Goal: Task Accomplishment & Management: Complete application form

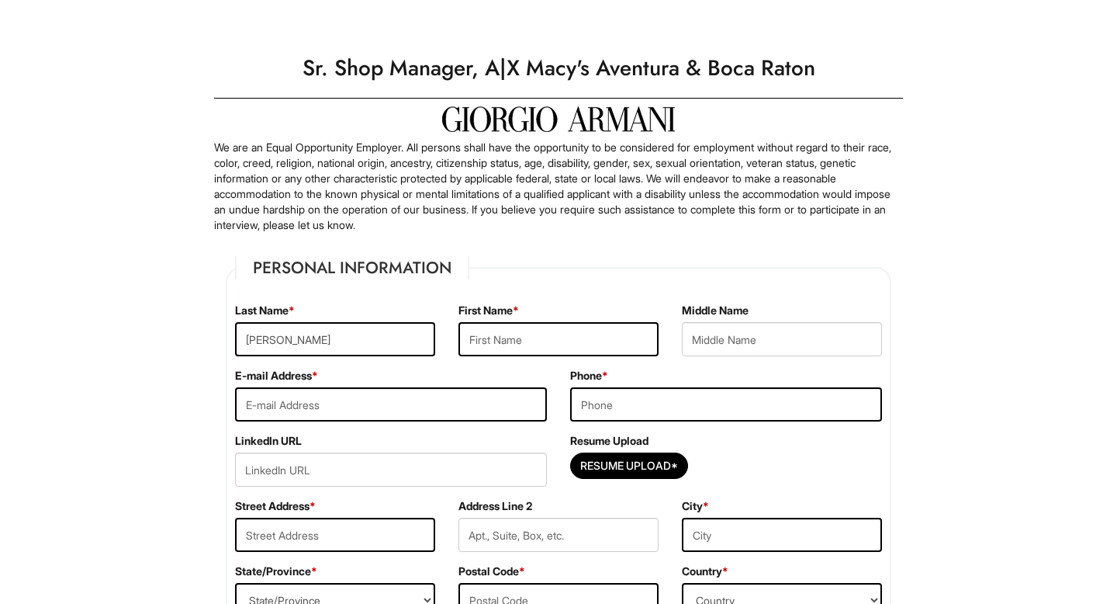
type input "[PERSON_NAME]"
type input "[EMAIL_ADDRESS][DOMAIN_NAME]"
type input "7275997019"
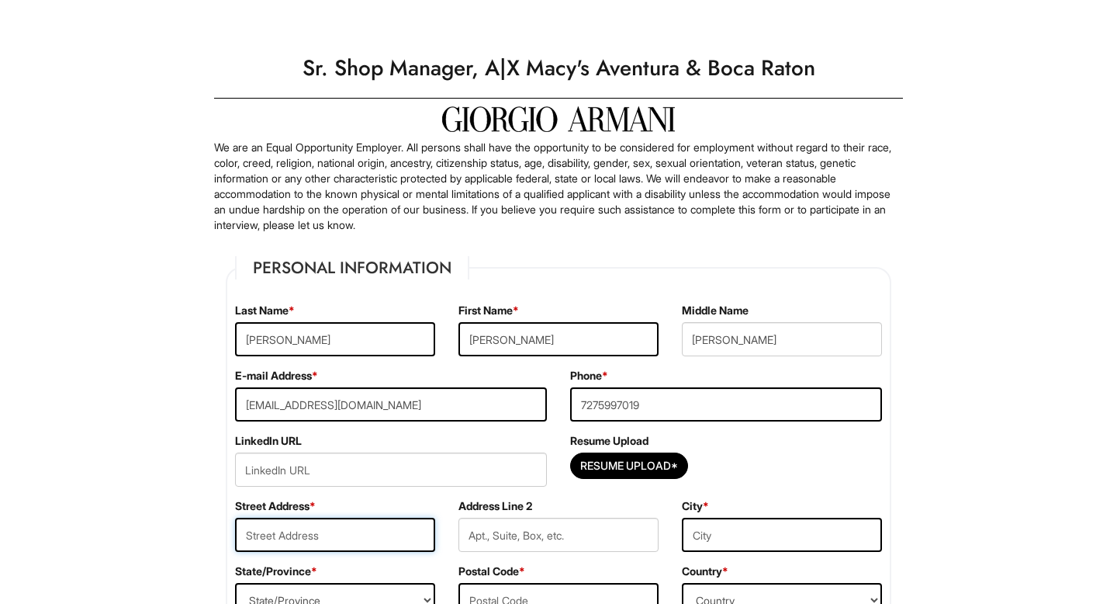
type input "16909 vintage commerce blvd"
type input "Apt 311"
type input "fort [PERSON_NAME]"
select select "FL"
type input "33912"
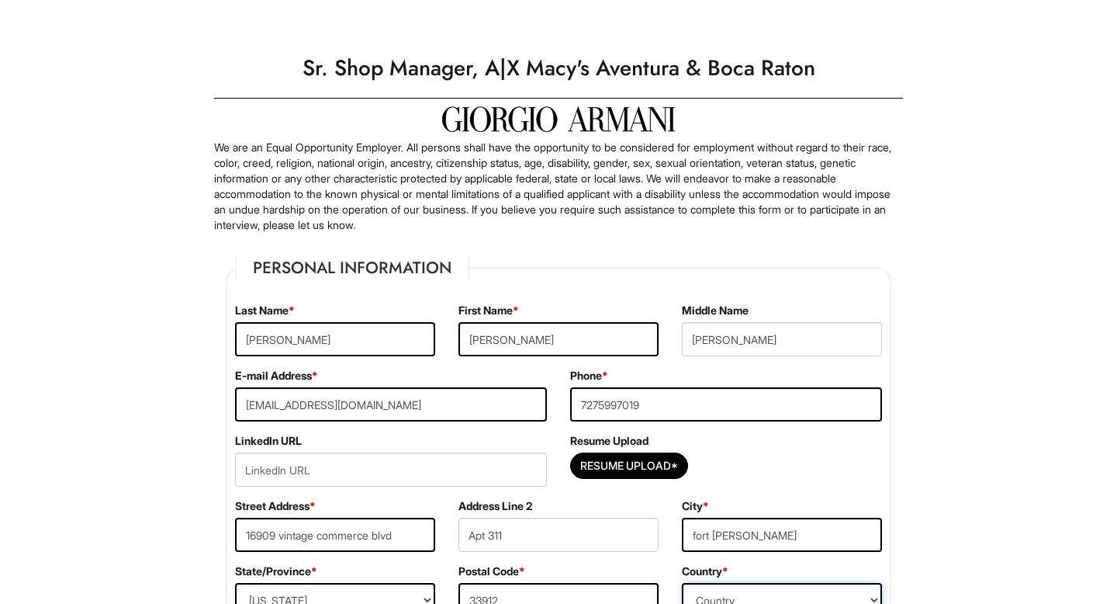
select select "[GEOGRAPHIC_DATA]"
click at [359, 467] on input "url" at bounding box center [391, 469] width 312 height 34
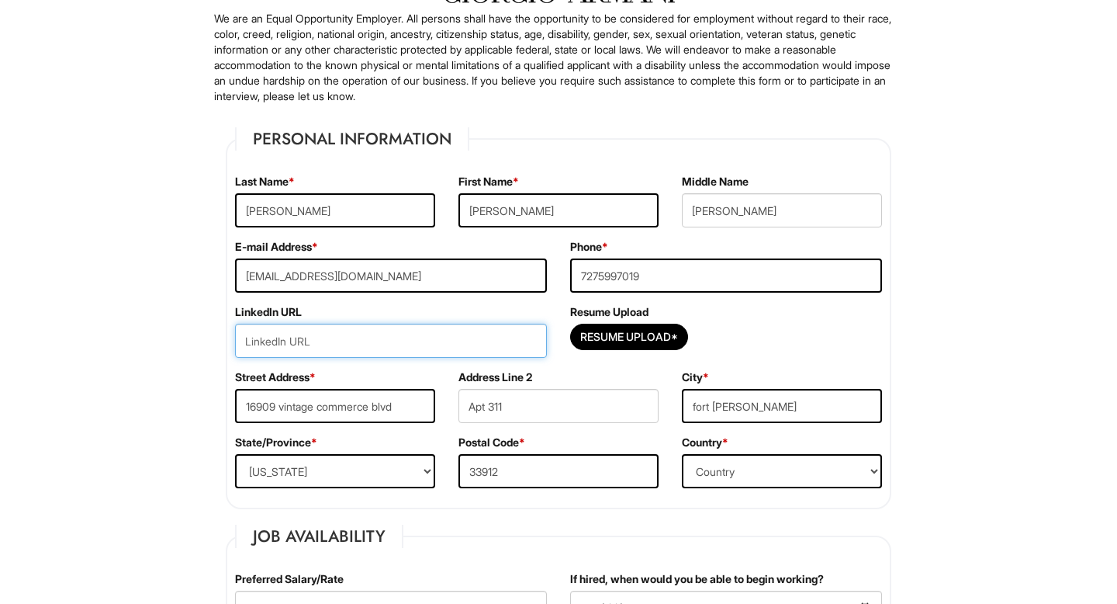
scroll to position [134, 0]
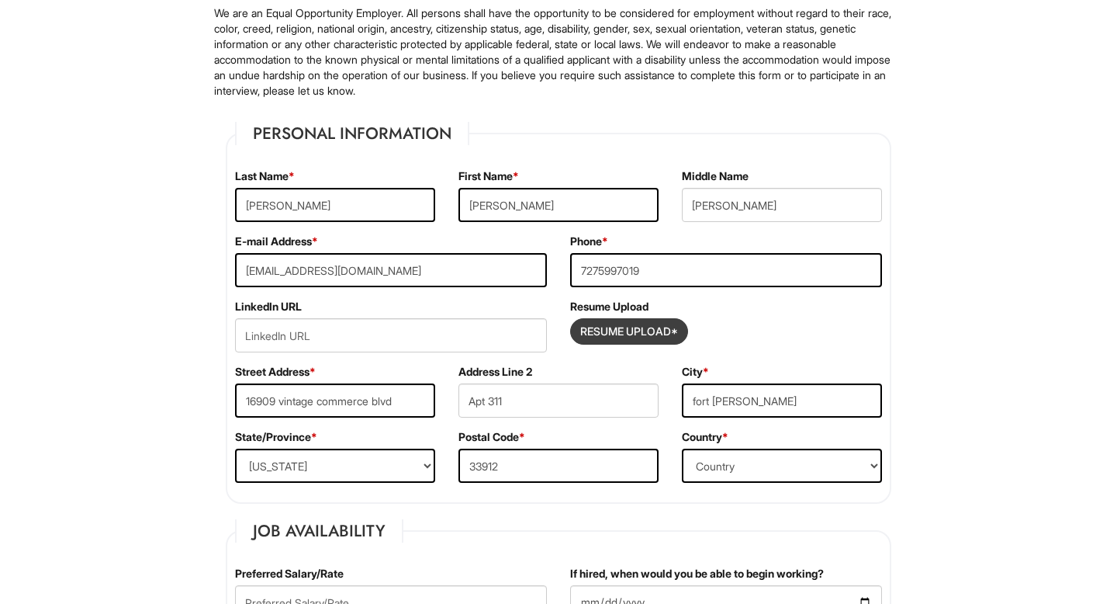
click at [635, 325] on input "Resume Upload*" at bounding box center [629, 331] width 116 height 25
type input "C:\fakepath\resume.pdf"
click at [359, 354] on div "LinkedIn URL" at bounding box center [390, 331] width 335 height 65
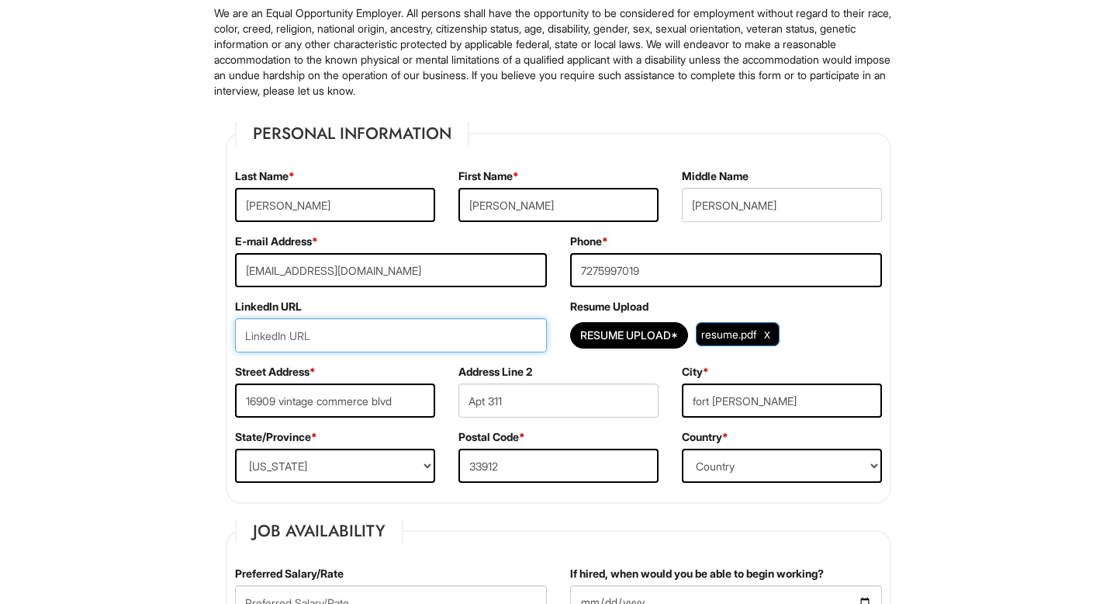
click at [330, 340] on input "url" at bounding box center [391, 335] width 312 height 34
paste input "[DOMAIN_NAME][URL]"
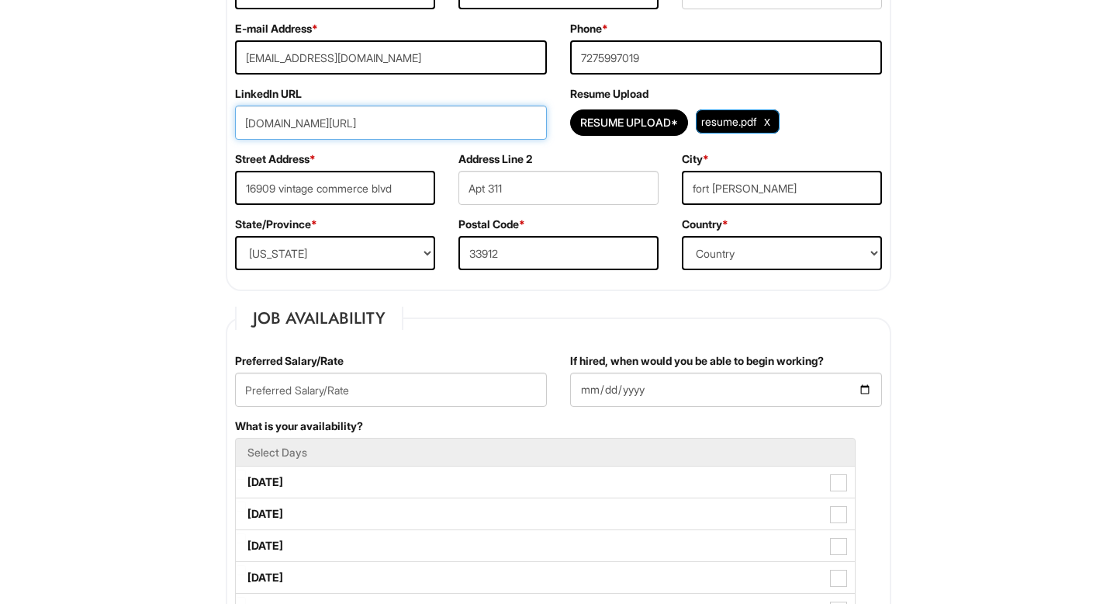
scroll to position [348, 0]
type input "[DOMAIN_NAME][URL]"
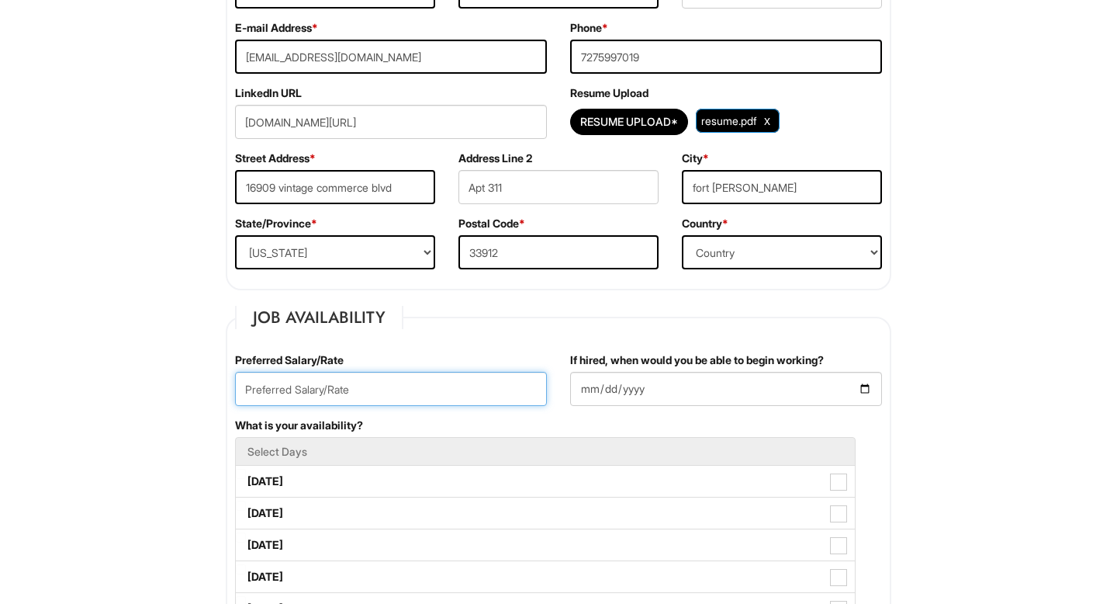
click at [401, 387] on input "text" at bounding box center [391, 389] width 312 height 34
click at [255, 388] on input "95000" at bounding box center [391, 389] width 312 height 34
type input "110000"
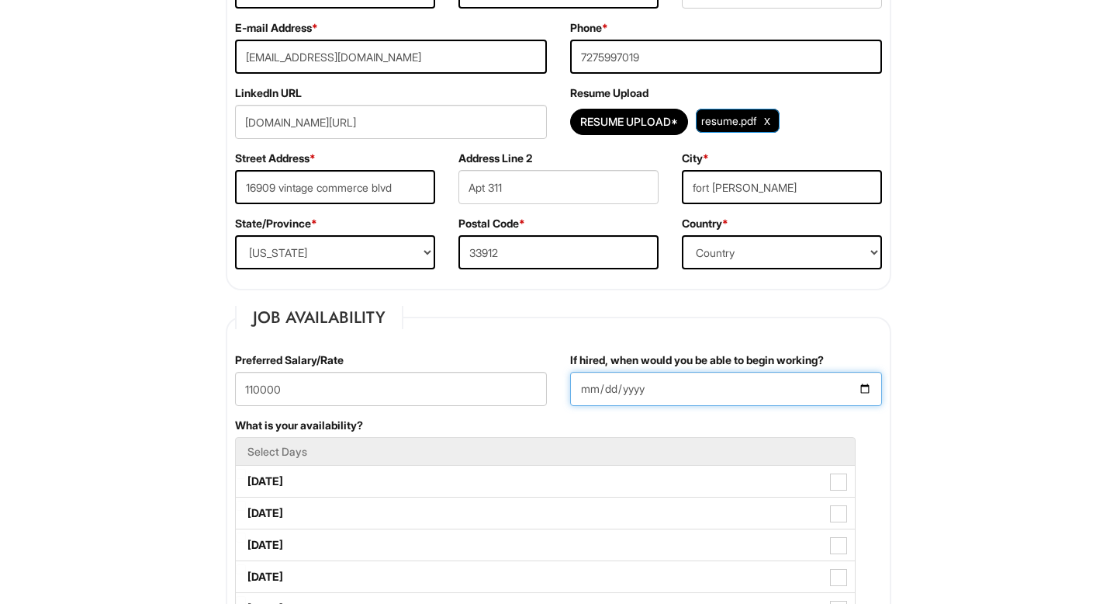
click at [684, 394] on input "If hired, when would you be able to begin working?" at bounding box center [726, 389] width 312 height 34
click at [866, 386] on input "If hired, when would you be able to begin working?" at bounding box center [726, 389] width 312 height 34
type input "[DATE]"
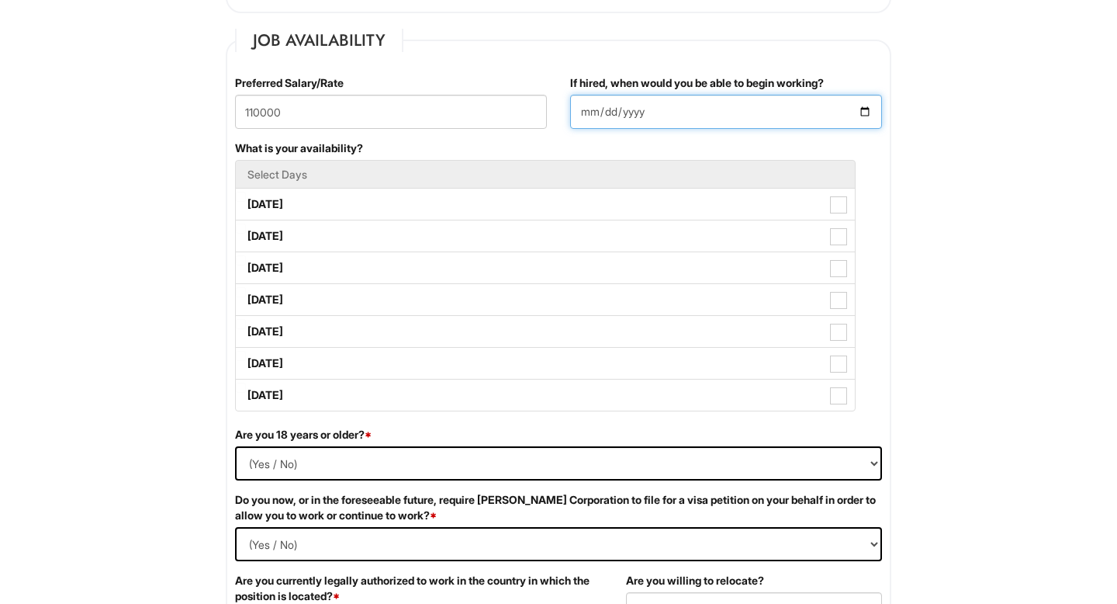
scroll to position [638, 0]
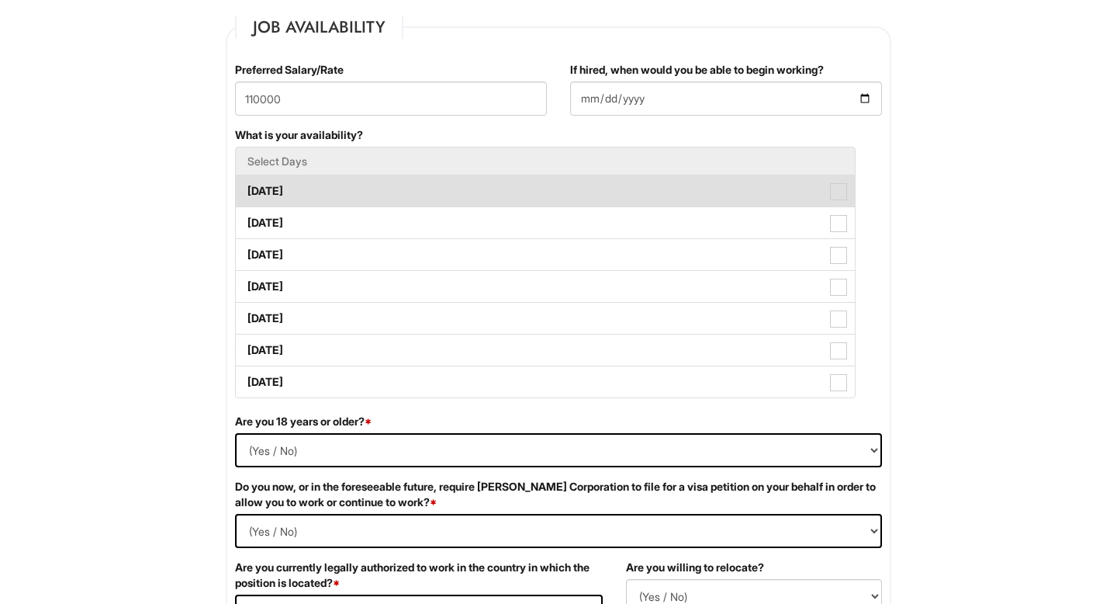
click at [852, 196] on label "[DATE]" at bounding box center [545, 190] width 619 height 31
click at [246, 189] on Available_Monday "[DATE]" at bounding box center [241, 183] width 10 height 10
checkbox Available_Monday "true"
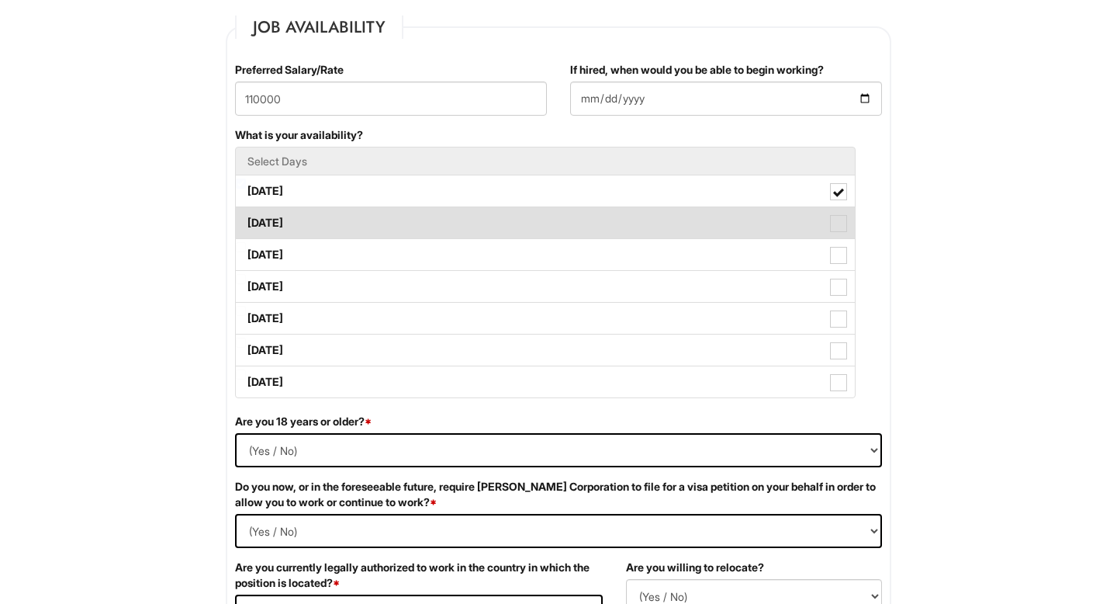
click at [841, 226] on span at bounding box center [838, 223] width 17 height 17
click at [246, 220] on Available_Tuesday "[DATE]" at bounding box center [241, 215] width 10 height 10
checkbox Available_Tuesday "true"
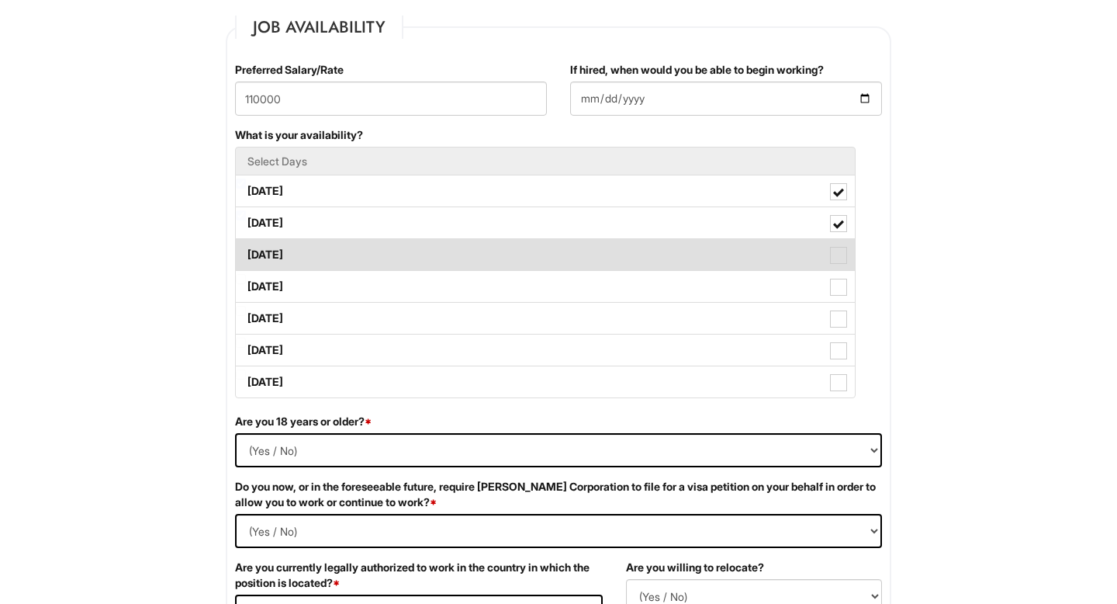
click at [839, 249] on span at bounding box center [838, 255] width 17 height 17
click at [246, 249] on Available_Wednesday "[DATE]" at bounding box center [241, 247] width 10 height 10
checkbox Available_Wednesday "true"
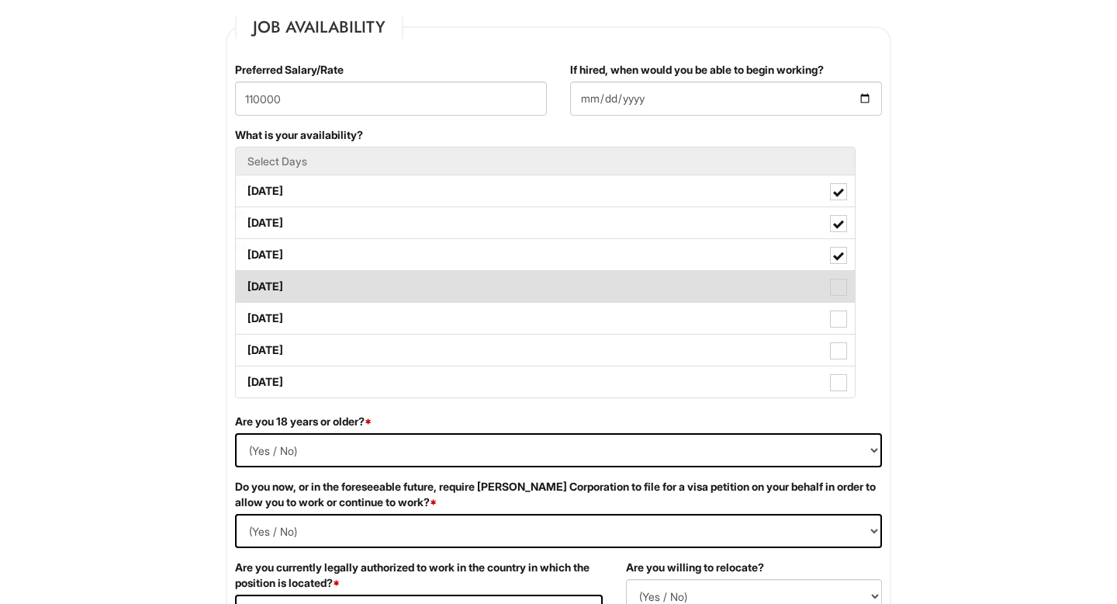
click at [839, 294] on span at bounding box center [838, 287] width 17 height 17
click at [246, 284] on Available_Thursday "[DATE]" at bounding box center [241, 279] width 10 height 10
checkbox Available_Thursday "true"
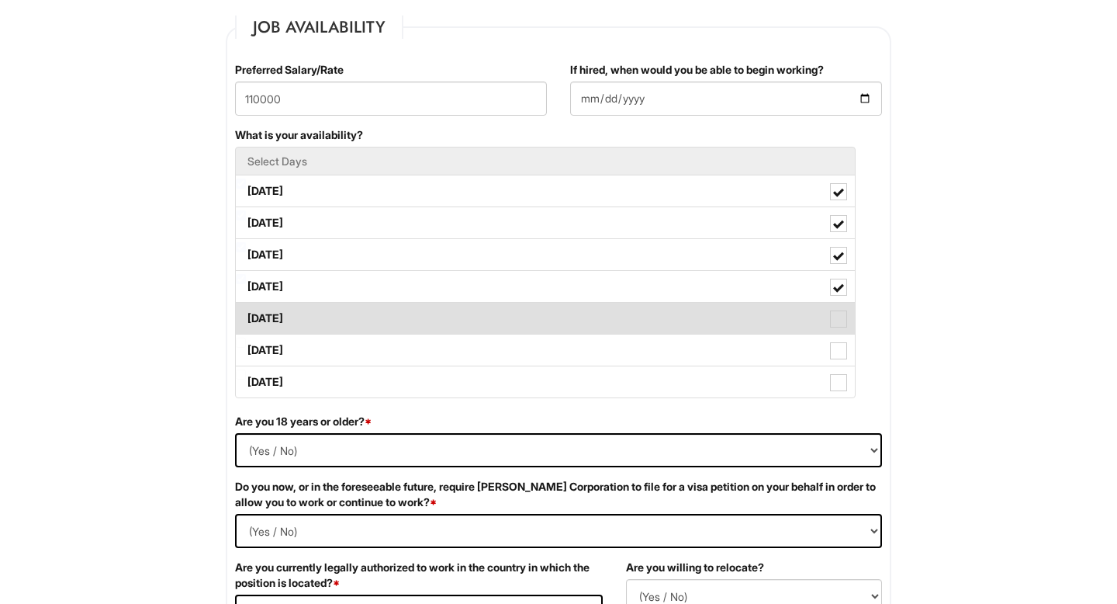
click at [839, 314] on span at bounding box center [838, 318] width 17 height 17
click at [246, 314] on Available_Friday "[DATE]" at bounding box center [241, 311] width 10 height 10
checkbox Available_Friday "true"
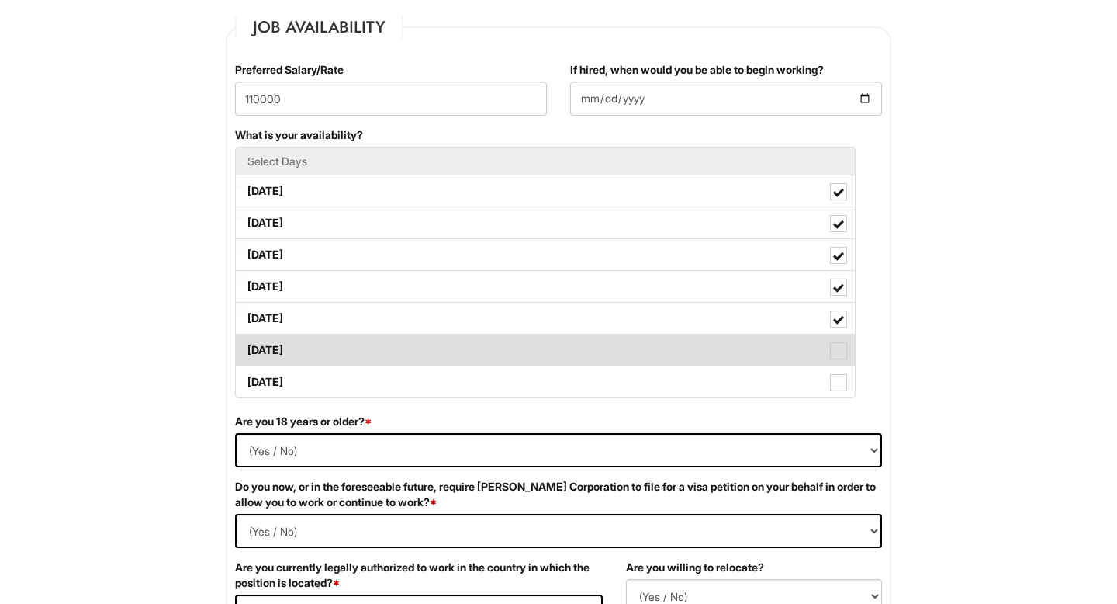
click at [839, 342] on span at bounding box center [838, 350] width 17 height 17
click at [246, 342] on Available_Saturday "[DATE]" at bounding box center [241, 343] width 10 height 10
checkbox Available_Saturday "true"
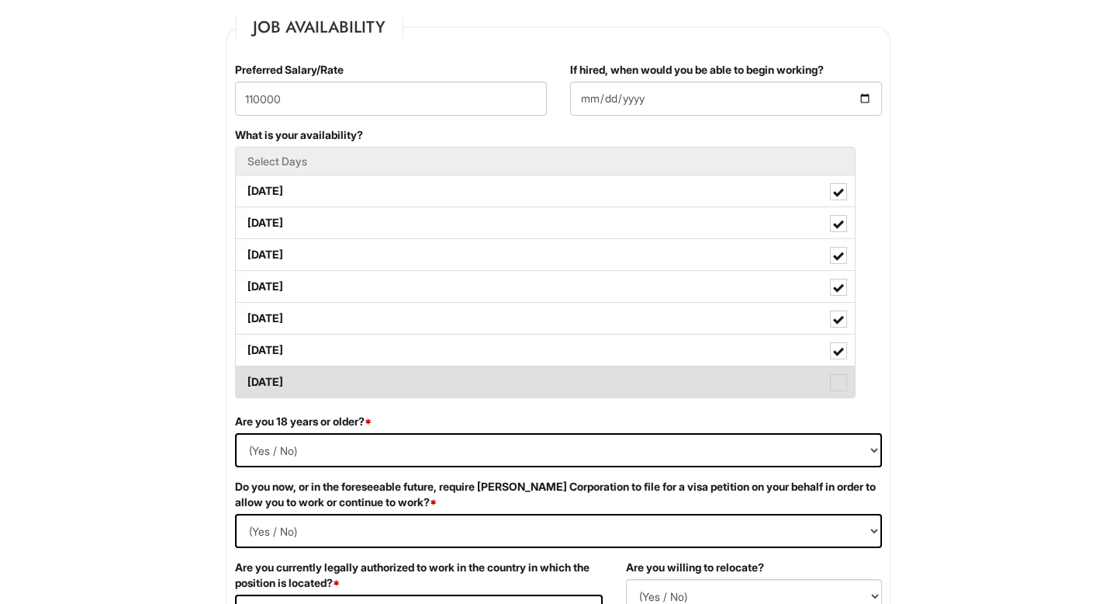
click at [838, 388] on span at bounding box center [838, 382] width 17 height 17
click at [246, 379] on Available_Sunday "[DATE]" at bounding box center [241, 374] width 10 height 10
checkbox Available_Sunday "true"
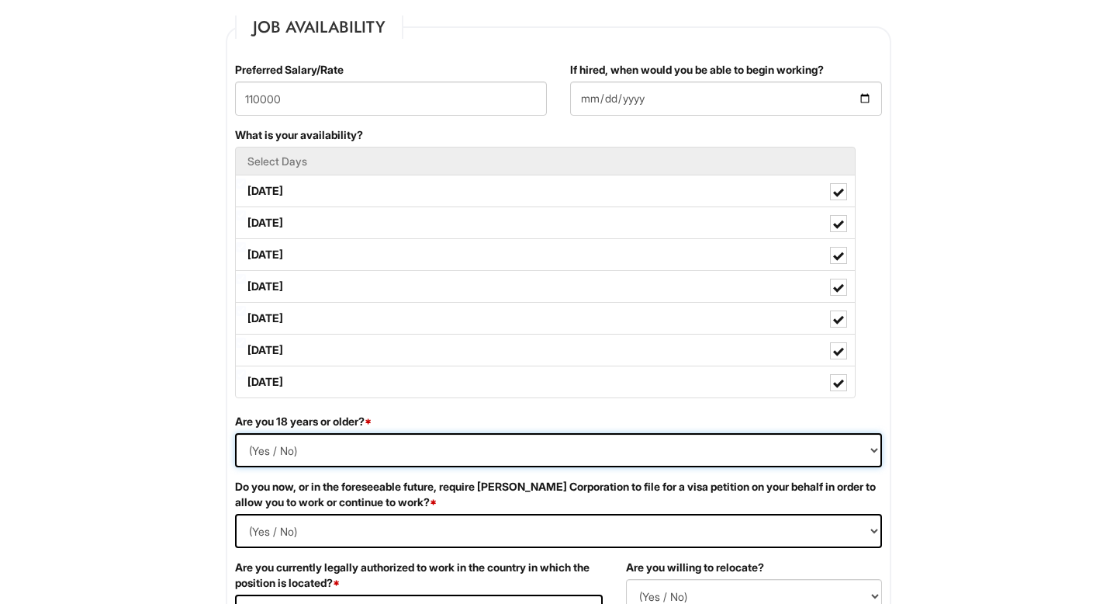
click at [540, 444] on select "(Yes / No) Yes No" at bounding box center [558, 450] width 647 height 34
select select "Yes"
click at [235, 433] on select "(Yes / No) Yes No" at bounding box center [558, 450] width 647 height 34
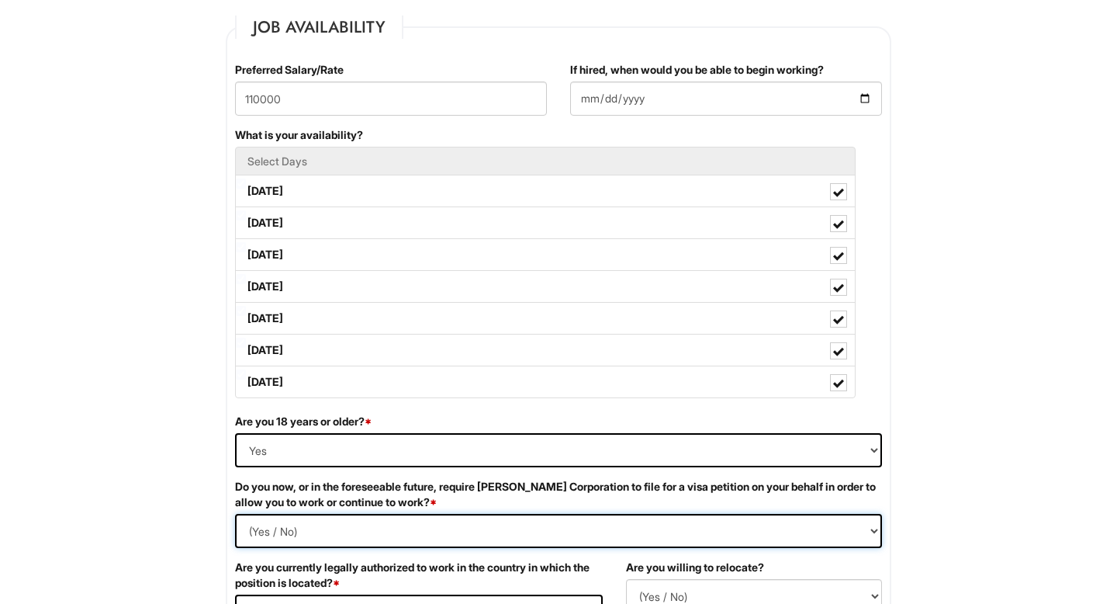
click at [329, 528] on Required "(Yes / No) Yes No" at bounding box center [558, 531] width 647 height 34
select Required "No"
click at [235, 514] on Required "(Yes / No) Yes No" at bounding box center [558, 531] width 647 height 34
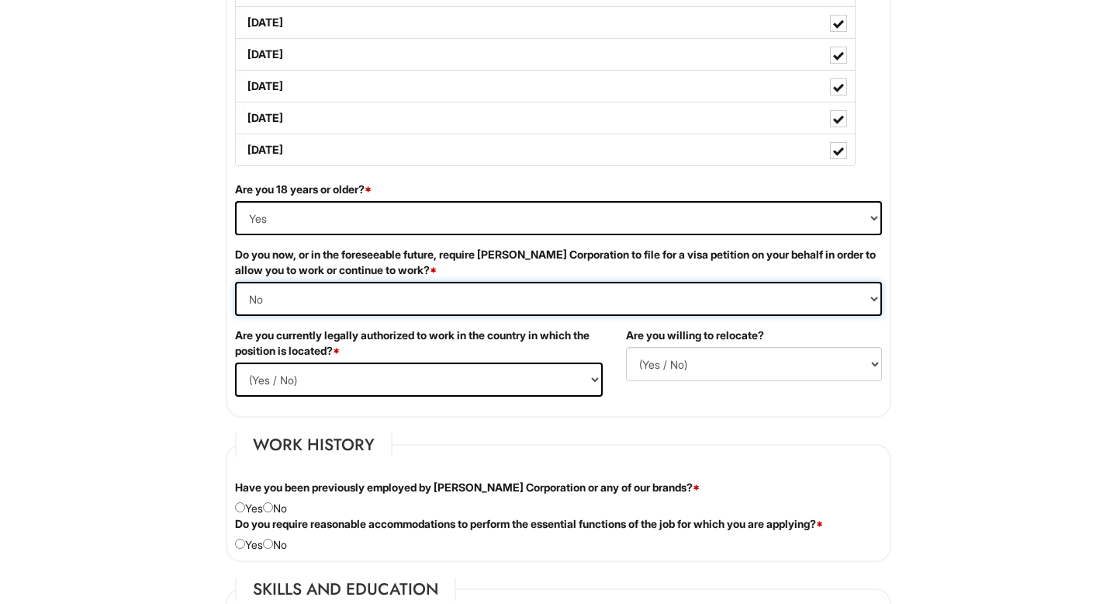
scroll to position [873, 0]
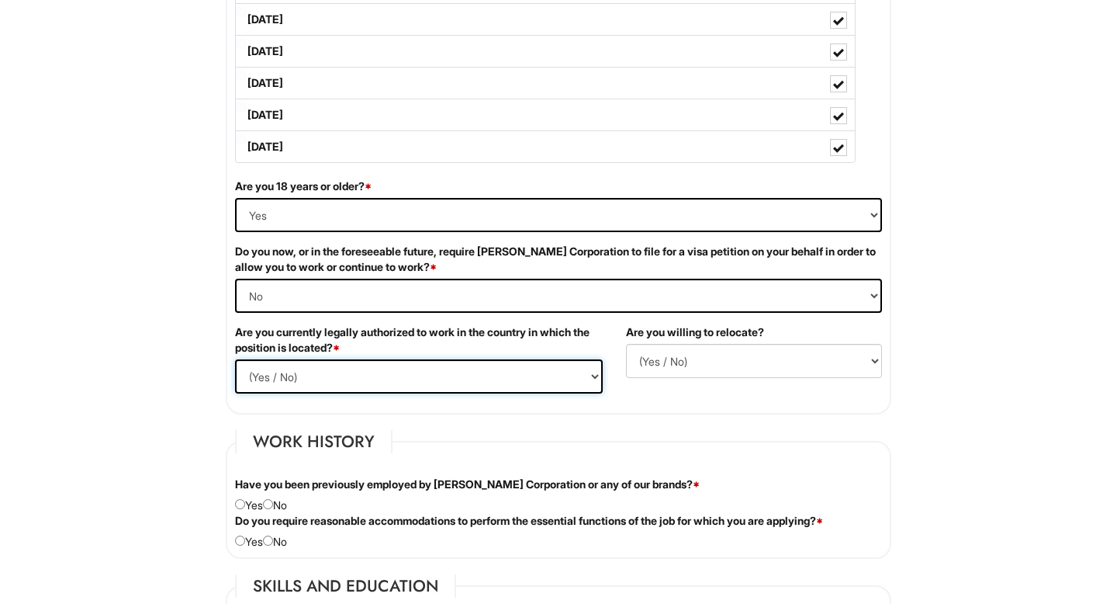
click at [323, 369] on select "(Yes / No) Yes No" at bounding box center [419, 376] width 368 height 34
select select "Yes"
click at [235, 359] on select "(Yes / No) Yes No" at bounding box center [419, 376] width 368 height 34
click at [655, 359] on select "(Yes / No) No Yes" at bounding box center [754, 361] width 256 height 34
click at [626, 344] on select "(Yes / No) No Yes" at bounding box center [754, 361] width 256 height 34
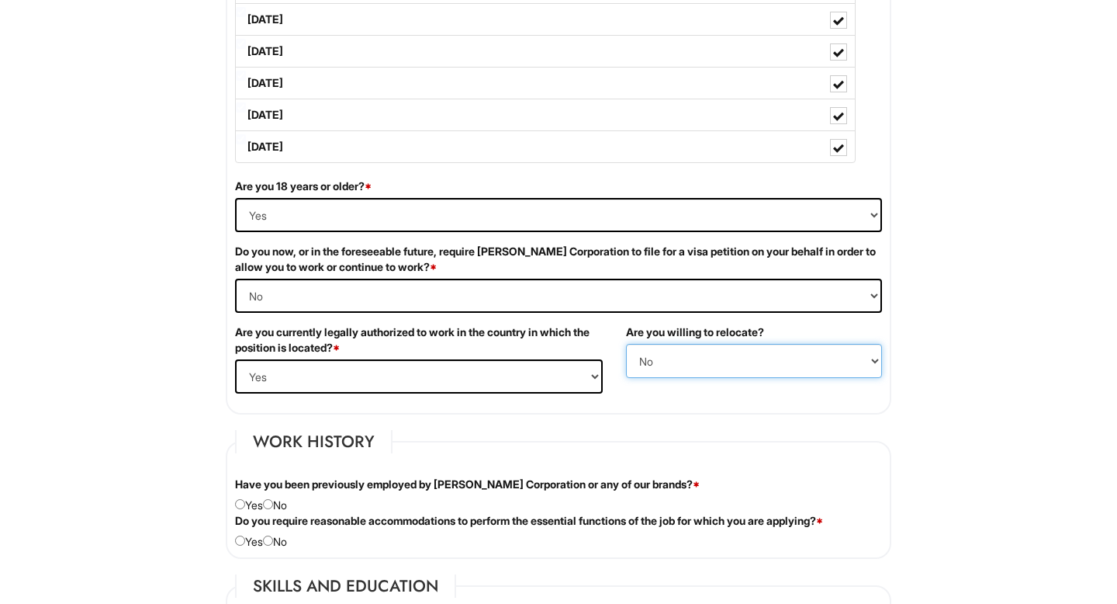
click at [671, 362] on select "(Yes / No) No Yes" at bounding box center [754, 361] width 256 height 34
select select "Y"
click at [626, 344] on select "(Yes / No) No Yes" at bounding box center [754, 361] width 256 height 34
click at [273, 503] on input "radio" at bounding box center [268, 504] width 10 height 10
radio input "true"
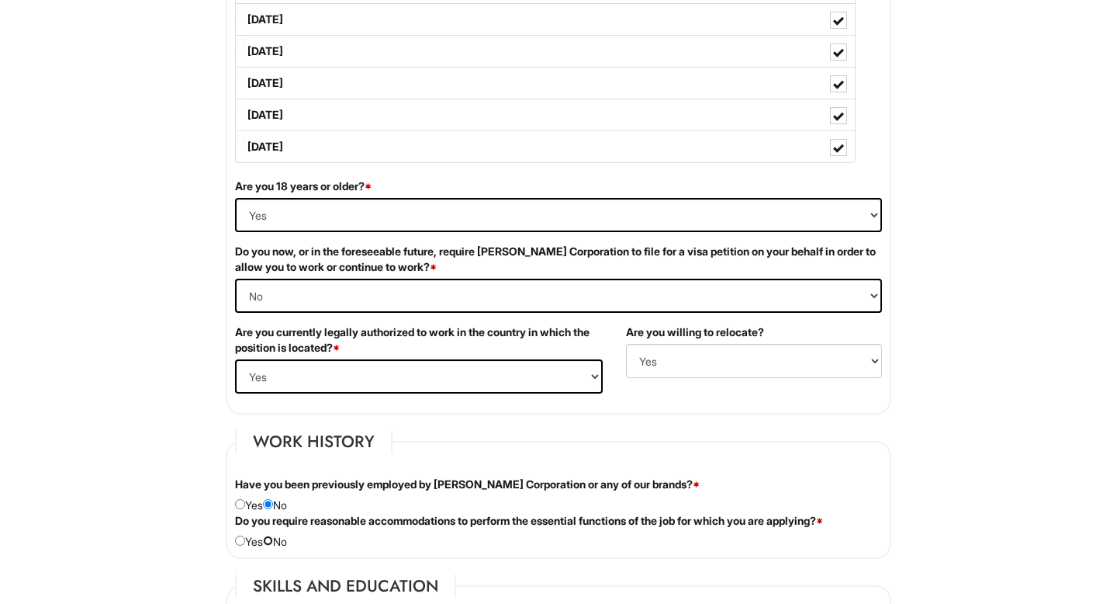
click at [272, 537] on input "radio" at bounding box center [268, 540] width 10 height 10
radio input "true"
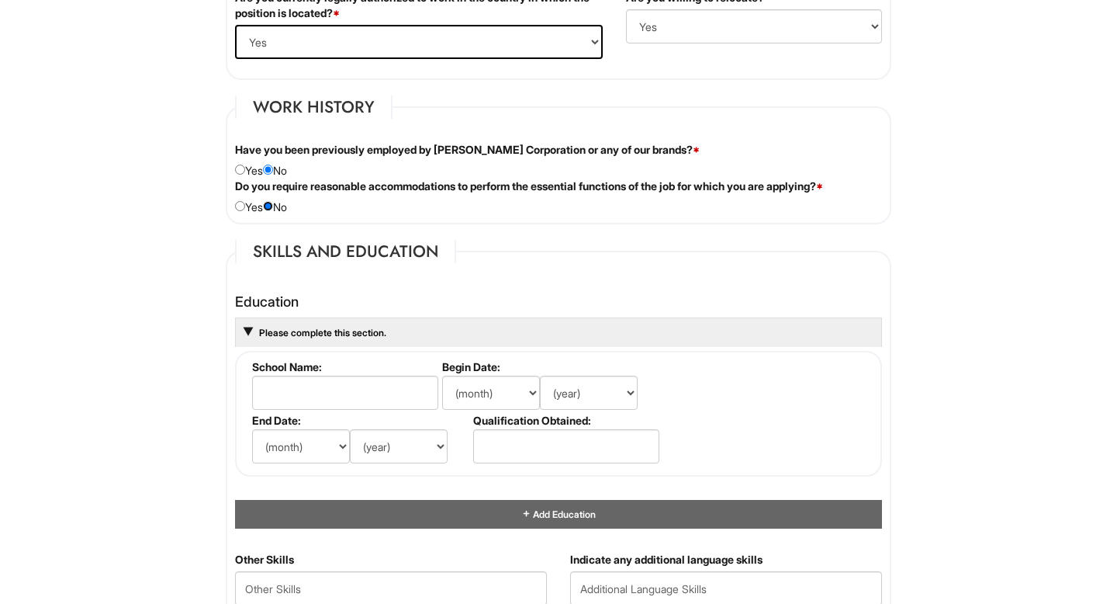
scroll to position [1252, 0]
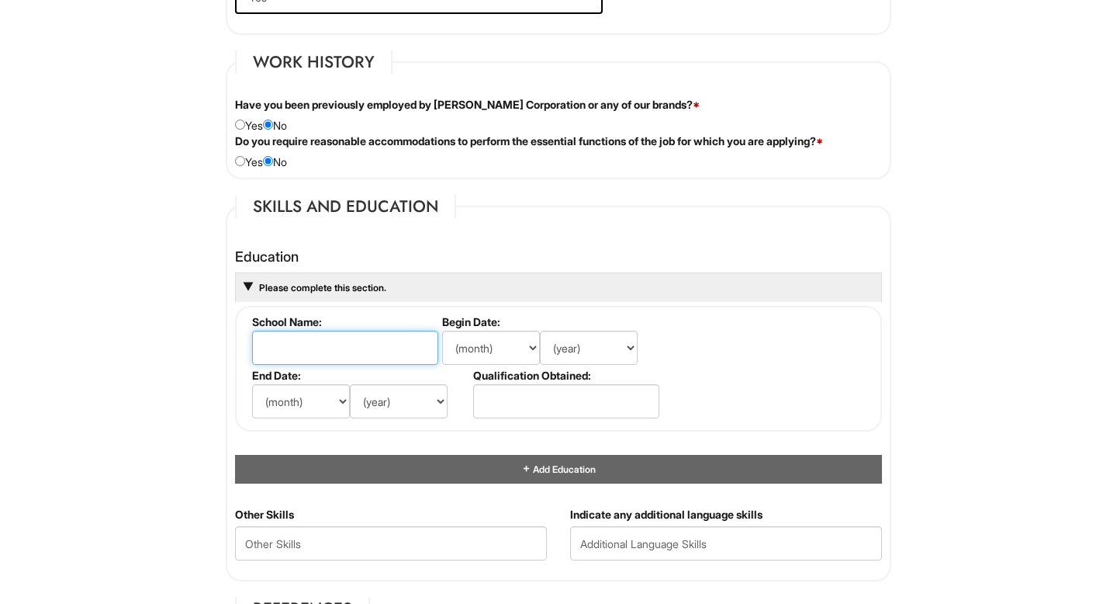
click at [302, 338] on input "text" at bounding box center [345, 348] width 186 height 34
type input "[US_STATE][GEOGRAPHIC_DATA]"
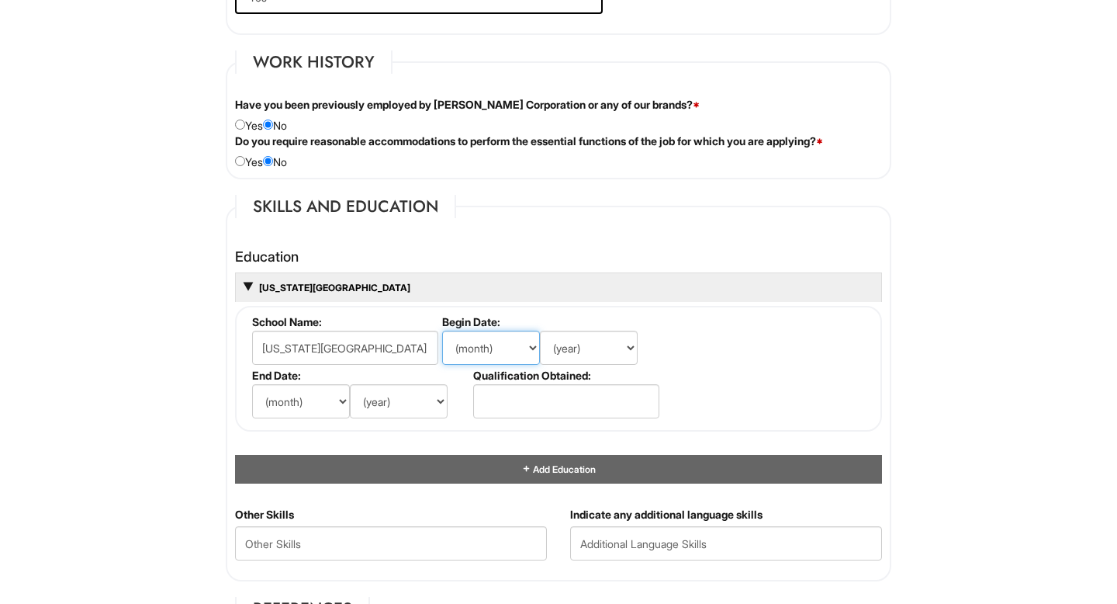
click at [488, 347] on select "(month) Jan Feb Mar Apr May Jun [DATE] Aug Sep Oct Nov Dec" at bounding box center [491, 348] width 98 height 34
select select "8"
click at [442, 331] on select "(month) Jan Feb Mar Apr May Jun [DATE] Aug Sep Oct Nov Dec" at bounding box center [491, 348] width 98 height 34
click at [581, 342] on select "(year) 2029 2028 2027 2026 2025 2024 2023 2022 2021 2020 2019 2018 2017 2016 20…" at bounding box center [589, 348] width 98 height 34
select select "2018"
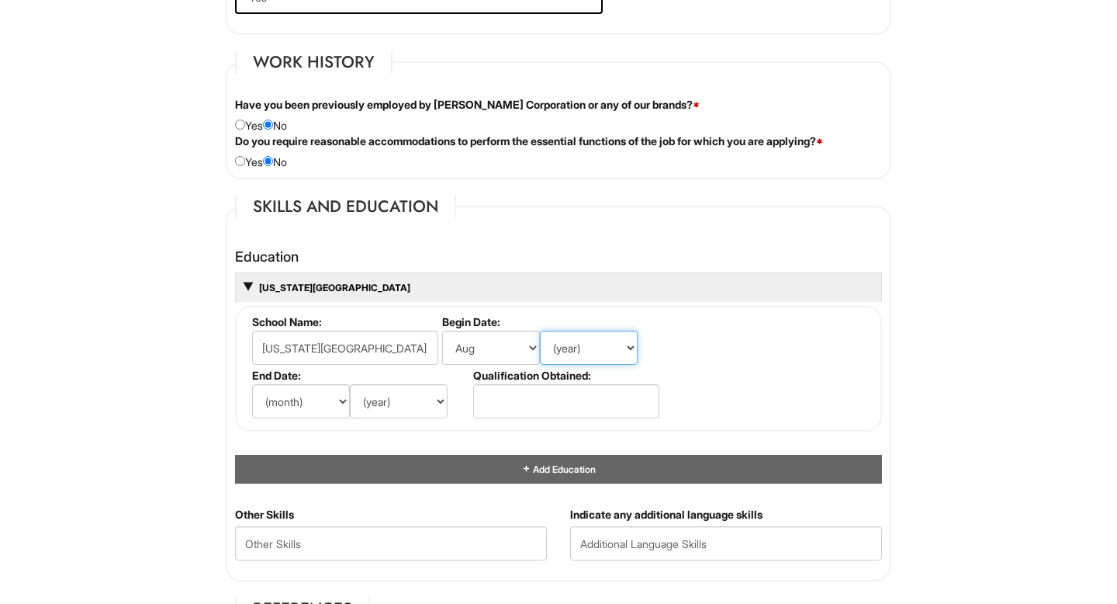
click at [540, 331] on select "(year) 2029 2028 2027 2026 2025 2024 2023 2022 2021 2020 2019 2018 2017 2016 20…" at bounding box center [589, 348] width 98 height 34
click at [512, 407] on input "text" at bounding box center [566, 401] width 186 height 34
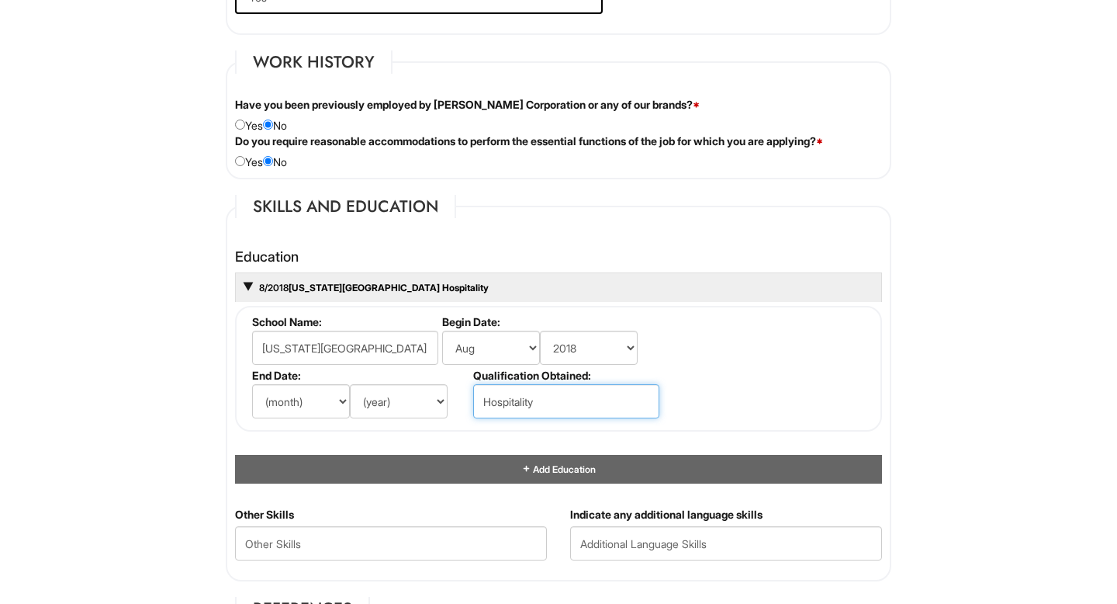
click at [531, 400] on input "Hospitality" at bounding box center [566, 401] width 186 height 34
click at [539, 401] on input "B.S in Social Sciences/Minor: Hospitality Managem" at bounding box center [566, 401] width 186 height 34
click at [643, 403] on input "B.S in Social Sciences/Minor:Hospitality Managem" at bounding box center [566, 401] width 186 height 34
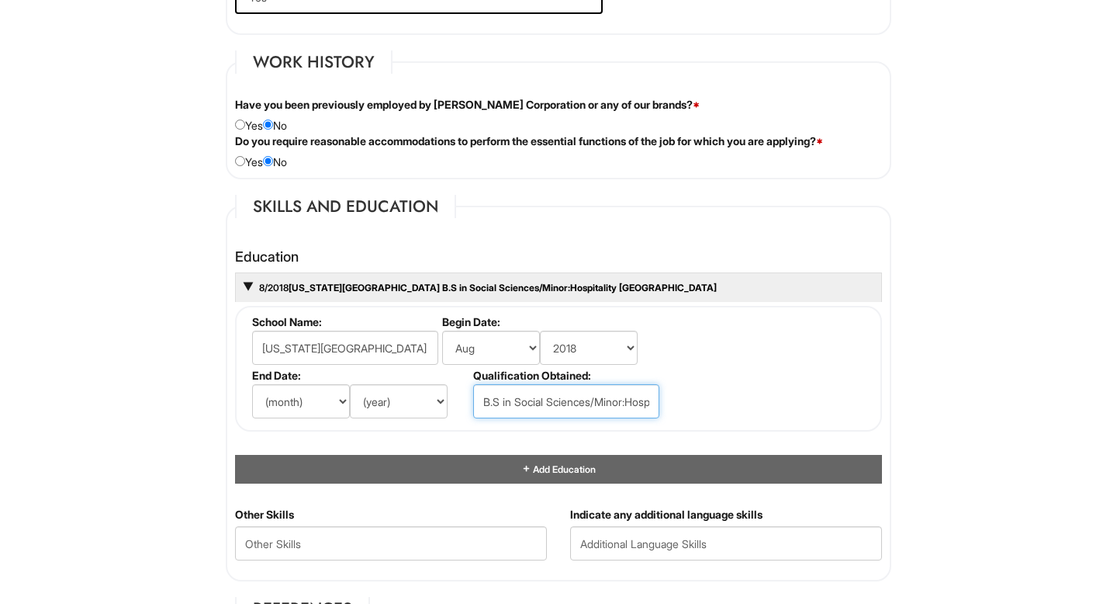
scroll to position [0, 11]
click at [586, 400] on input "B.S in Social Sciences/Minor:Hospitality Managem" at bounding box center [566, 401] width 186 height 34
drag, startPoint x: 611, startPoint y: 406, endPoint x: 742, endPoint y: 406, distance: 130.4
click at [742, 406] on fieldset "School Name: Florida State University Begin Date: (month) Jan Feb Mar Apr May J…" at bounding box center [558, 369] width 647 height 126
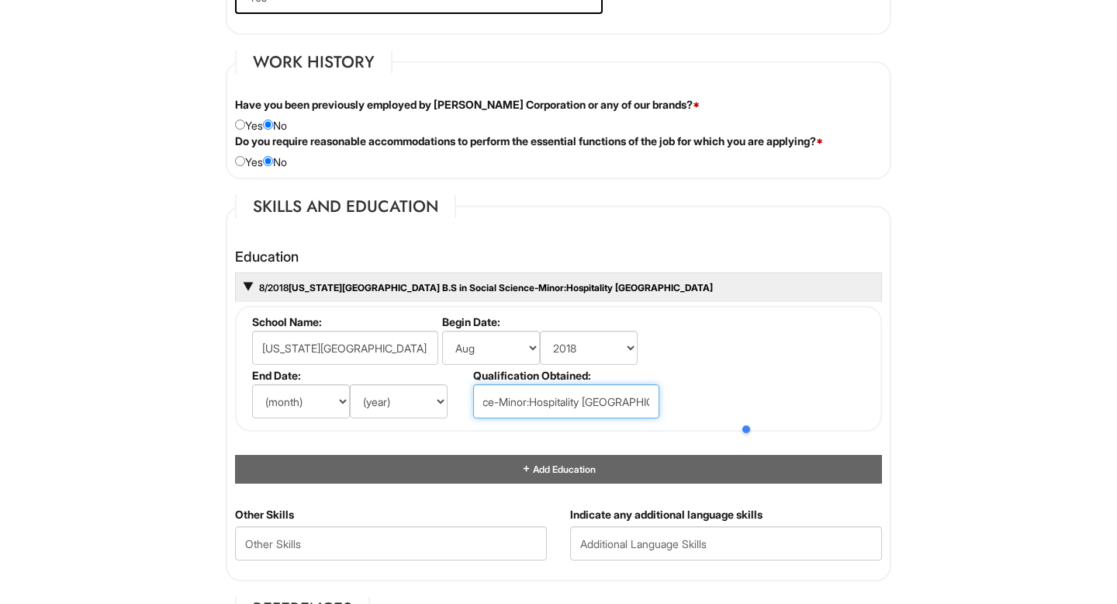
click at [646, 400] on input "B.S in Social Science-Minor:Hospitality Managem" at bounding box center [566, 401] width 186 height 34
click at [528, 403] on input "B.S in Social Science-Minor:Hospitality Managemen" at bounding box center [566, 401] width 186 height 34
click at [647, 400] on input "B.S in Social Scienc/Hospitality Managemen" at bounding box center [566, 401] width 186 height 34
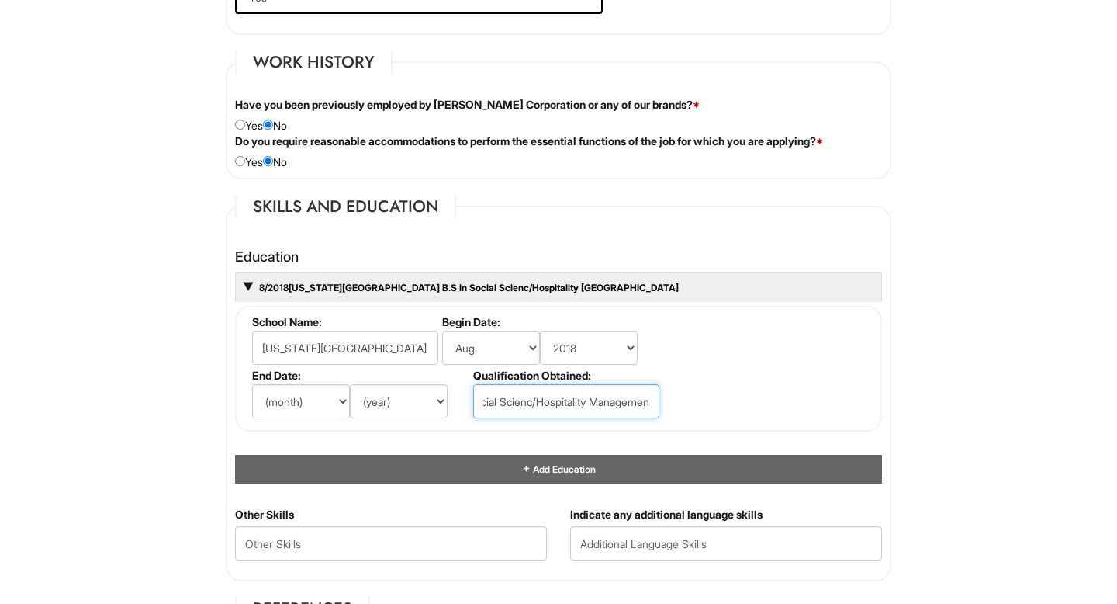
scroll to position [0, 63]
drag, startPoint x: 593, startPoint y: 395, endPoint x: 750, endPoint y: 395, distance: 157.5
click at [750, 395] on fieldset "School Name: Florida State University Begin Date: (month) Jan Feb Mar Apr May J…" at bounding box center [558, 369] width 647 height 126
click at [642, 400] on input "B.S in Social Scienc/Hospitality Managemen" at bounding box center [566, 401] width 186 height 34
click at [646, 400] on input "B.S in Social Scienc/Hospitality Managemen" at bounding box center [566, 401] width 186 height 34
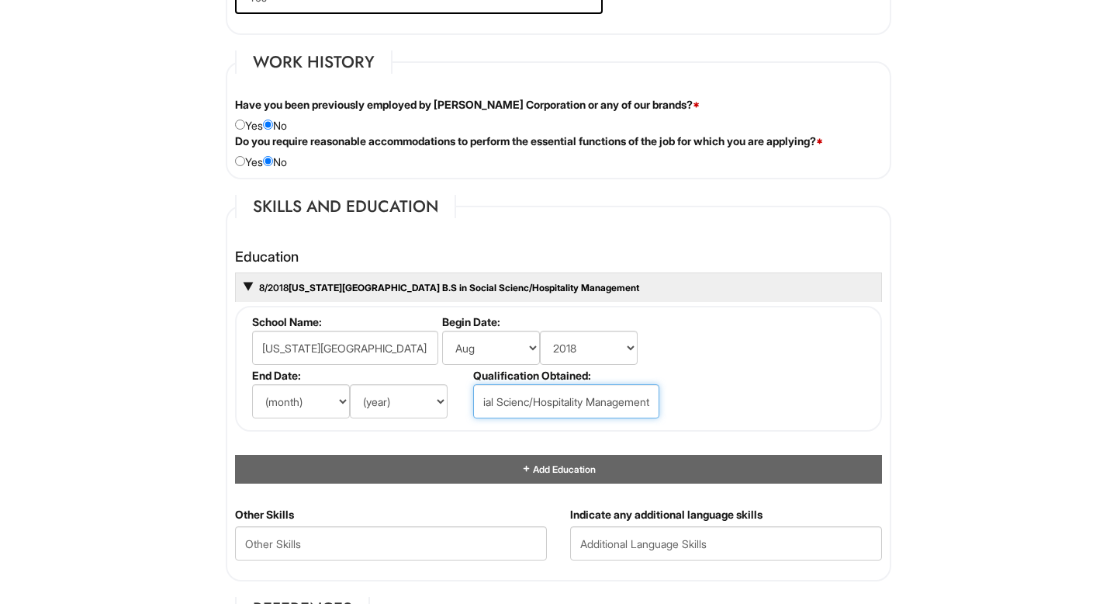
scroll to position [0, 0]
drag, startPoint x: 646, startPoint y: 400, endPoint x: 333, endPoint y: 396, distance: 312.8
click at [333, 315] on ul "School Name: Florida State University Begin Date: (month) Jan Feb Mar Apr May J…" at bounding box center [560, 315] width 625 height 0
click at [606, 400] on input "B.S in Social Scienc/Hospitality Management" at bounding box center [566, 401] width 186 height 34
click at [584, 400] on input "B.S in Social Scienc/Hospitality Management" at bounding box center [566, 401] width 186 height 34
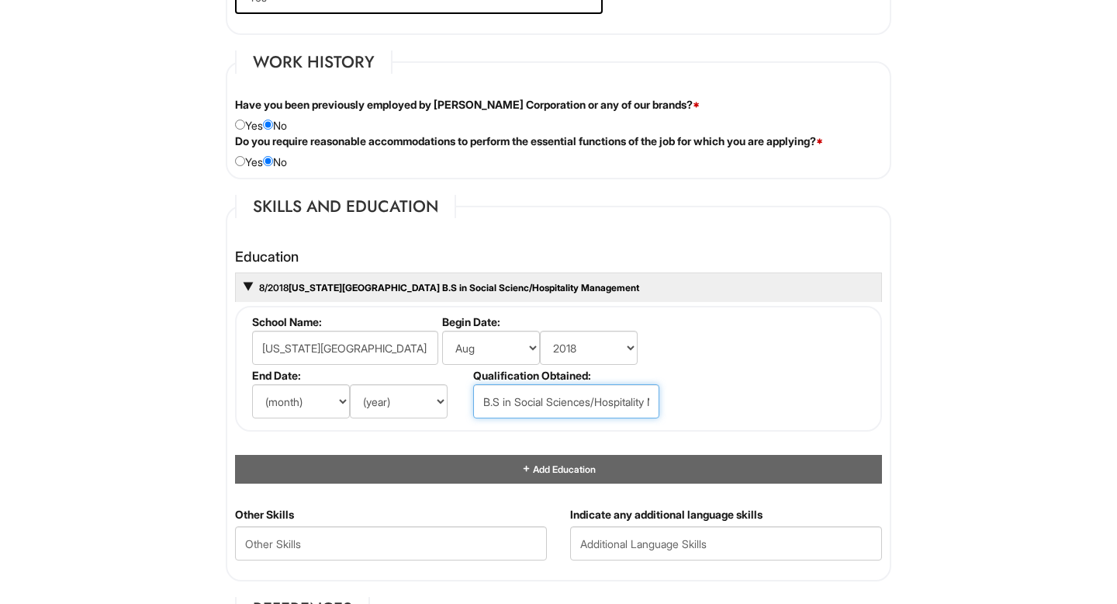
scroll to position [0, 79]
drag, startPoint x: 584, startPoint y: 400, endPoint x: 748, endPoint y: 404, distance: 164.5
click at [748, 404] on fieldset "School Name: Florida State University Begin Date: (month) Jan Feb Mar Apr May J…" at bounding box center [558, 369] width 647 height 126
type input "B.S in Social Sciences/Hospitality Management"
click at [297, 394] on select "(month) Jan Feb Mar Apr May Jun [DATE] Aug Sep Oct Nov Dec" at bounding box center [301, 401] width 98 height 34
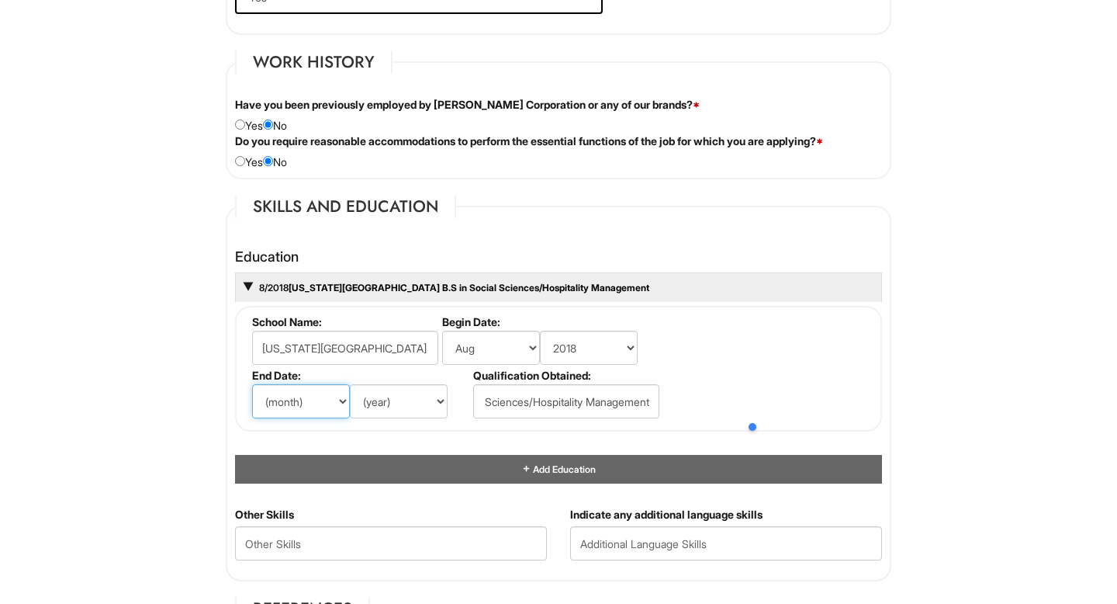
scroll to position [0, 0]
select select "12"
click at [252, 384] on select "(month) Jan Feb Mar Apr May Jun [DATE] Aug Sep Oct Nov Dec" at bounding box center [301, 401] width 98 height 34
click at [414, 411] on select "(year) 2029 2028 2027 2026 2025 2024 2023 2022 2021 2020 2019 2018 2017 2016 20…" at bounding box center [399, 401] width 98 height 34
select select "2022"
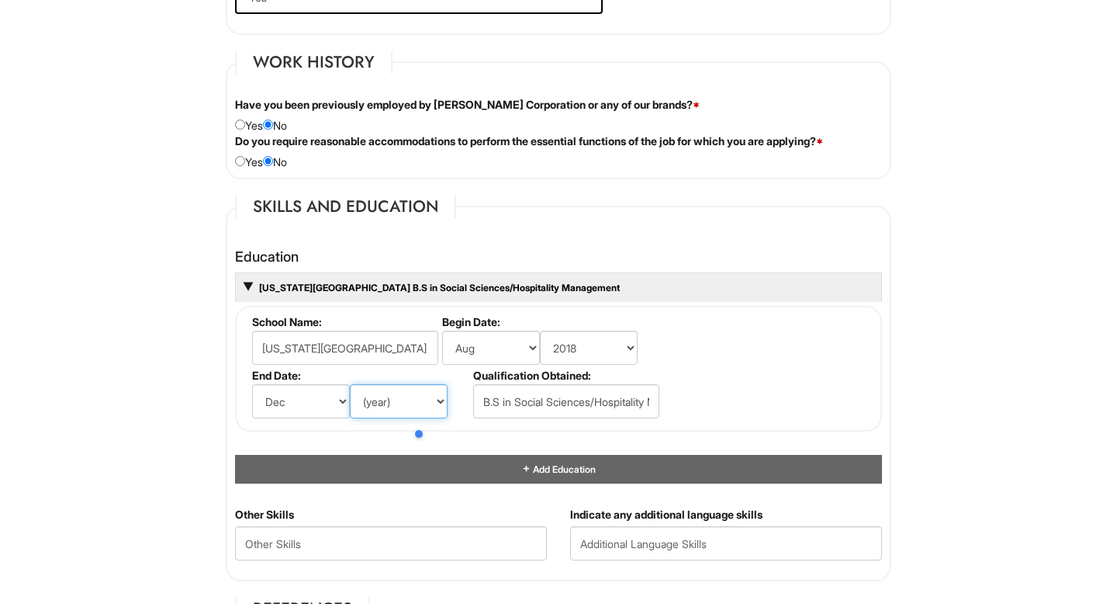
click at [350, 384] on select "(year) 2029 2028 2027 2026 2025 2024 2023 2022 2021 2020 2019 2018 2017 2016 20…" at bounding box center [399, 401] width 98 height 34
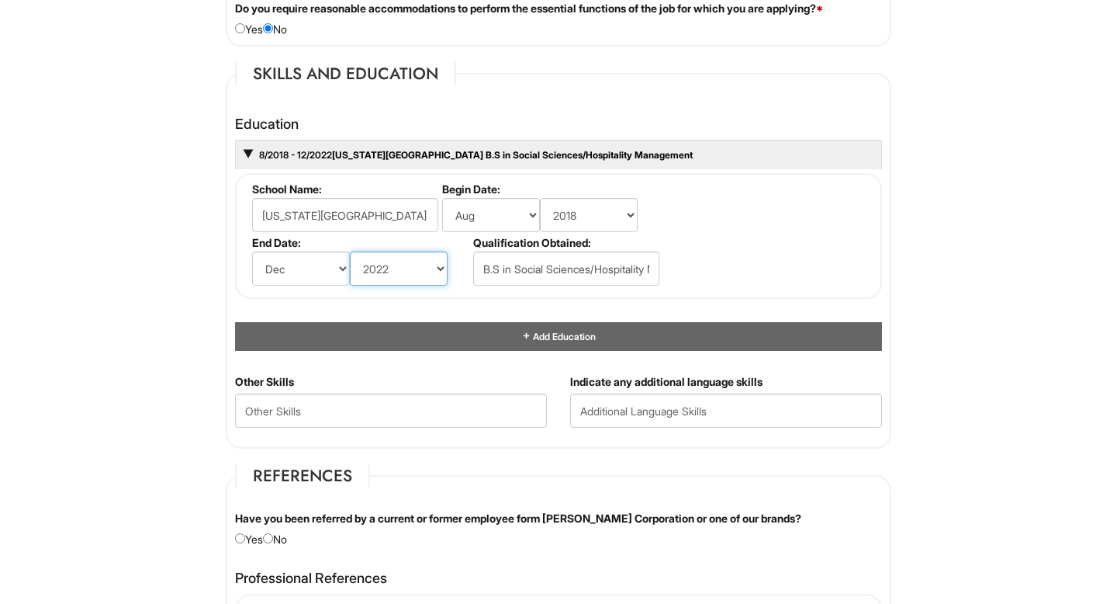
scroll to position [1488, 0]
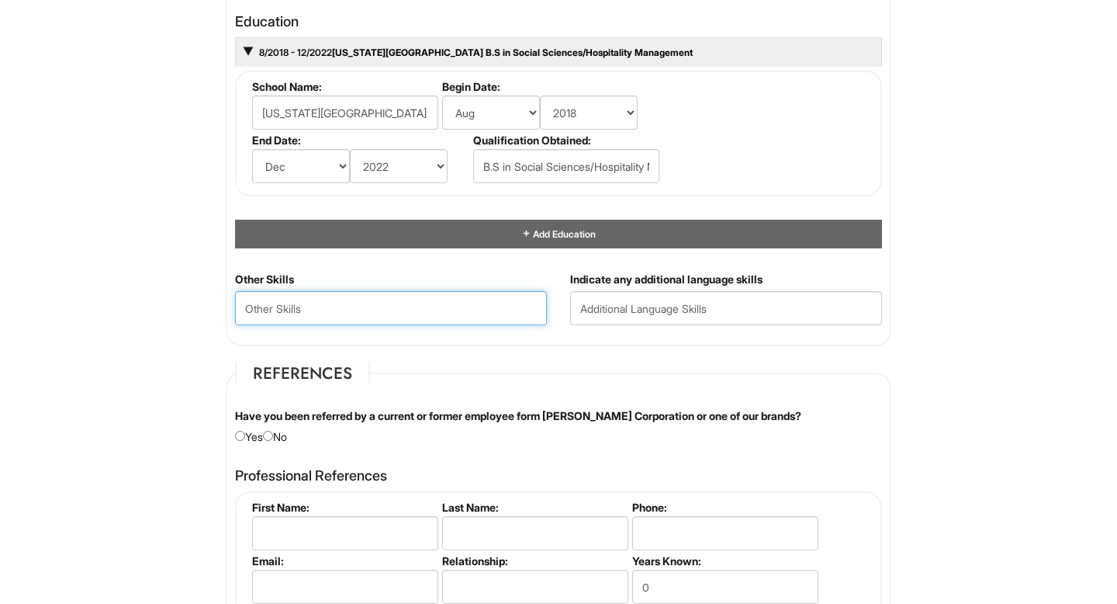
click at [335, 313] on Skills "text" at bounding box center [391, 308] width 312 height 34
type Skills "S"
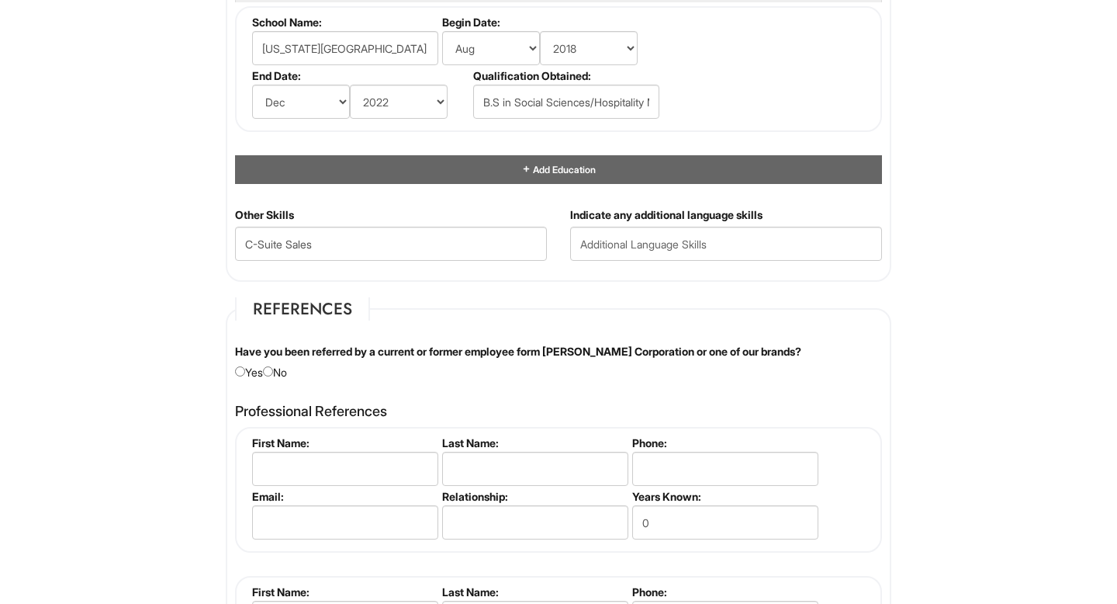
scroll to position [1571, 0]
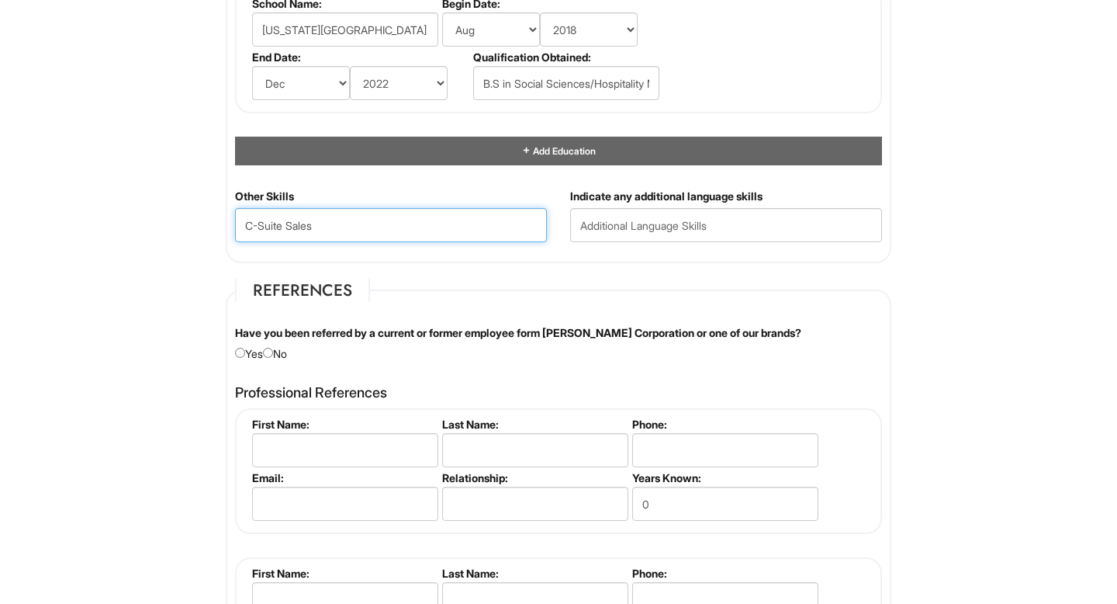
click at [349, 222] on Skills "C-Suite Sales" at bounding box center [391, 225] width 312 height 34
type Skills "C-Suite Sales, Team Leadership,"
click at [273, 354] on input "radio" at bounding box center [268, 353] width 10 height 10
radio input "true"
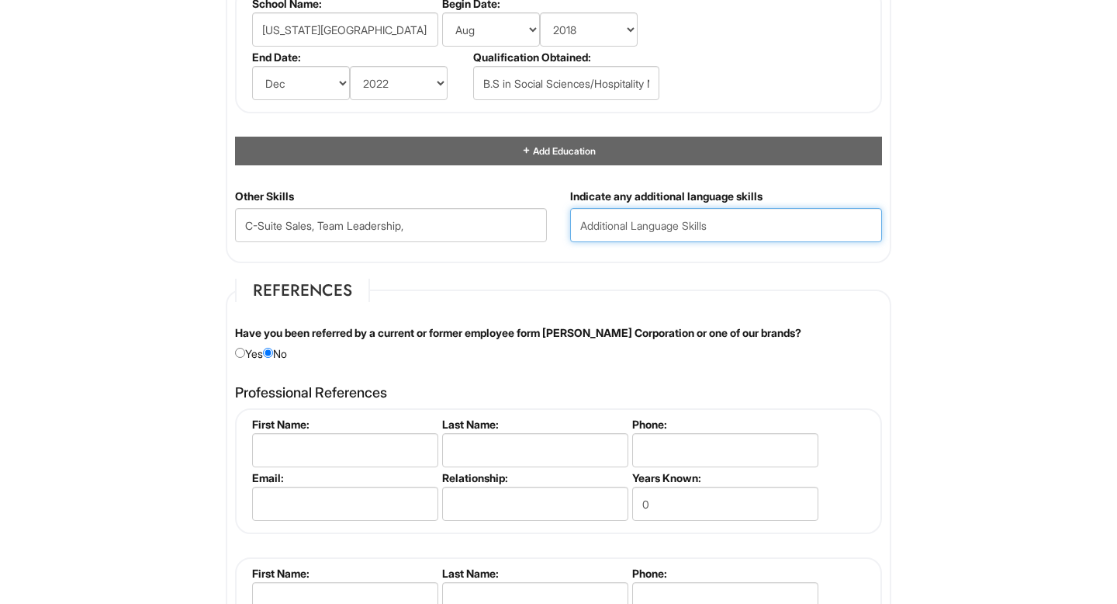
click at [613, 229] on input "text" at bounding box center [726, 225] width 312 height 34
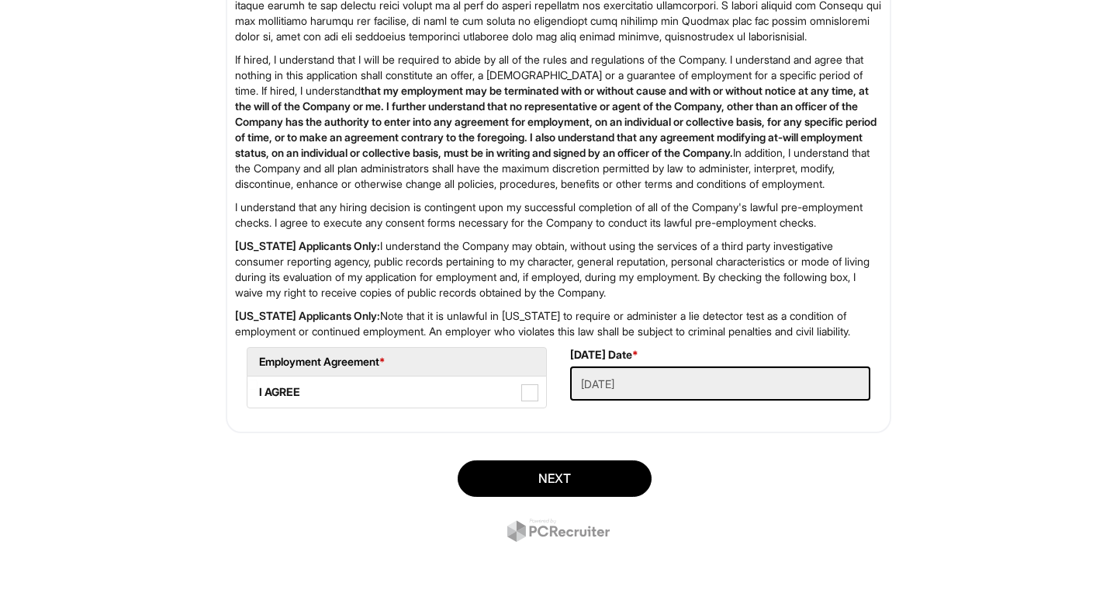
scroll to position [2455, 0]
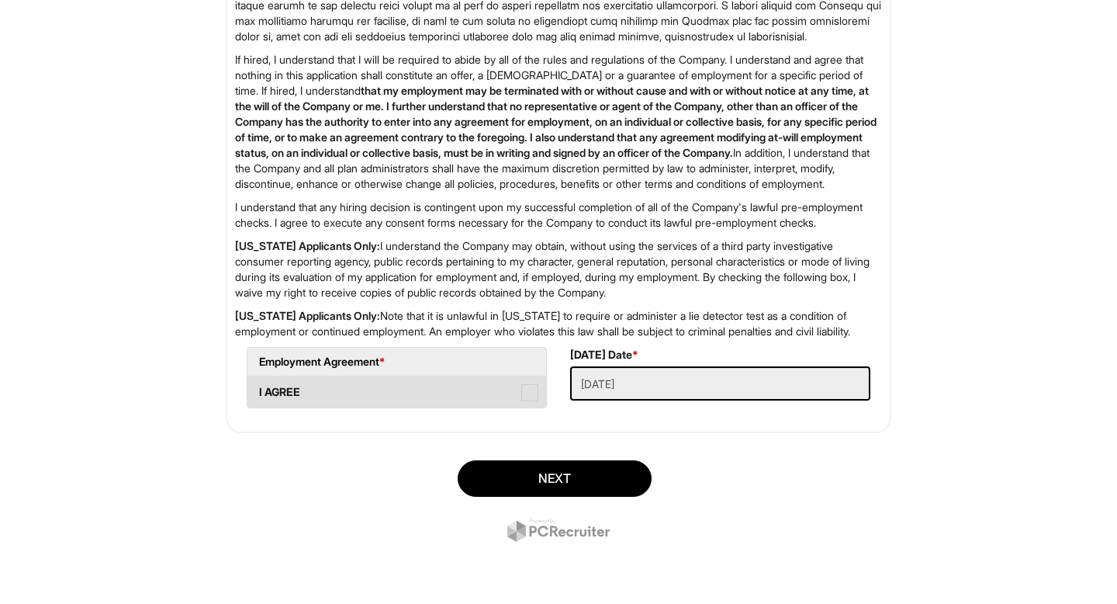
click at [527, 401] on span at bounding box center [529, 392] width 17 height 17
click at [258, 390] on AGREE "I AGREE" at bounding box center [253, 384] width 10 height 10
checkbox AGREE "true"
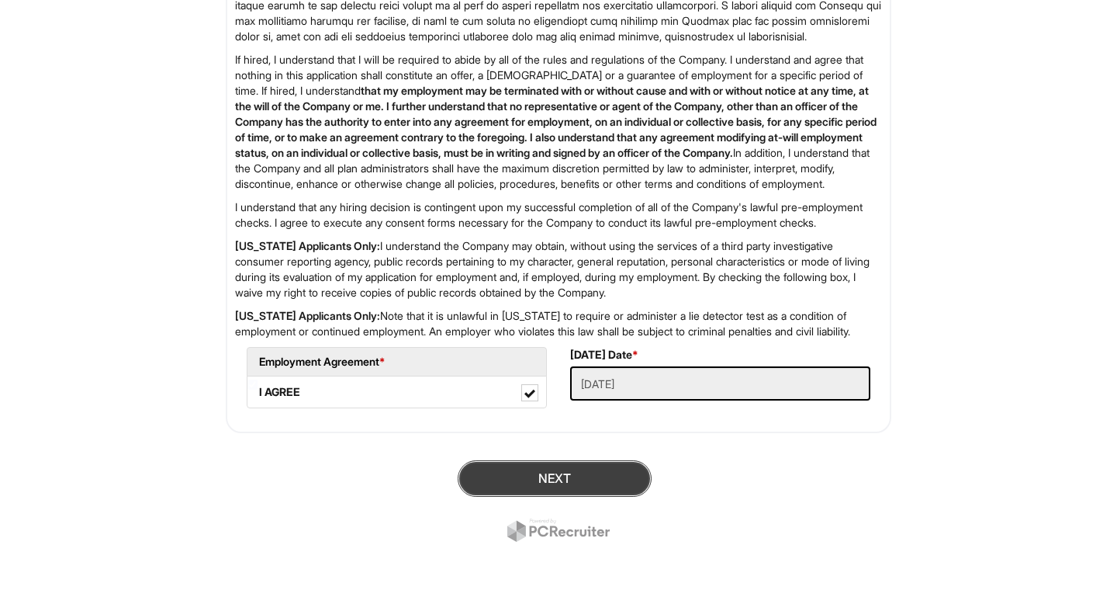
click at [537, 497] on button "Next" at bounding box center [555, 478] width 194 height 36
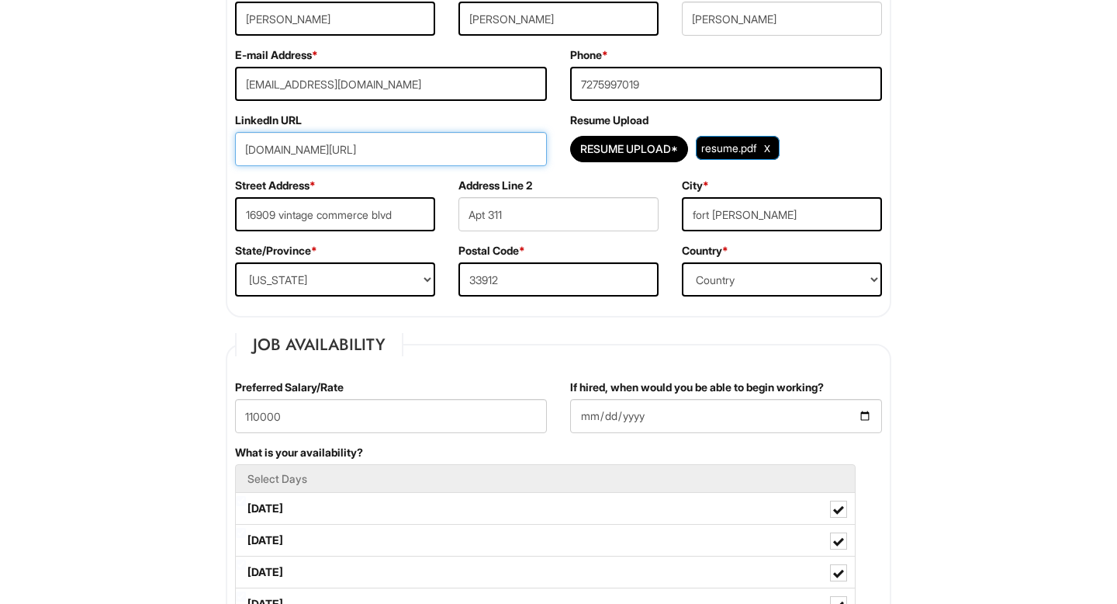
scroll to position [308, 0]
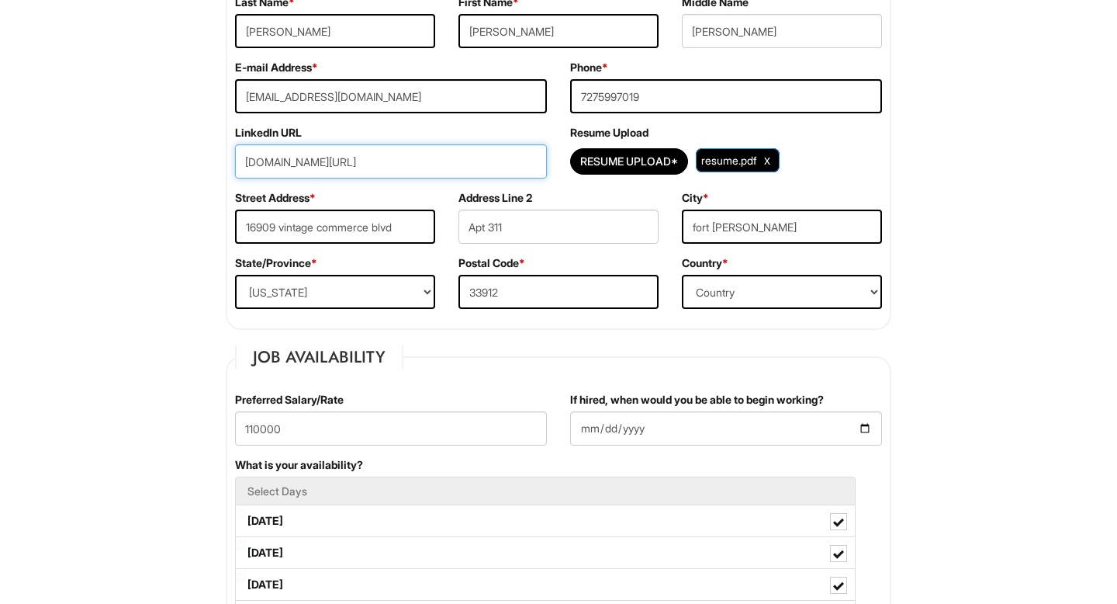
click at [439, 158] on input "[DOMAIN_NAME][URL]" at bounding box center [391, 161] width 312 height 34
click at [335, 165] on input "url" at bounding box center [391, 161] width 312 height 34
paste input "[DOMAIN_NAME][URL]"
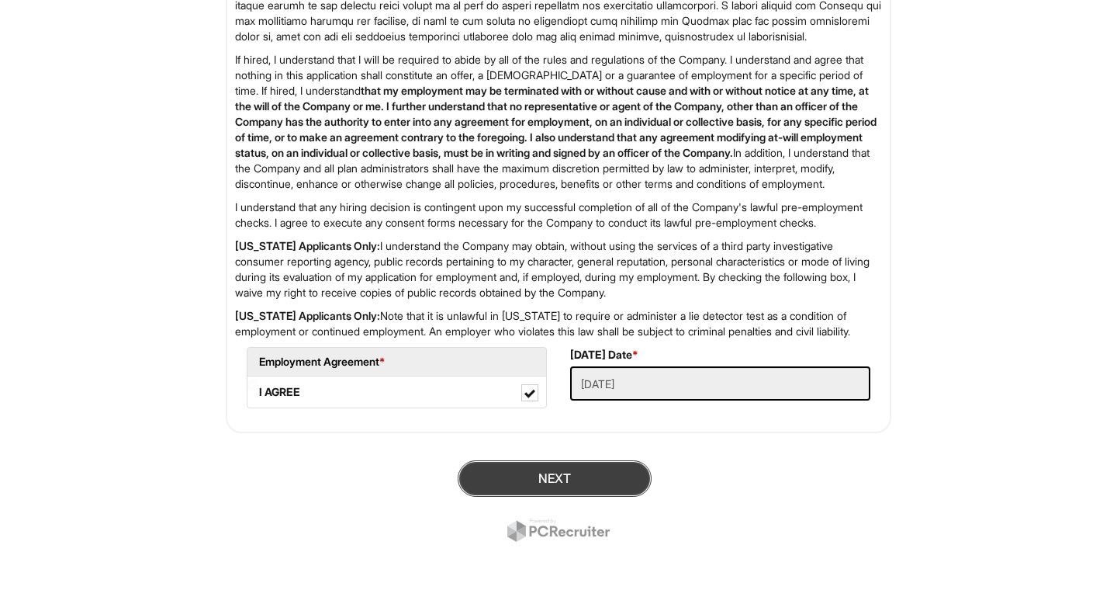
click at [545, 488] on button "Next" at bounding box center [555, 478] width 194 height 36
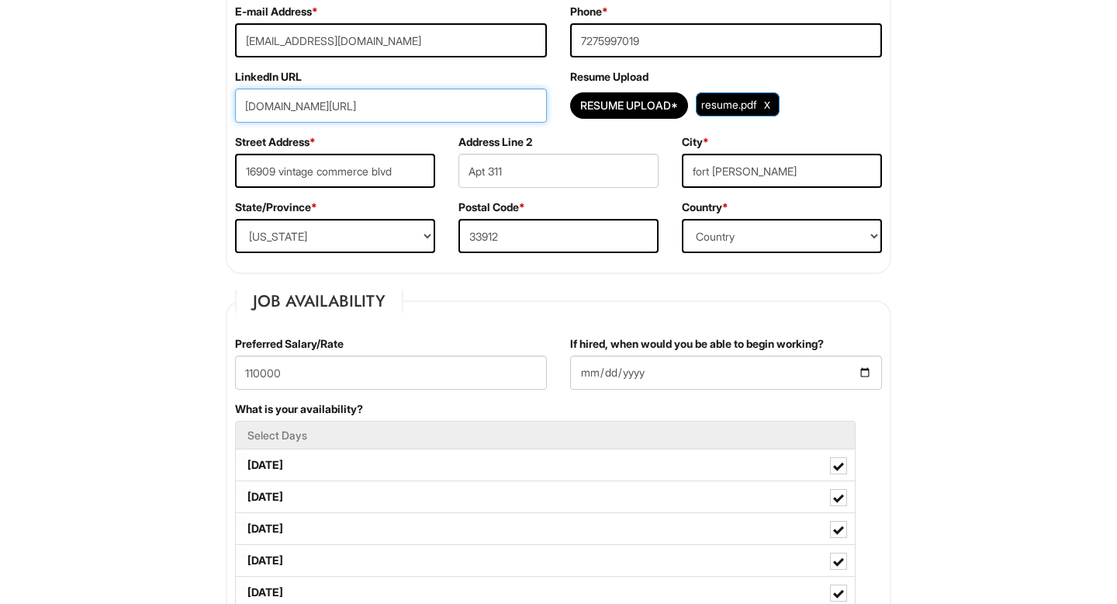
scroll to position [359, 0]
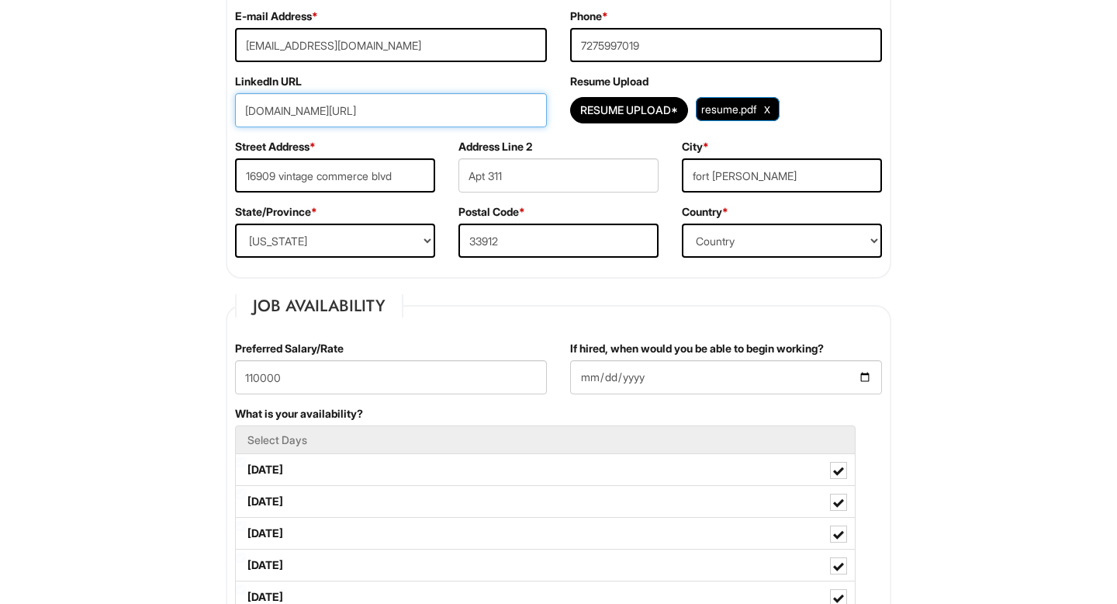
click at [442, 141] on div "Street Address * 16909 vintage commerce blvd" at bounding box center [334, 171] width 223 height 65
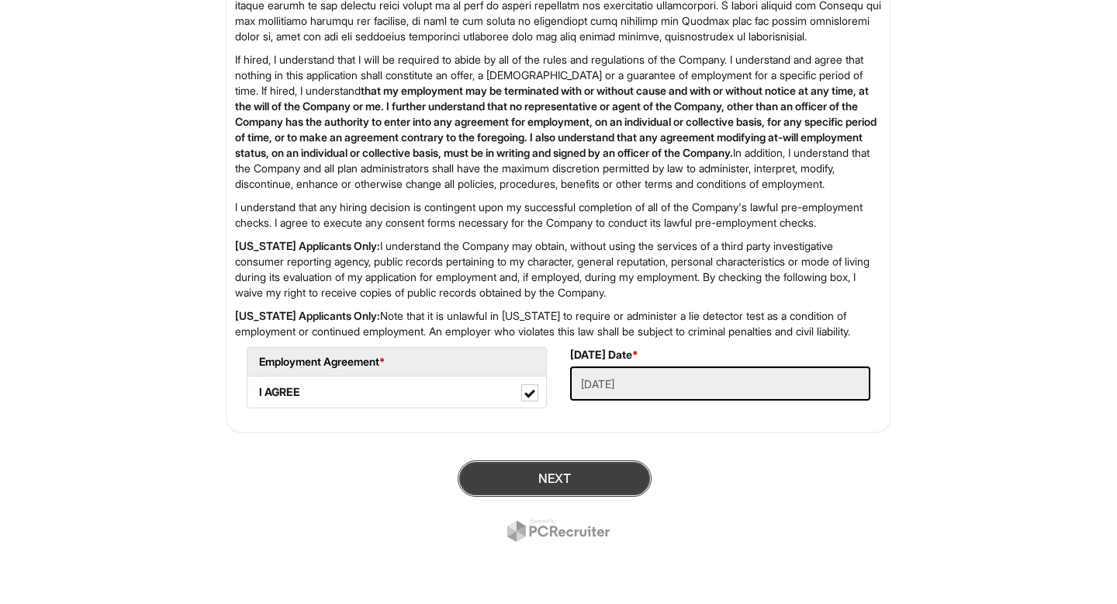
click at [547, 478] on button "Next" at bounding box center [555, 478] width 194 height 36
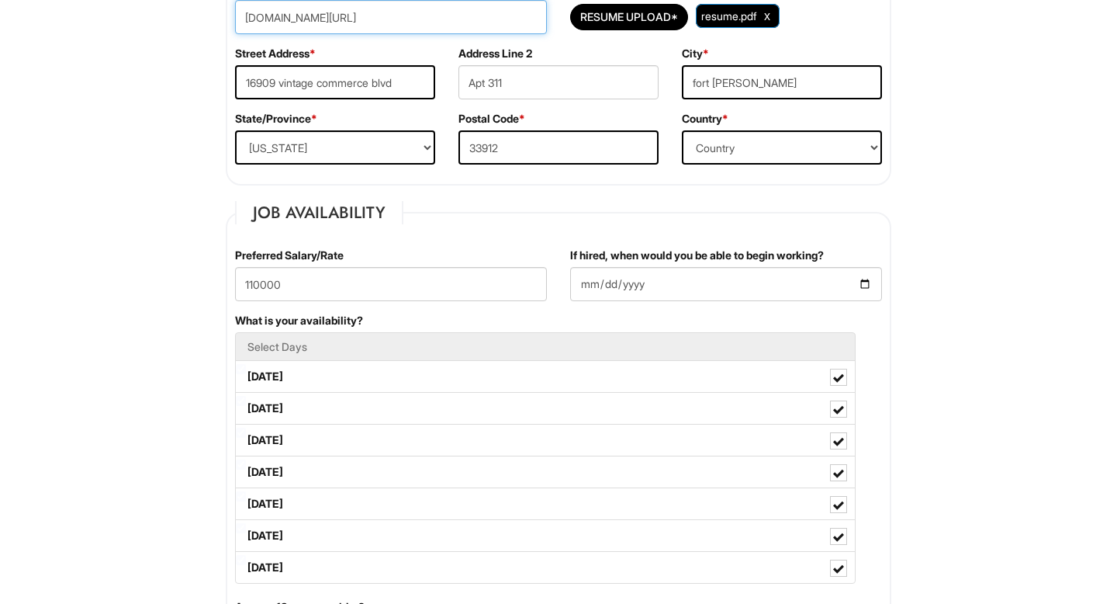
scroll to position [341, 0]
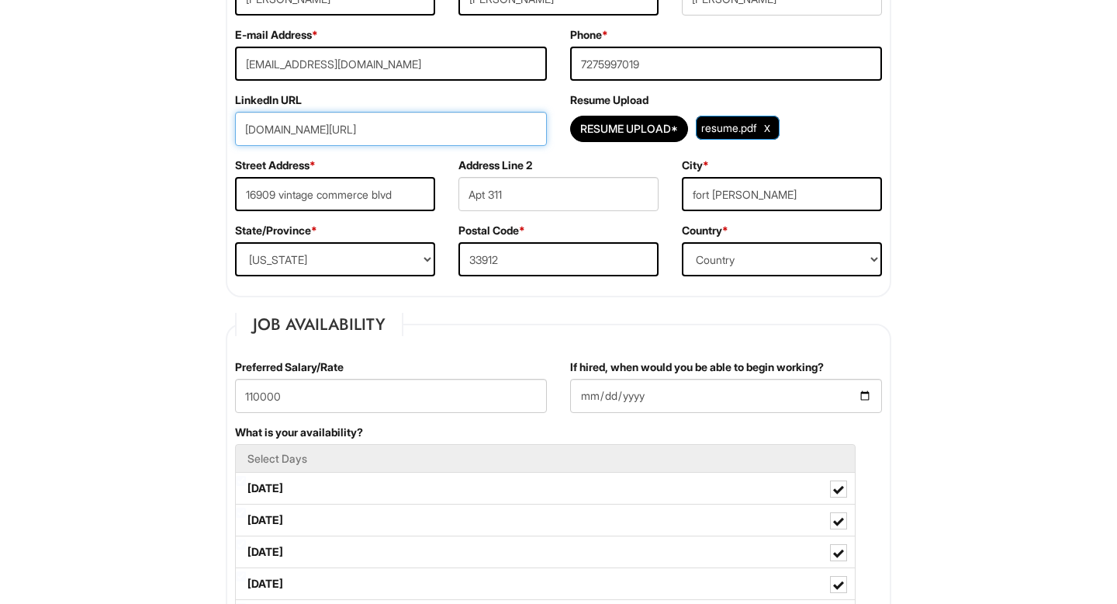
click at [327, 127] on input "[DOMAIN_NAME][URL]" at bounding box center [391, 129] width 312 height 34
drag, startPoint x: 428, startPoint y: 143, endPoint x: 0, endPoint y: 102, distance: 429.5
paste input "[DOMAIN_NAME][URL]"
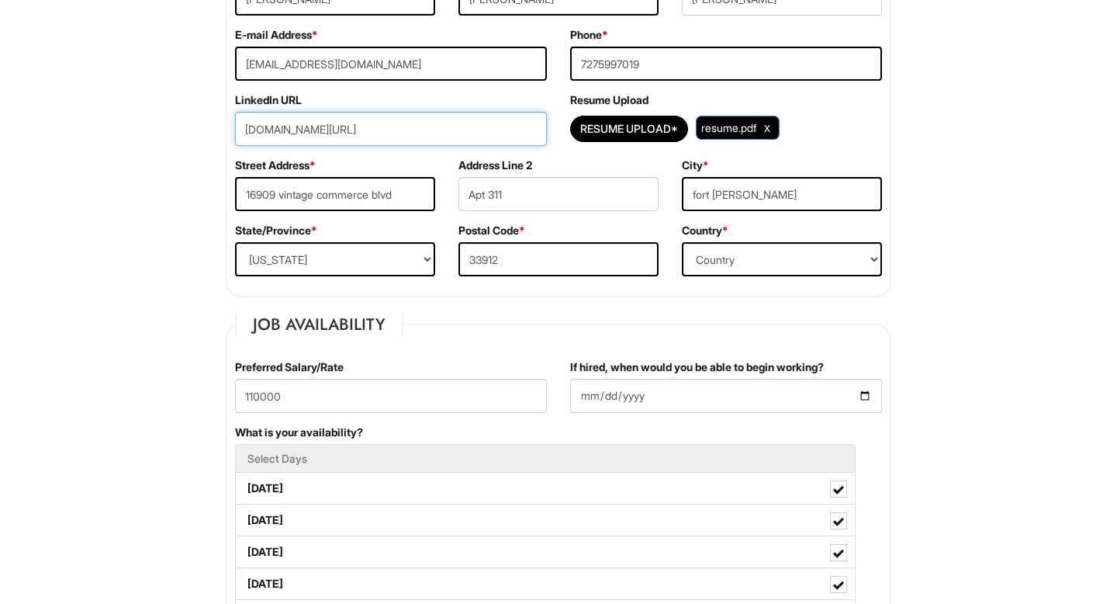
drag, startPoint x: 274, startPoint y: 131, endPoint x: 206, endPoint y: 131, distance: 67.5
type input "[DOMAIN_NAME][URL]"
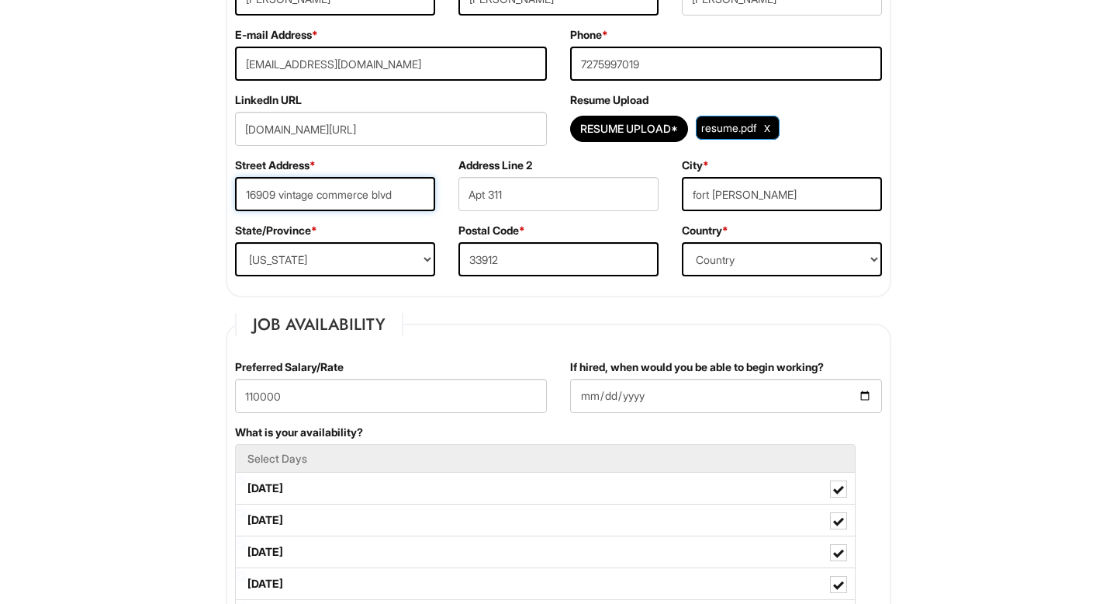
click at [299, 196] on input "16909 vintage commerce blvd" at bounding box center [335, 194] width 200 height 34
click at [408, 191] on input "16909 vintage commerce blvd" at bounding box center [335, 194] width 200 height 34
type input "16909 vintage commerce blvd"
click at [543, 194] on input "Apt 311" at bounding box center [559, 194] width 200 height 34
type input "Apt 311"
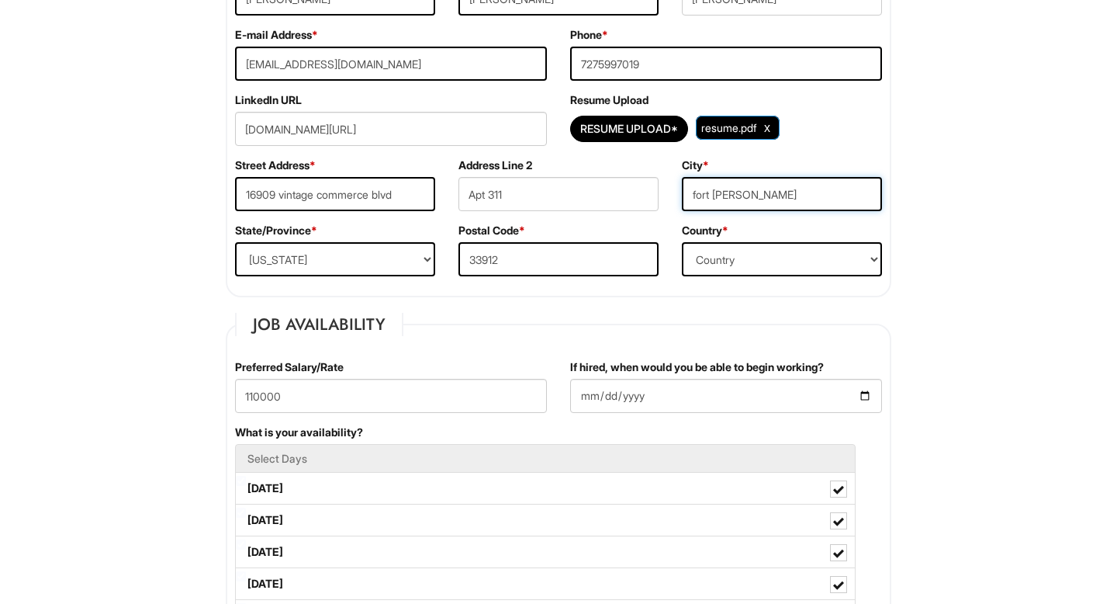
click at [774, 195] on input "fort [PERSON_NAME]" at bounding box center [782, 194] width 200 height 34
type input "fort [PERSON_NAME]"
click at [549, 258] on input "33912" at bounding box center [559, 259] width 200 height 34
type input "33912"
click at [393, 247] on select "State/Province [US_STATE] [US_STATE] [US_STATE] [US_STATE] [US_STATE] [US_STATE…" at bounding box center [335, 259] width 200 height 34
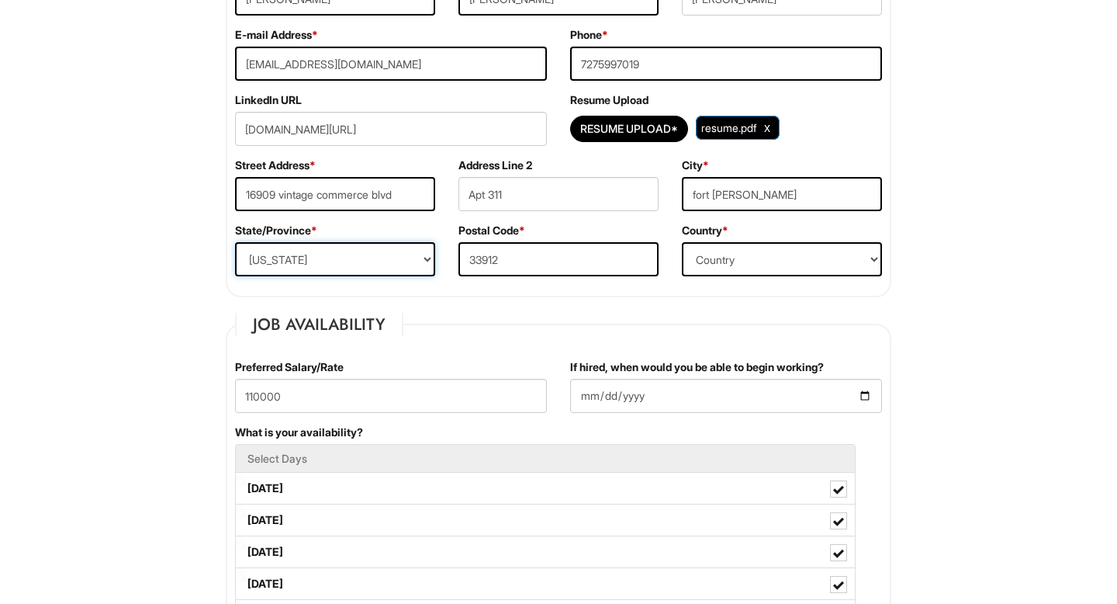
click at [235, 242] on select "State/Province [US_STATE] [US_STATE] [US_STATE] [US_STATE] [US_STATE] [US_STATE…" at bounding box center [335, 259] width 200 height 34
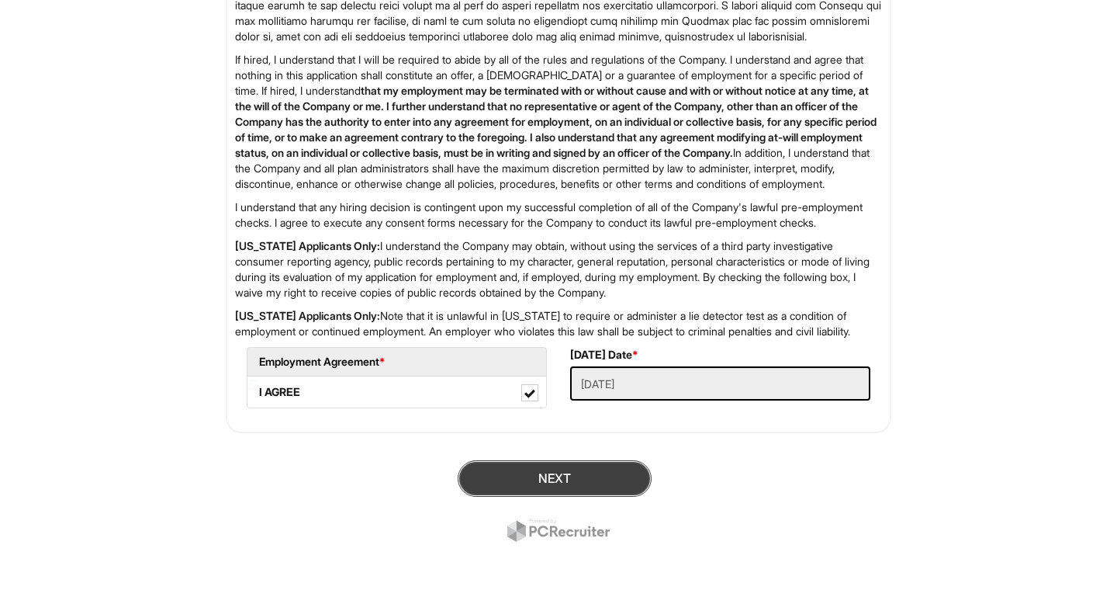
click at [588, 487] on button "Next" at bounding box center [555, 478] width 194 height 36
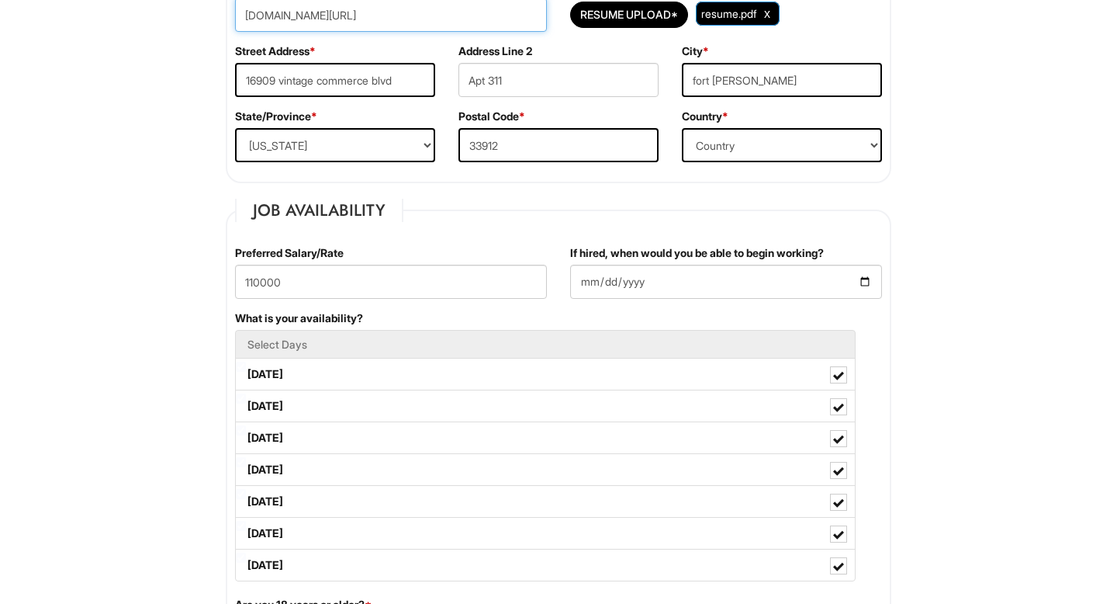
scroll to position [157, 0]
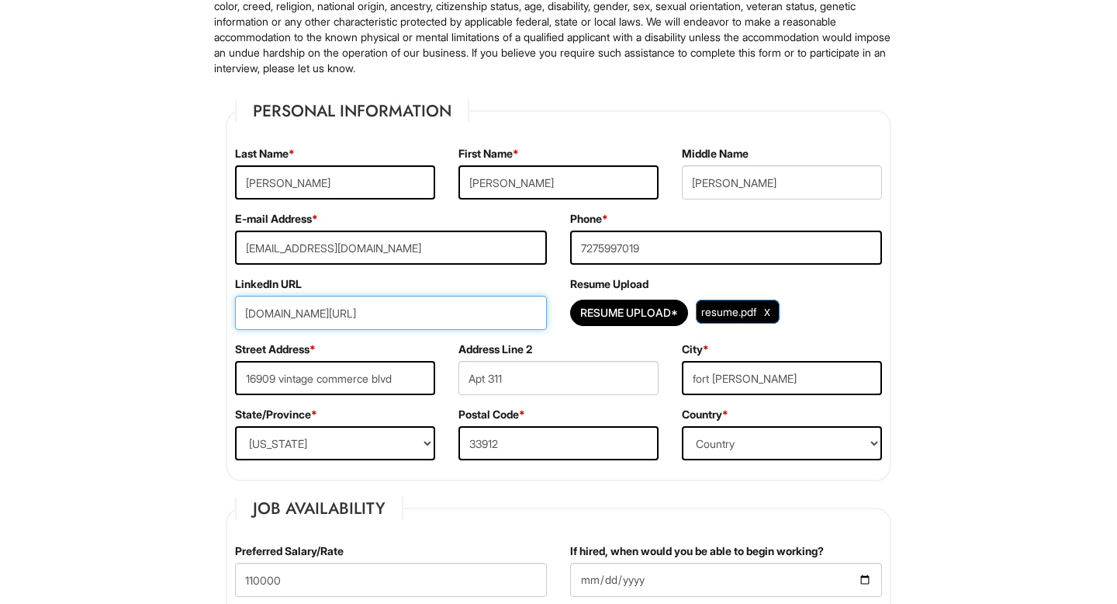
drag, startPoint x: 420, startPoint y: 314, endPoint x: 110, endPoint y: 289, distance: 310.6
click at [315, 306] on input "url" at bounding box center [391, 313] width 312 height 34
paste input "[DOMAIN_NAME][URL]"
type input "[DOMAIN_NAME][URL]"
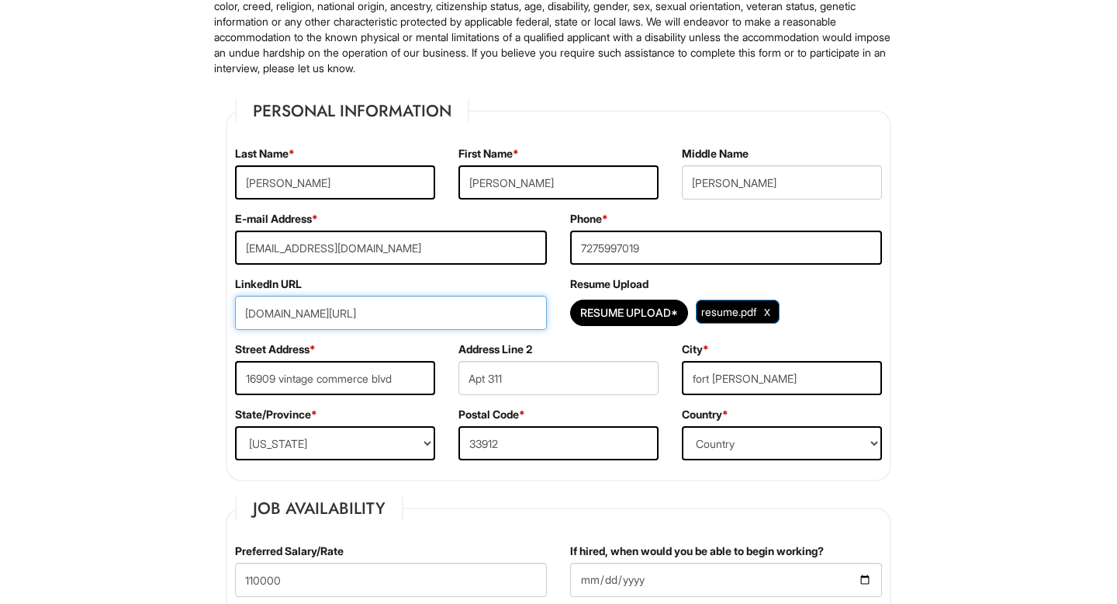
click at [445, 280] on div "LinkedIn URL www.linkedin.com/in/chrisrjohns" at bounding box center [390, 308] width 335 height 65
click at [443, 311] on input "[DOMAIN_NAME][URL]" at bounding box center [391, 313] width 312 height 34
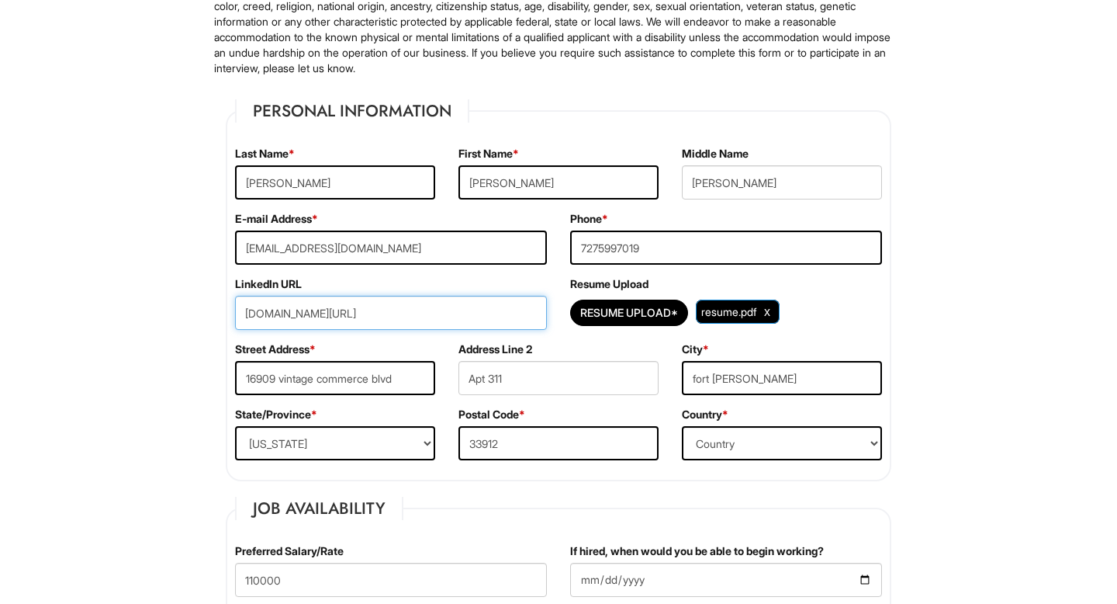
click at [524, 258] on input "[EMAIL_ADDRESS][DOMAIN_NAME]" at bounding box center [391, 247] width 312 height 34
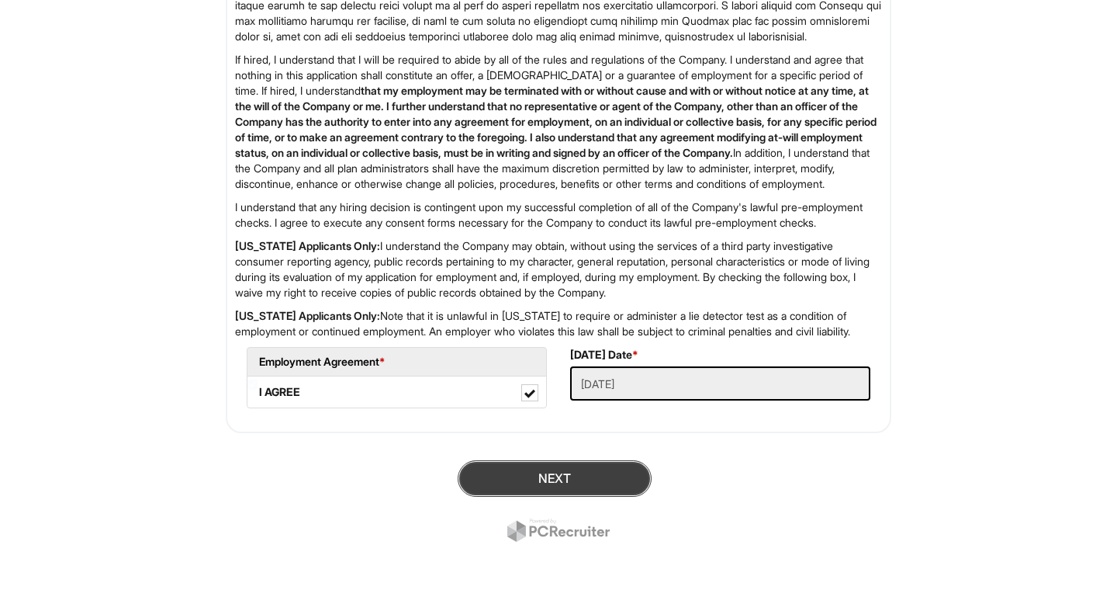
click at [533, 487] on button "Next" at bounding box center [555, 478] width 194 height 36
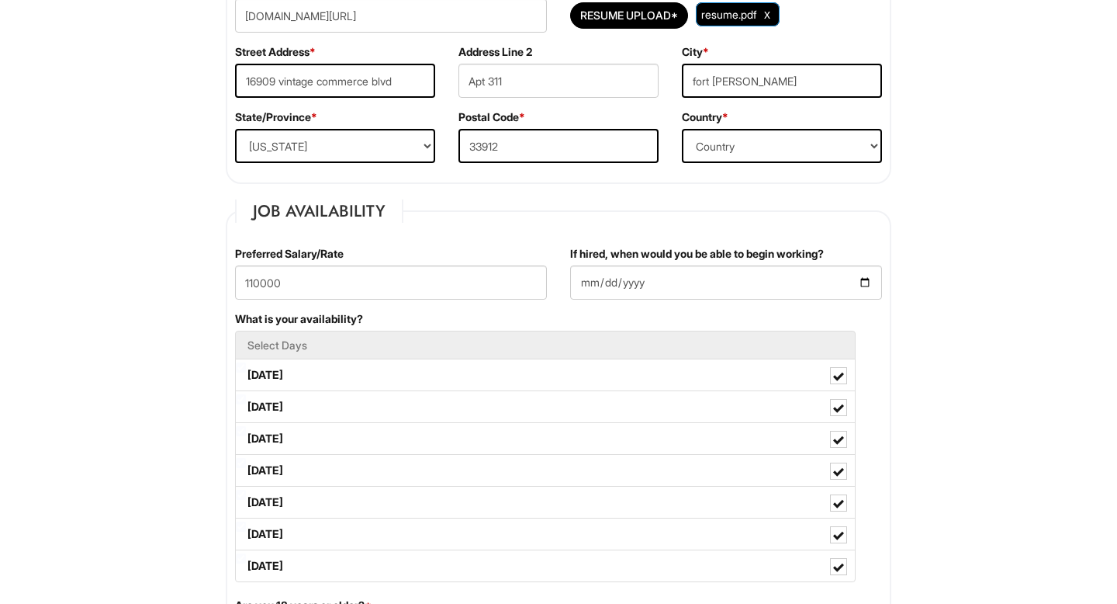
click at [470, 233] on fieldset "Job Availability Preferred Salary/Rate 110000 If hired, when would you be able …" at bounding box center [559, 516] width 666 height 634
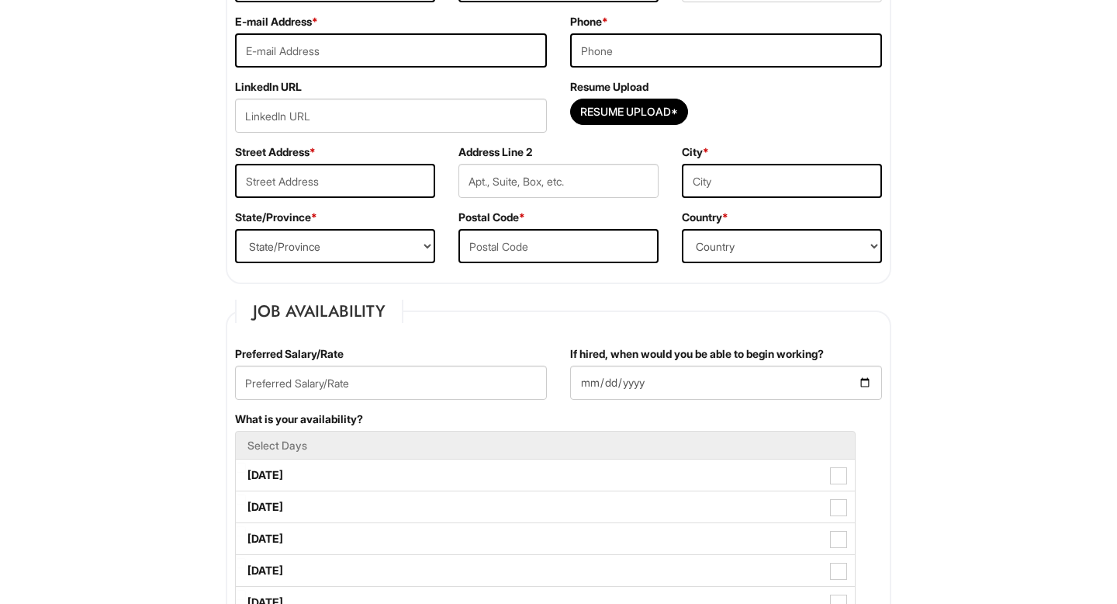
scroll to position [299, 0]
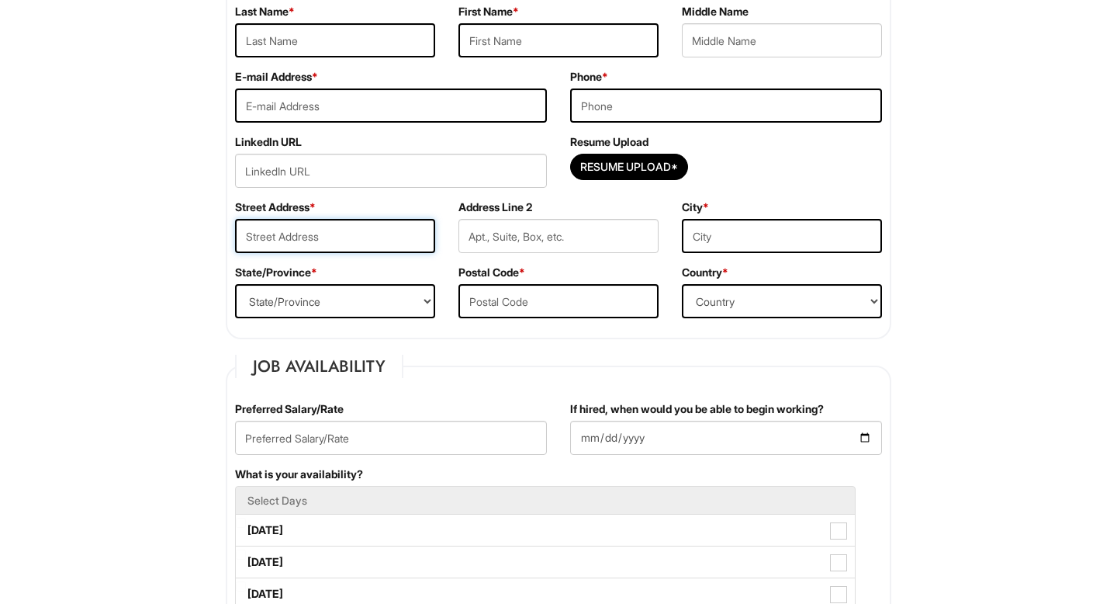
click at [302, 227] on input "text" at bounding box center [335, 236] width 200 height 34
click at [297, 154] on input "url" at bounding box center [391, 171] width 312 height 34
paste input "[DOMAIN_NAME][URL]"
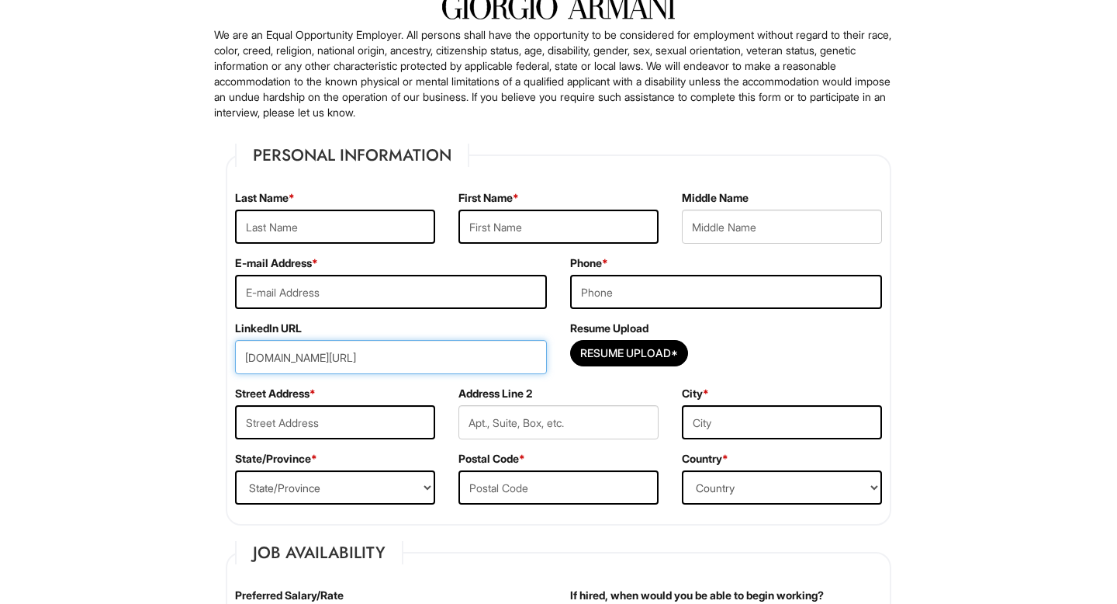
type input "[DOMAIN_NAME][URL]"
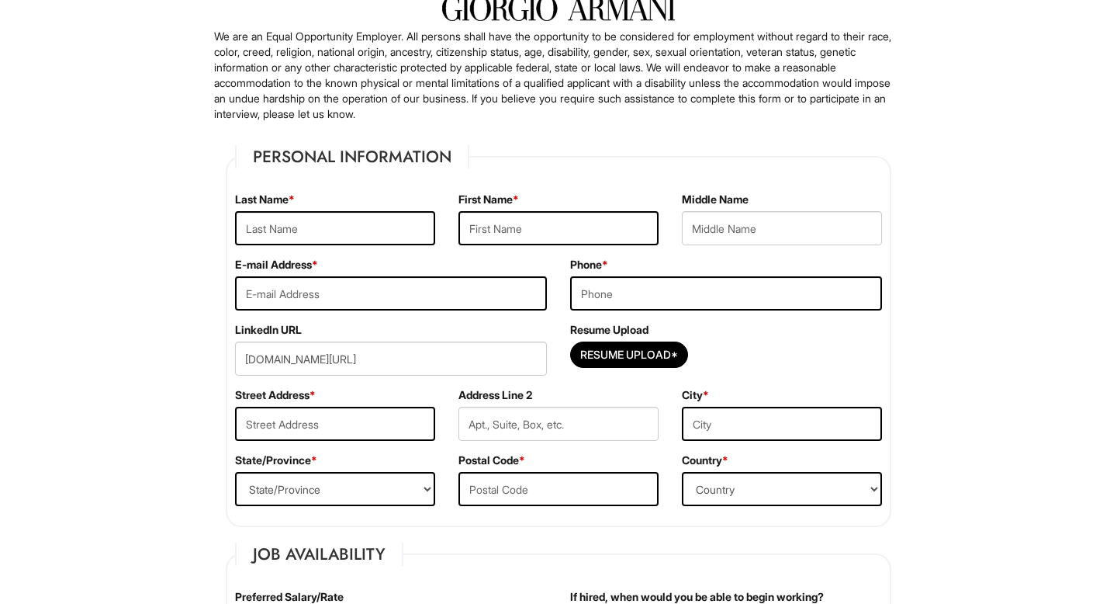
click at [280, 207] on div "Last Name *" at bounding box center [334, 224] width 223 height 65
click at [277, 217] on input "text" at bounding box center [335, 228] width 200 height 34
type input "[PERSON_NAME]"
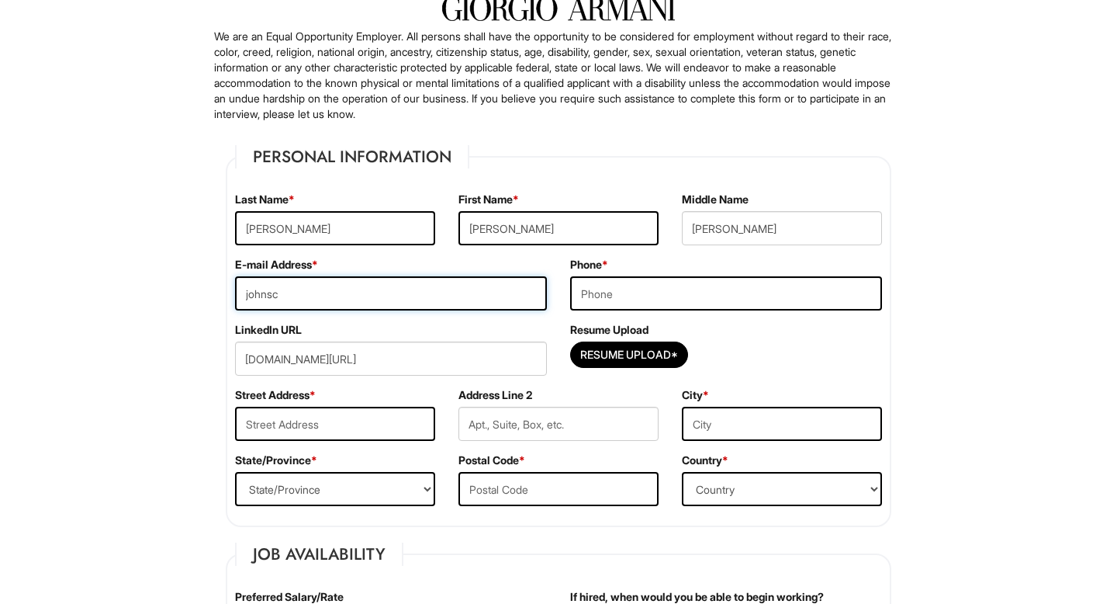
type input "[EMAIL_ADDRESS][DOMAIN_NAME]"
type input "7275997019"
type input "16909 vintage commerce blvd"
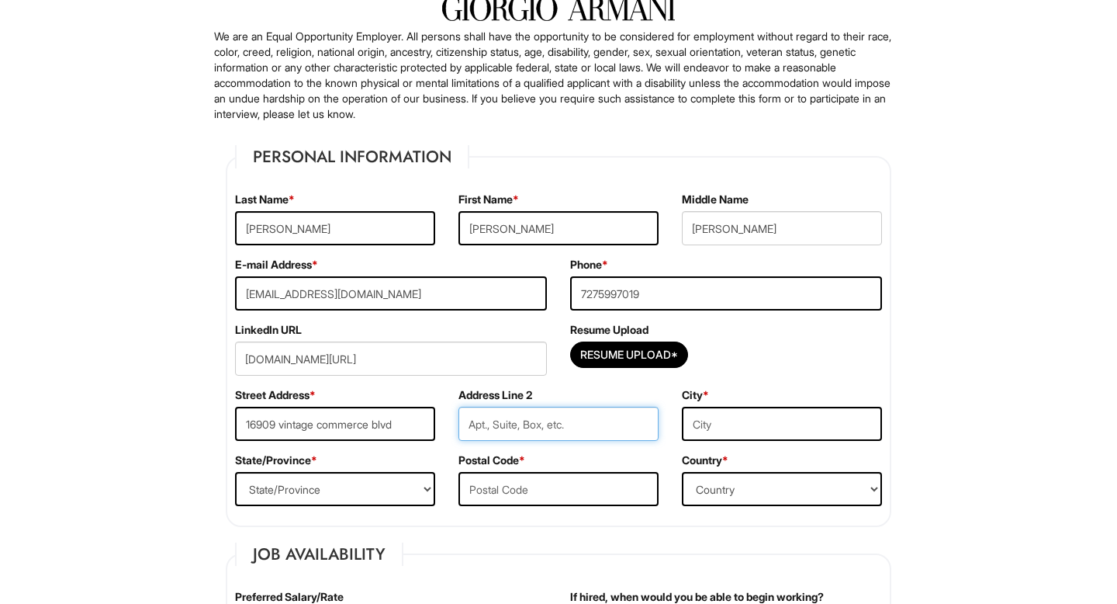
type input "Apt 311"
type input "fort [PERSON_NAME]"
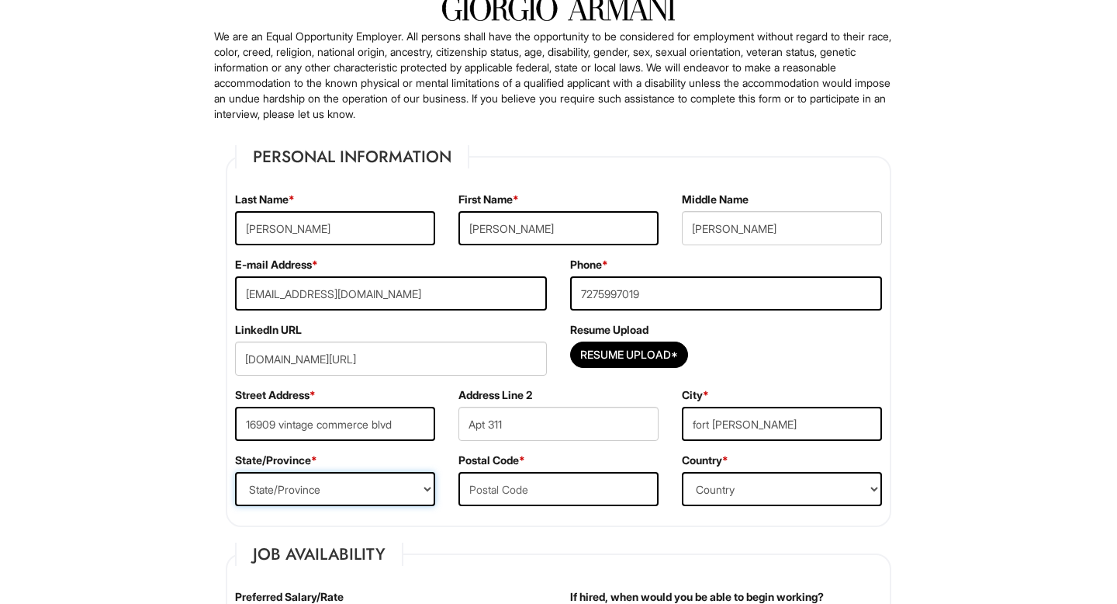
select select "FL"
type input "33912"
select select "[GEOGRAPHIC_DATA]"
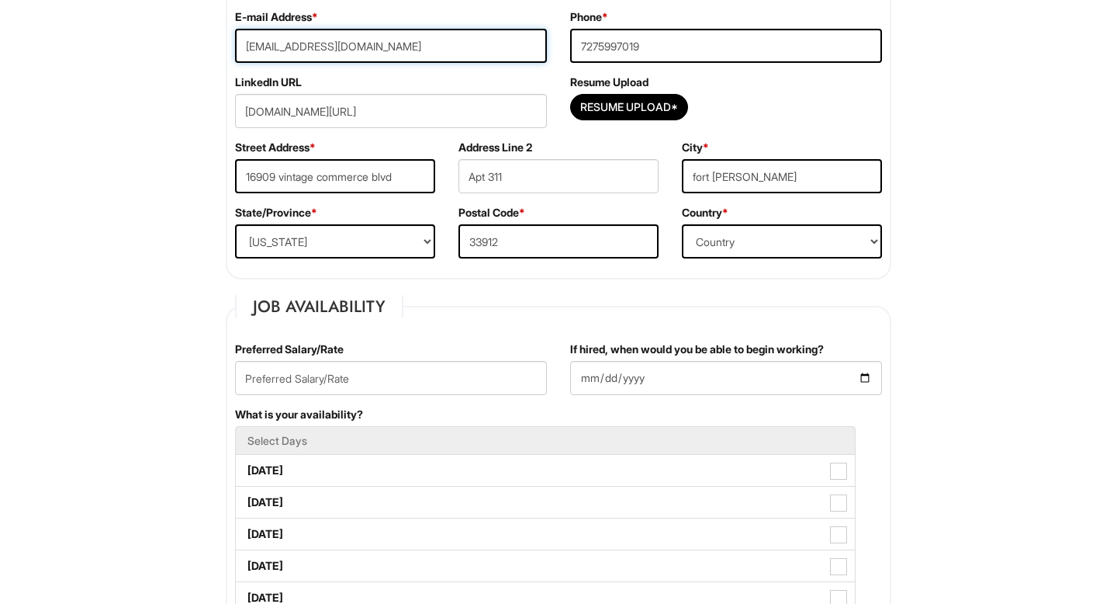
scroll to position [391, 0]
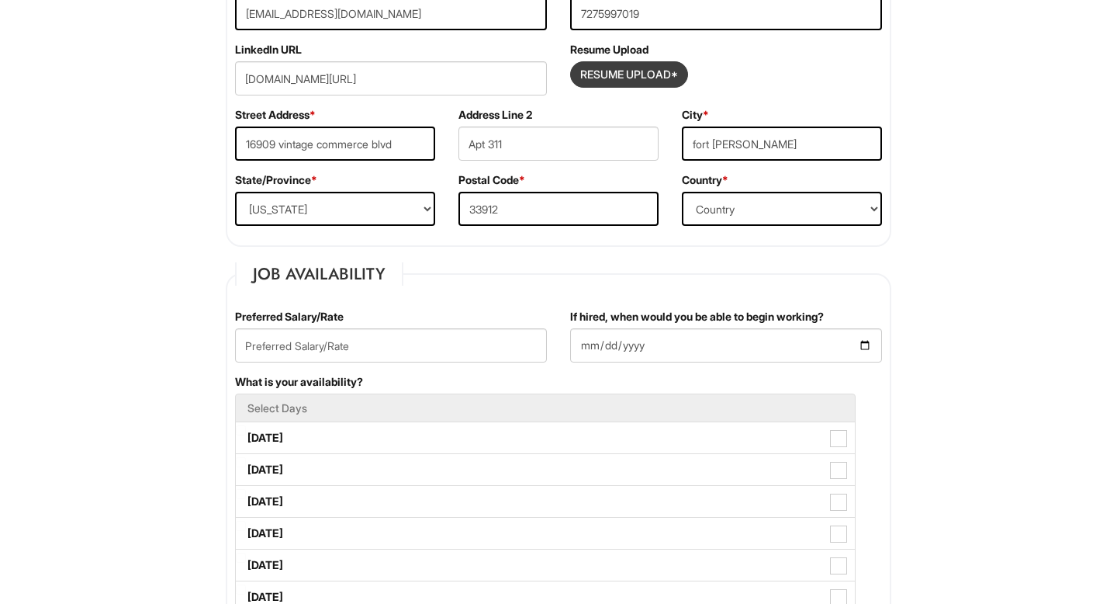
click at [615, 78] on input "Resume Upload*" at bounding box center [629, 74] width 116 height 25
type input "C:\fakepath\resume.pdf"
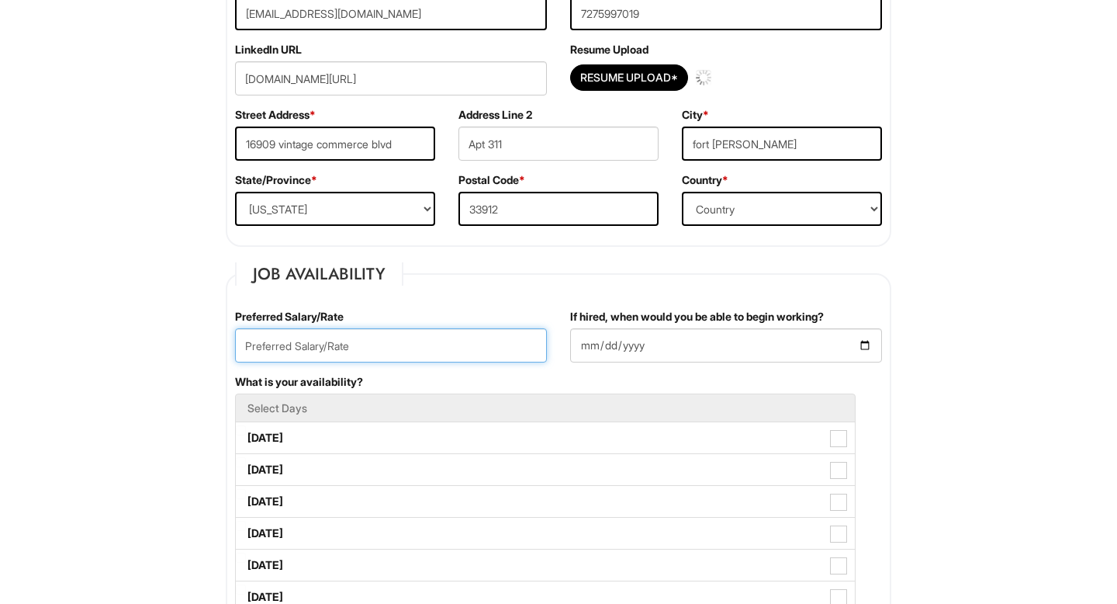
click at [381, 341] on input "text" at bounding box center [391, 345] width 312 height 34
type input "110,000"
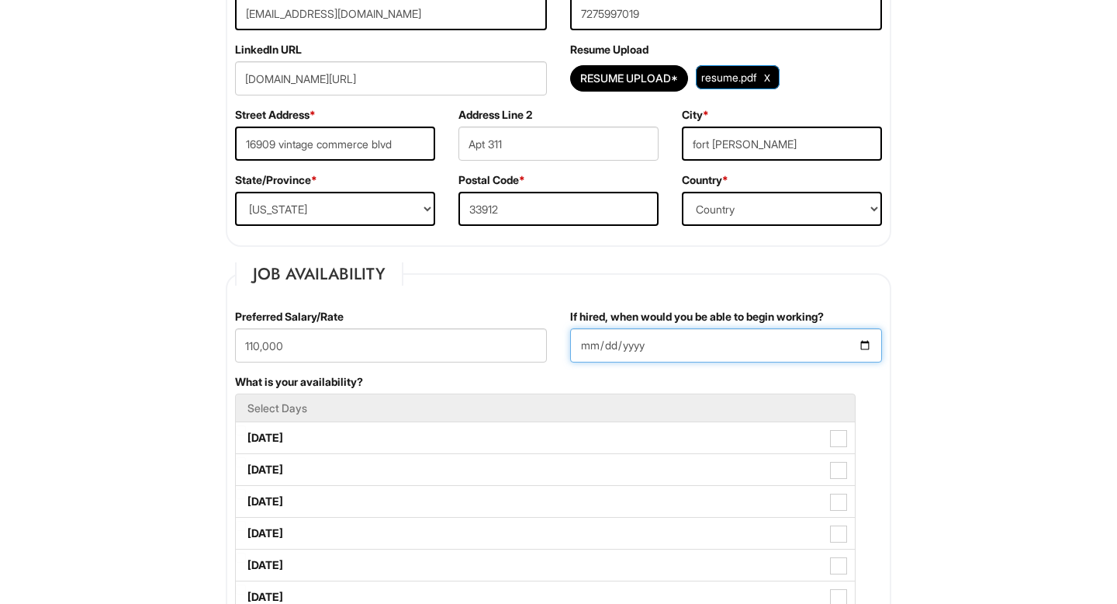
click at [695, 357] on input "If hired, when would you be able to begin working?" at bounding box center [726, 345] width 312 height 34
click at [875, 341] on input "If hired, when would you be able to begin working?" at bounding box center [726, 345] width 312 height 34
click at [862, 342] on input "If hired, when would you be able to begin working?" at bounding box center [726, 345] width 312 height 34
type input "[DATE]"
click at [794, 354] on input "[DATE]" at bounding box center [726, 345] width 312 height 34
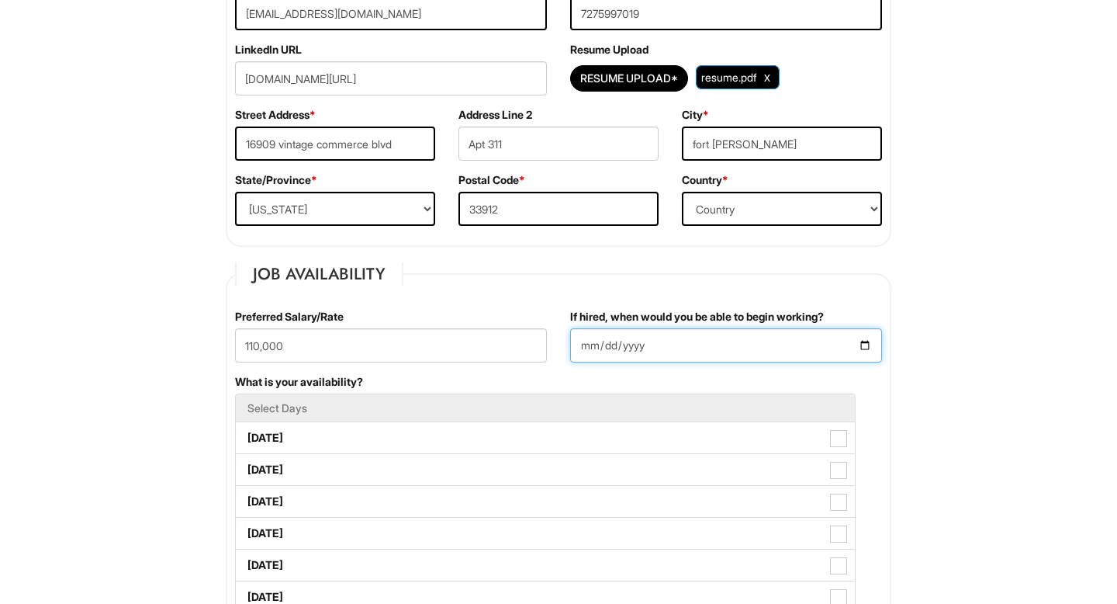
click at [854, 335] on input "[DATE]" at bounding box center [726, 345] width 312 height 34
click at [863, 346] on input "[DATE]" at bounding box center [726, 345] width 312 height 34
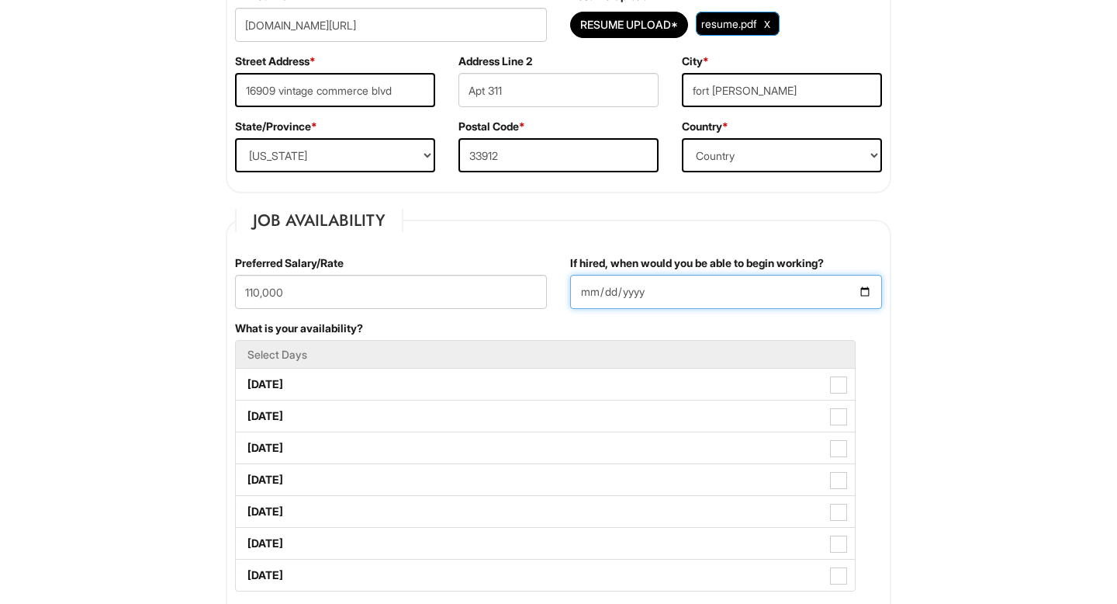
scroll to position [506, 0]
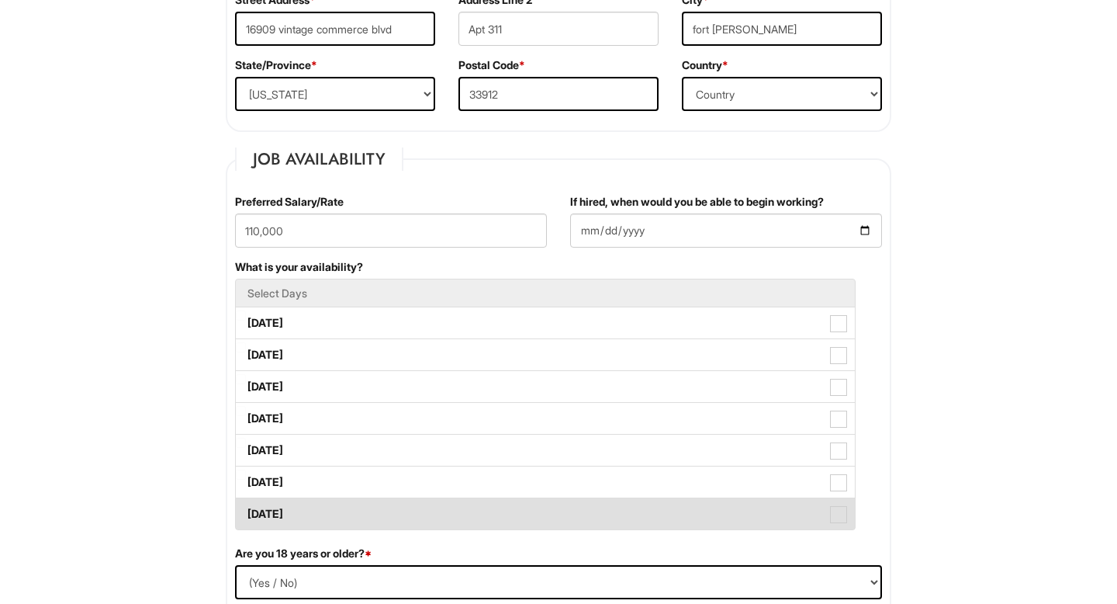
click at [835, 505] on label "[DATE]" at bounding box center [545, 513] width 619 height 31
click at [246, 505] on Available_Sunday "[DATE]" at bounding box center [241, 506] width 10 height 10
checkbox Available_Sunday "true"
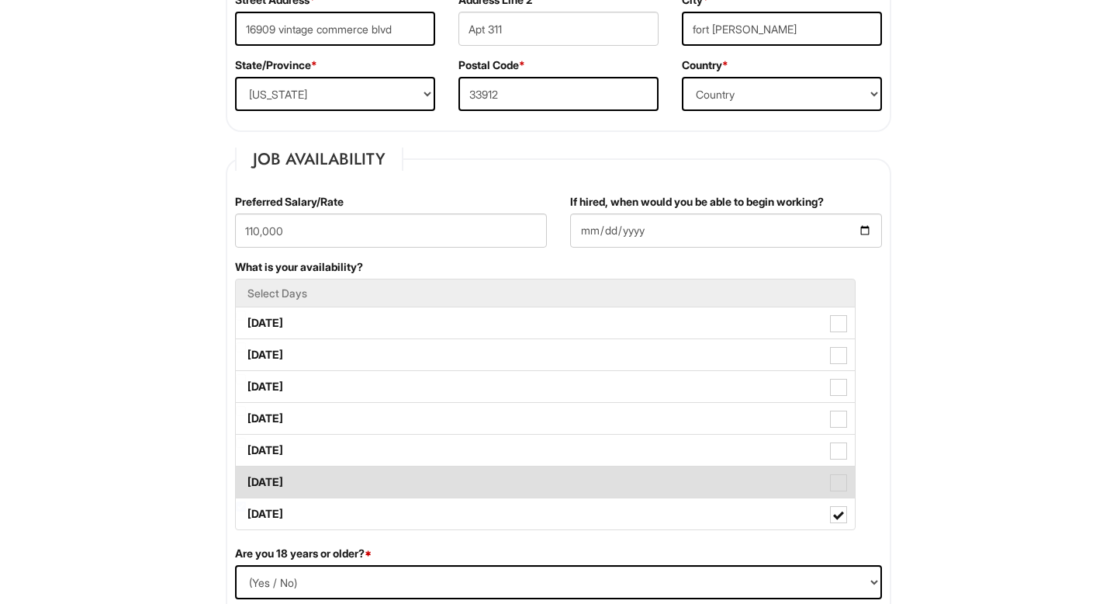
click at [838, 479] on span at bounding box center [838, 482] width 17 height 17
click at [246, 479] on Available_Saturday "[DATE]" at bounding box center [241, 474] width 10 height 10
checkbox Available_Saturday "true"
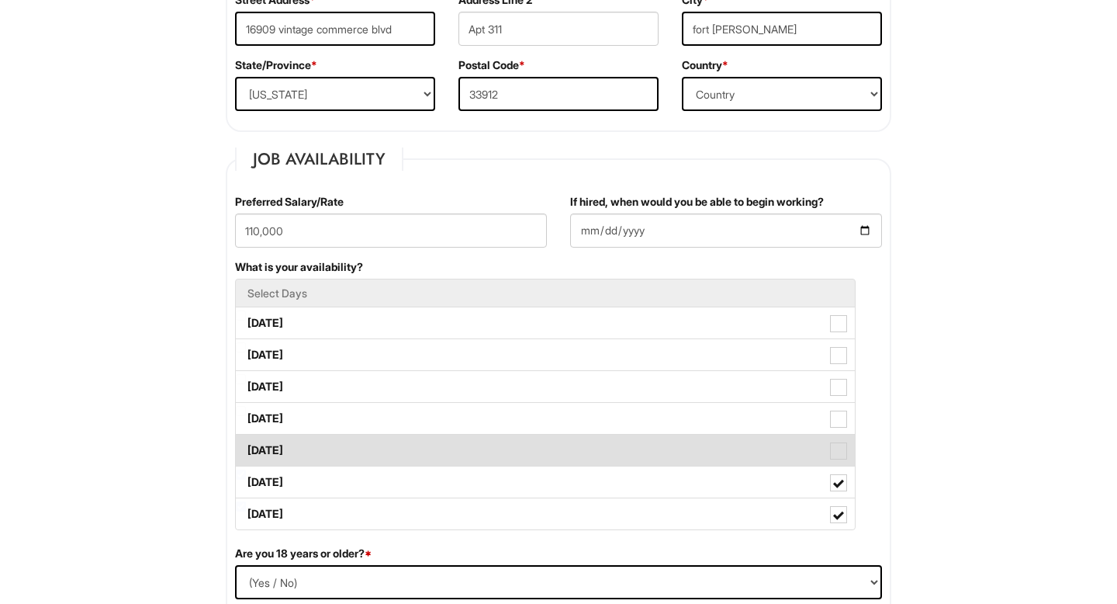
click at [838, 442] on label "[DATE]" at bounding box center [545, 450] width 619 height 31
click at [246, 442] on Available_Friday "[DATE]" at bounding box center [241, 443] width 10 height 10
checkbox Available_Friday "true"
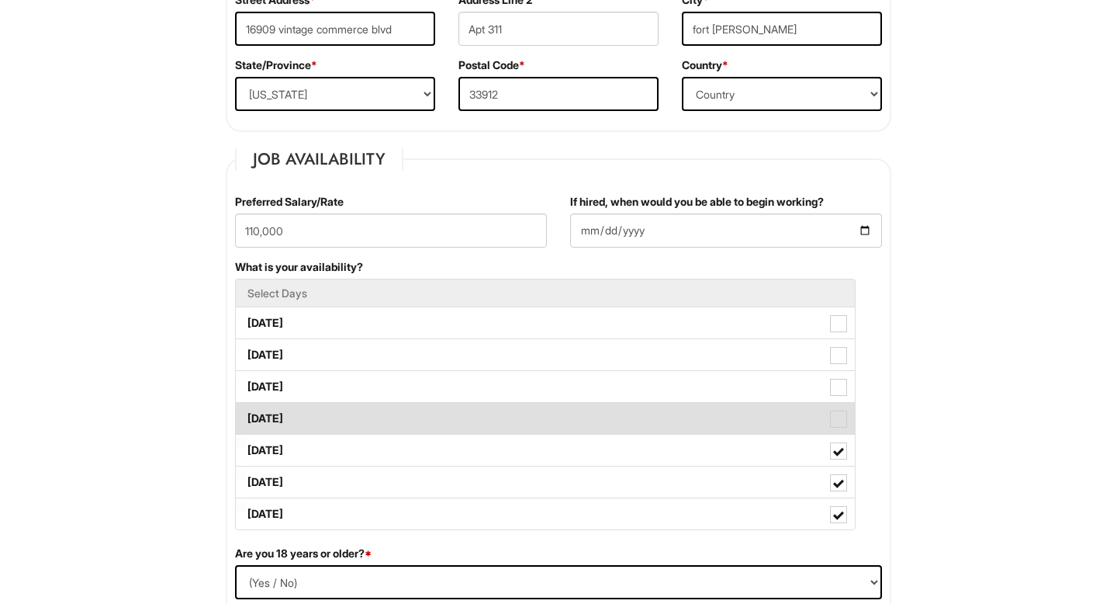
click at [839, 415] on span at bounding box center [838, 419] width 17 height 17
click at [246, 415] on Available_Thursday "[DATE]" at bounding box center [241, 411] width 10 height 10
checkbox Available_Thursday "true"
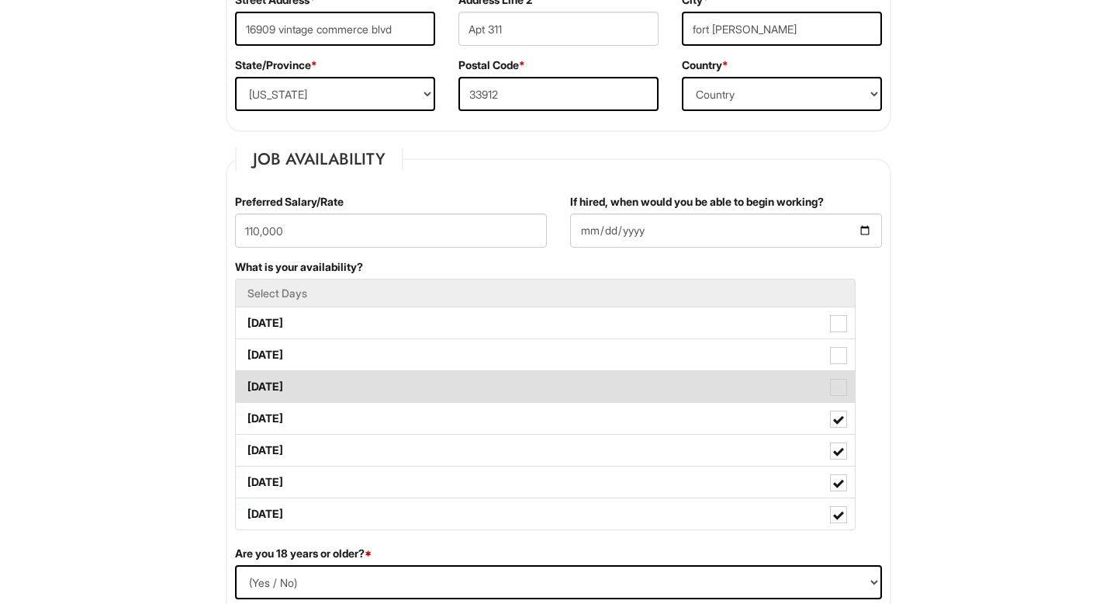
click at [839, 379] on span at bounding box center [838, 387] width 17 height 17
click at [246, 379] on Available_Wednesday "[DATE]" at bounding box center [241, 379] width 10 height 10
checkbox Available_Wednesday "true"
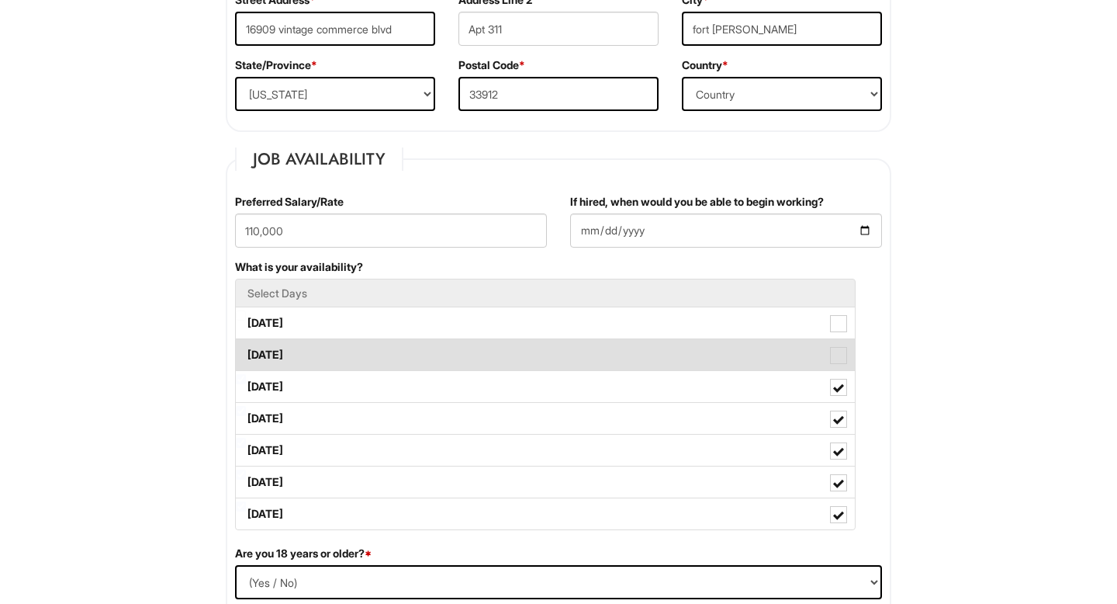
click at [839, 352] on span at bounding box center [838, 355] width 17 height 17
click at [246, 352] on Available_Tuesday "[DATE]" at bounding box center [241, 347] width 10 height 10
checkbox Available_Tuesday "true"
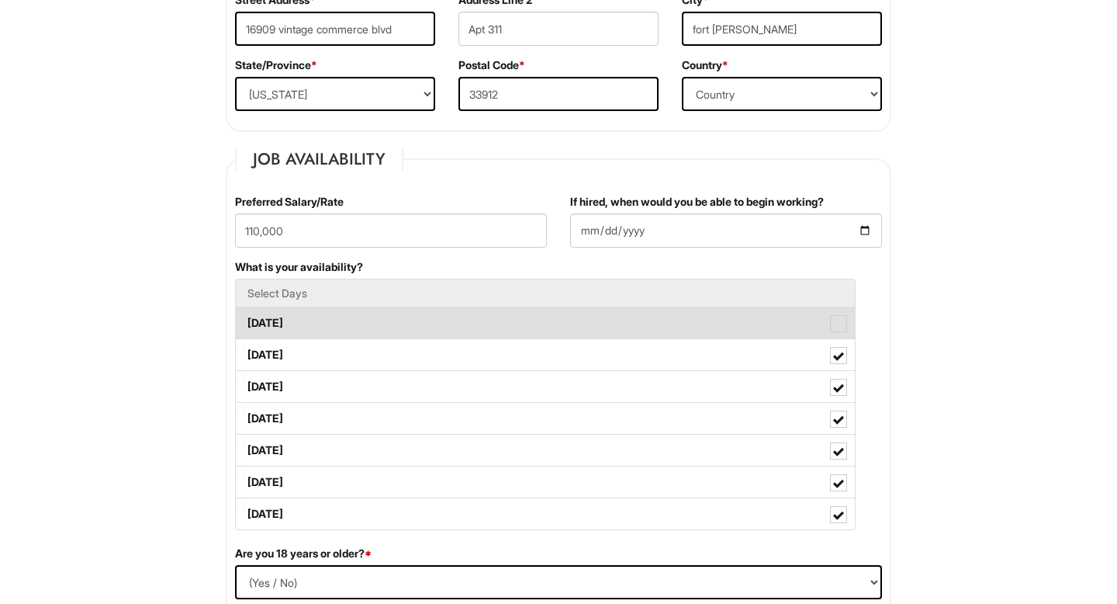
click at [839, 326] on span at bounding box center [838, 323] width 17 height 17
click at [246, 320] on Available_Monday "[DATE]" at bounding box center [241, 315] width 10 height 10
checkbox Available_Monday "true"
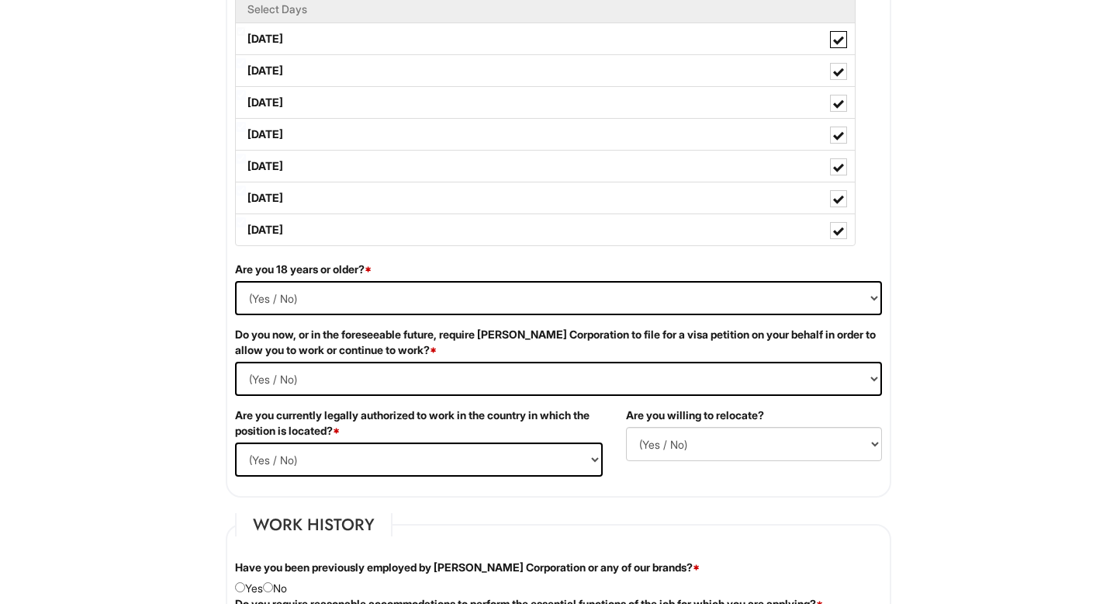
scroll to position [792, 0]
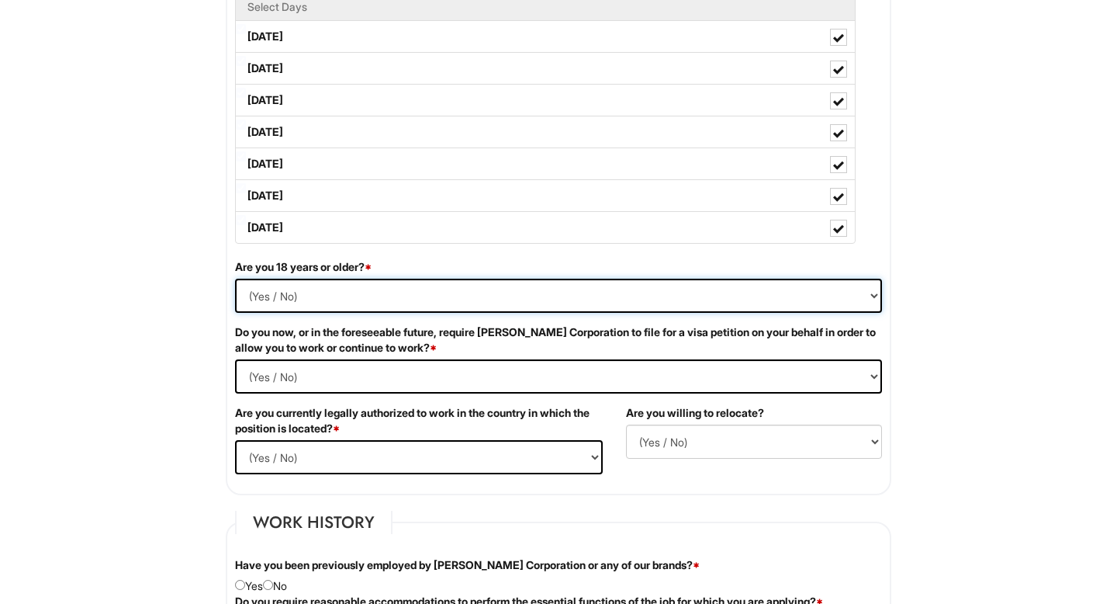
click at [280, 293] on select "(Yes / No) Yes No" at bounding box center [558, 296] width 647 height 34
select select "Yes"
click at [235, 279] on select "(Yes / No) Yes No" at bounding box center [558, 296] width 647 height 34
click at [291, 370] on Required "(Yes / No) Yes No" at bounding box center [558, 376] width 647 height 34
click at [235, 359] on Required "(Yes / No) Yes No" at bounding box center [558, 376] width 647 height 34
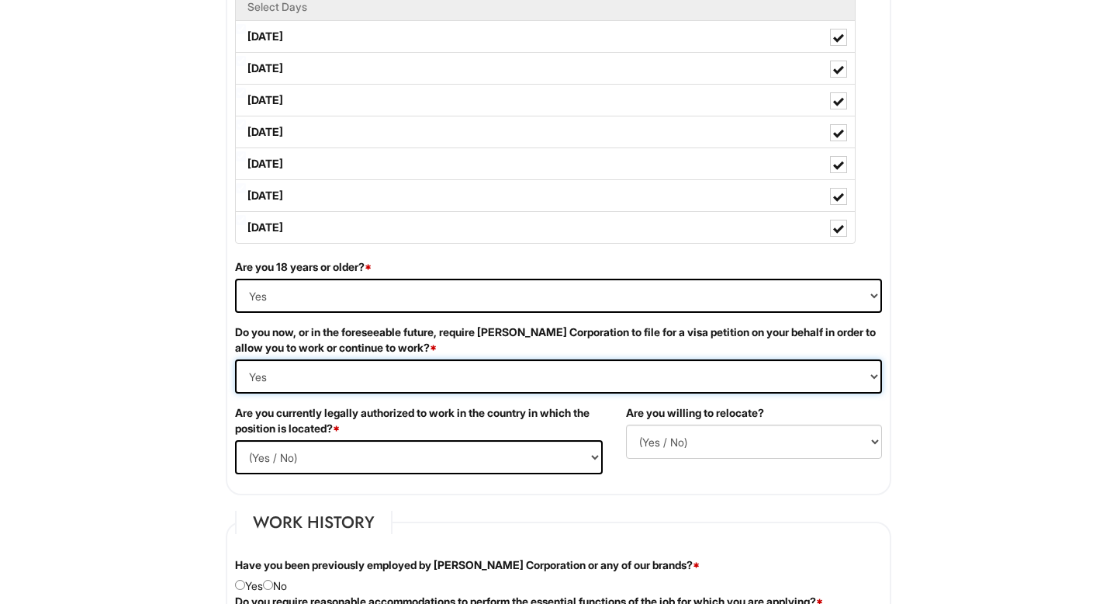
click at [278, 371] on Required "(Yes / No) Yes No" at bounding box center [558, 376] width 647 height 34
select Required "No"
click at [235, 359] on Required "(Yes / No) Yes No" at bounding box center [558, 376] width 647 height 34
click at [299, 459] on select "(Yes / No) Yes No" at bounding box center [419, 457] width 368 height 34
select select "Yes"
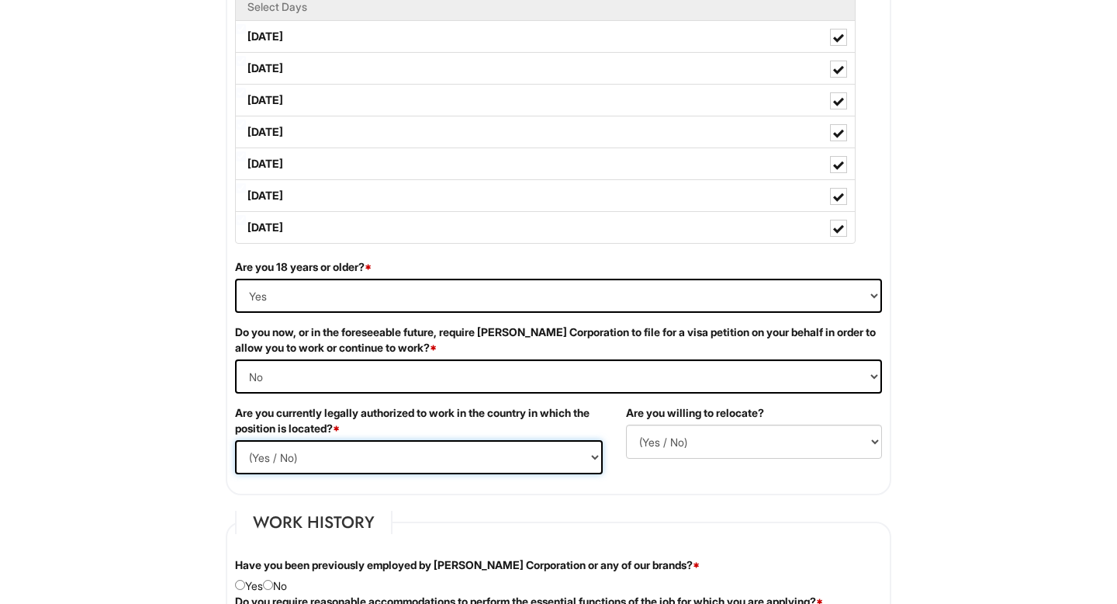
click at [235, 440] on select "(Yes / No) Yes No" at bounding box center [419, 457] width 368 height 34
click at [605, 435] on div "Are you currently legally authorized to work in the country in which the positi…" at bounding box center [418, 445] width 391 height 81
click at [663, 438] on select "(Yes / No) No Yes" at bounding box center [754, 441] width 256 height 34
select select "Y"
click at [626, 424] on select "(Yes / No) No Yes" at bounding box center [754, 441] width 256 height 34
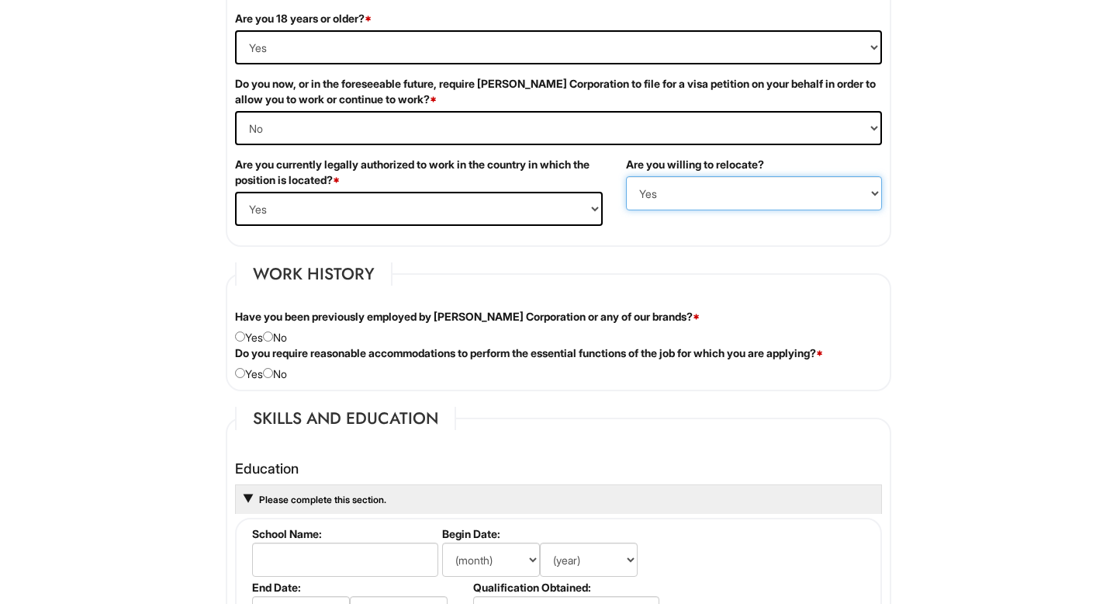
scroll to position [1045, 0]
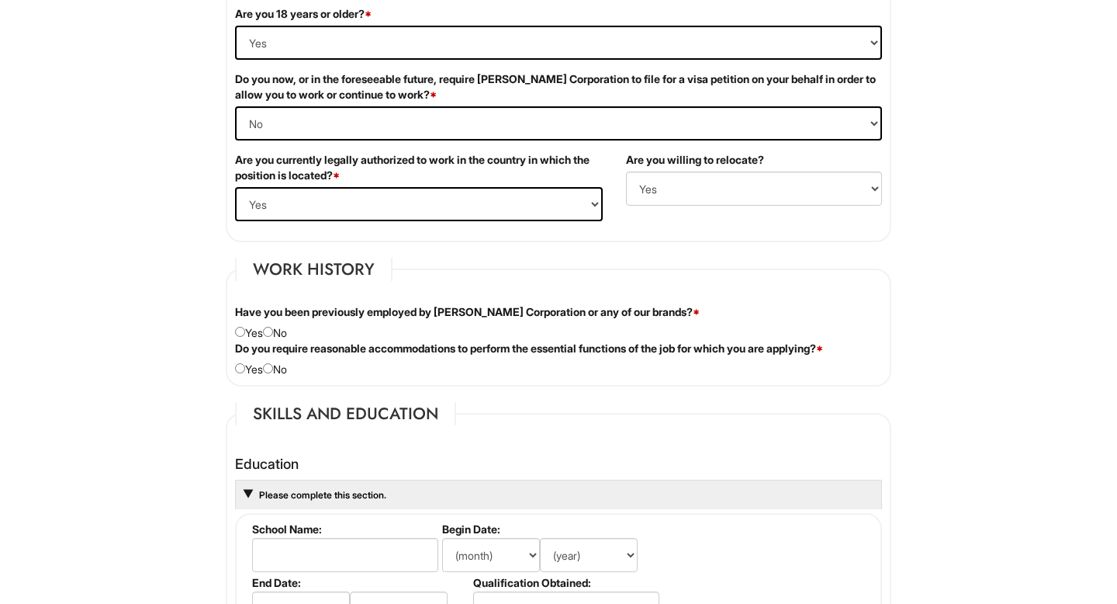
click at [281, 335] on div "Have you been previously employed by [PERSON_NAME] Corporation or any of our br…" at bounding box center [558, 322] width 670 height 36
click at [273, 333] on input "radio" at bounding box center [268, 332] width 10 height 10
radio input "true"
click at [273, 370] on input "radio" at bounding box center [268, 368] width 10 height 10
radio input "true"
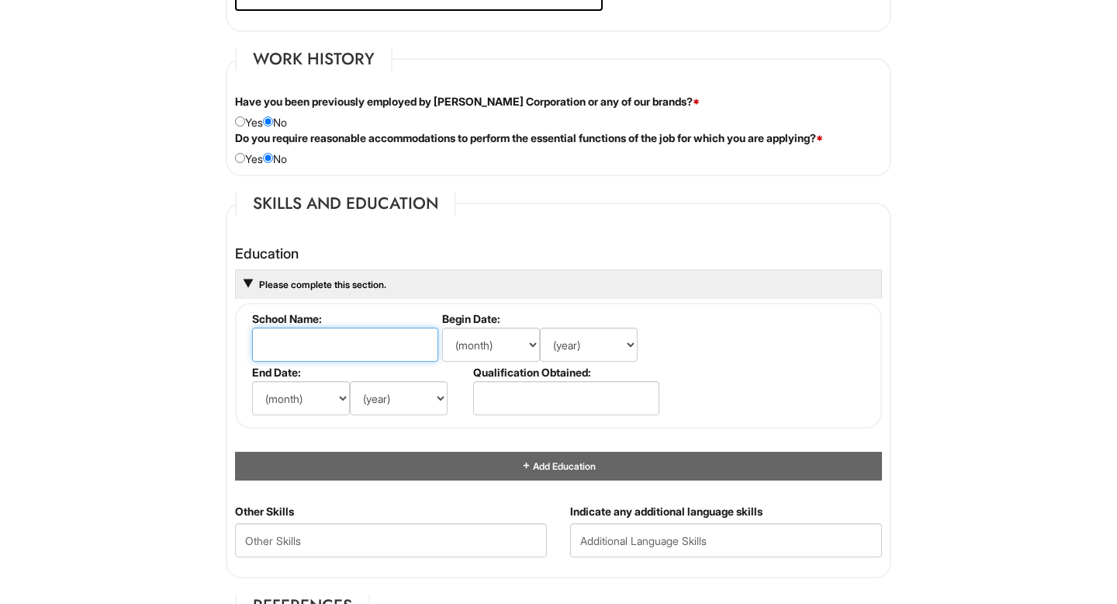
click at [303, 358] on input "text" at bounding box center [345, 344] width 186 height 34
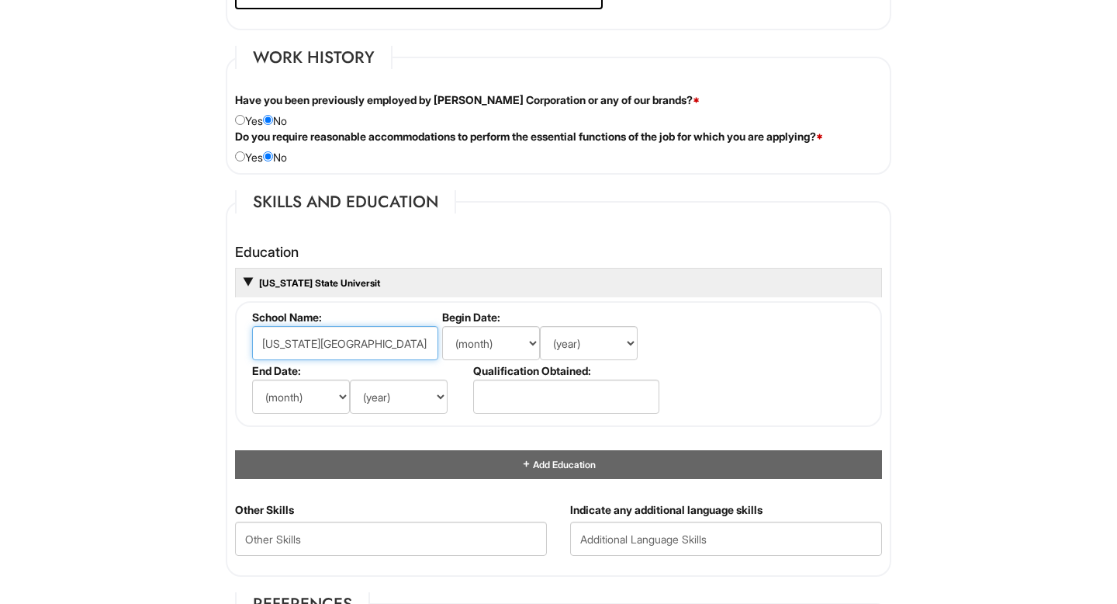
type input "[US_STATE][GEOGRAPHIC_DATA]"
click at [478, 347] on select "(month) Jan Feb Mar Apr May Jun [DATE] Aug Sep Oct Nov Dec" at bounding box center [491, 343] width 98 height 34
select select "8"
click at [442, 326] on select "(month) Jan Feb Mar Apr May Jun [DATE] Aug Sep Oct Nov Dec" at bounding box center [491, 343] width 98 height 34
click at [614, 346] on select "(year) 2029 2028 2027 2026 2025 2024 2023 2022 2021 2020 2019 2018 2017 2016 20…" at bounding box center [589, 343] width 98 height 34
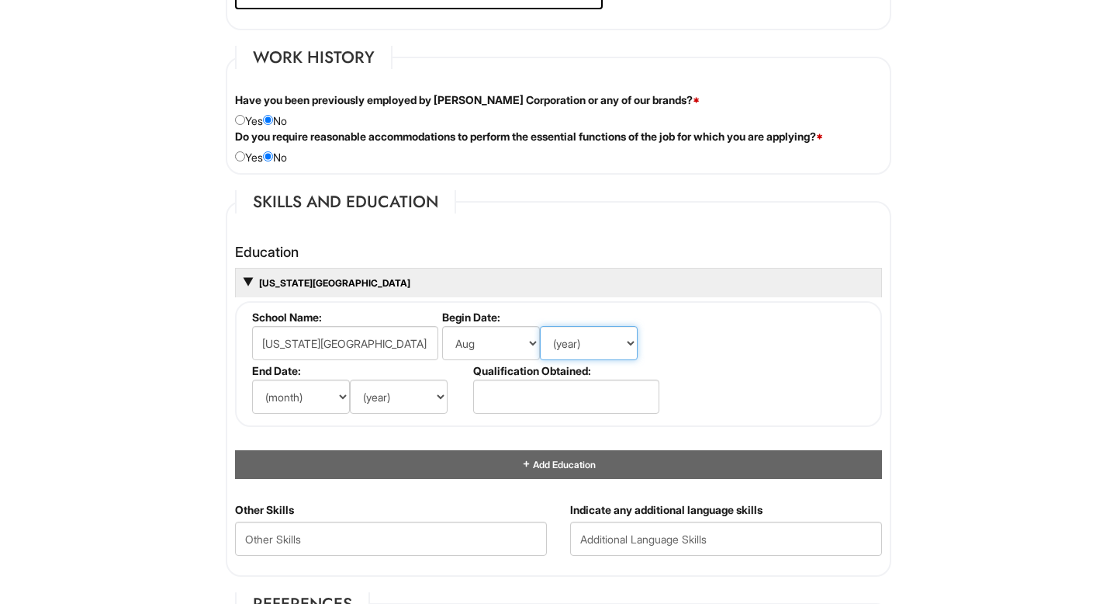
select select "2018"
click at [540, 326] on select "(year) 2029 2028 2027 2026 2025 2024 2023 2022 2021 2020 2019 2018 2017 2016 20…" at bounding box center [589, 343] width 98 height 34
click at [331, 396] on select "(month) Jan Feb Mar Apr May Jun [DATE] Aug Sep Oct Nov Dec" at bounding box center [301, 396] width 98 height 34
select select "12"
click at [252, 379] on select "(month) Jan Feb Mar Apr May Jun [DATE] Aug Sep Oct Nov Dec" at bounding box center [301, 396] width 98 height 34
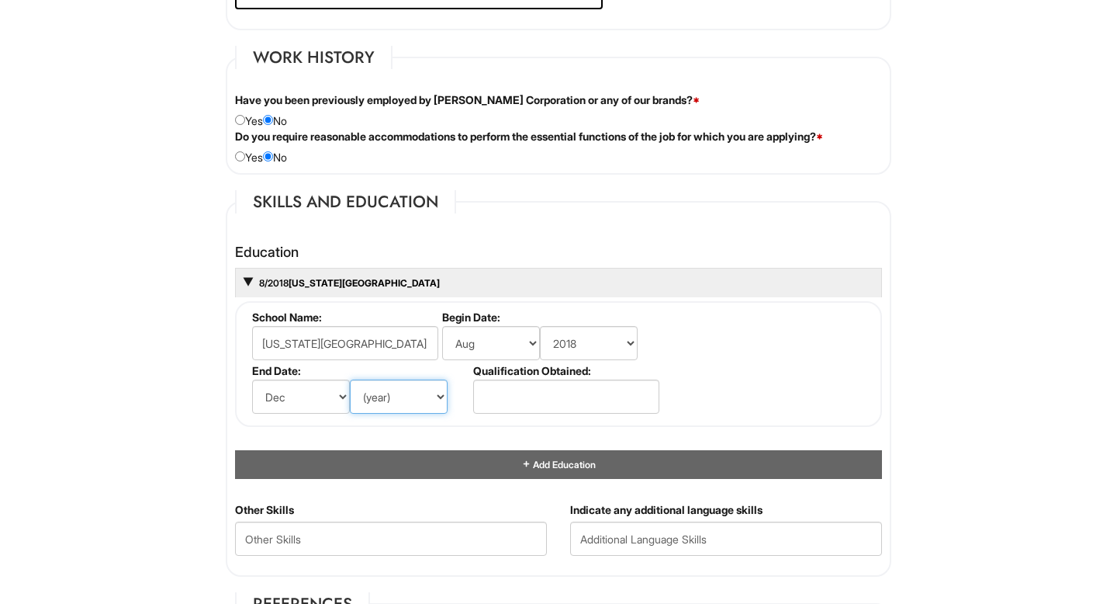
click at [420, 393] on select "(year) 2029 2028 2027 2026 2025 2024 2023 2022 2021 2020 2019 2018 2017 2016 20…" at bounding box center [399, 396] width 98 height 34
select select "2022"
click at [350, 379] on select "(year) 2029 2028 2027 2026 2025 2024 2023 2022 2021 2020 2019 2018 2017 2016 20…" at bounding box center [399, 396] width 98 height 34
click at [570, 384] on input "text" at bounding box center [566, 396] width 186 height 34
type input "S"
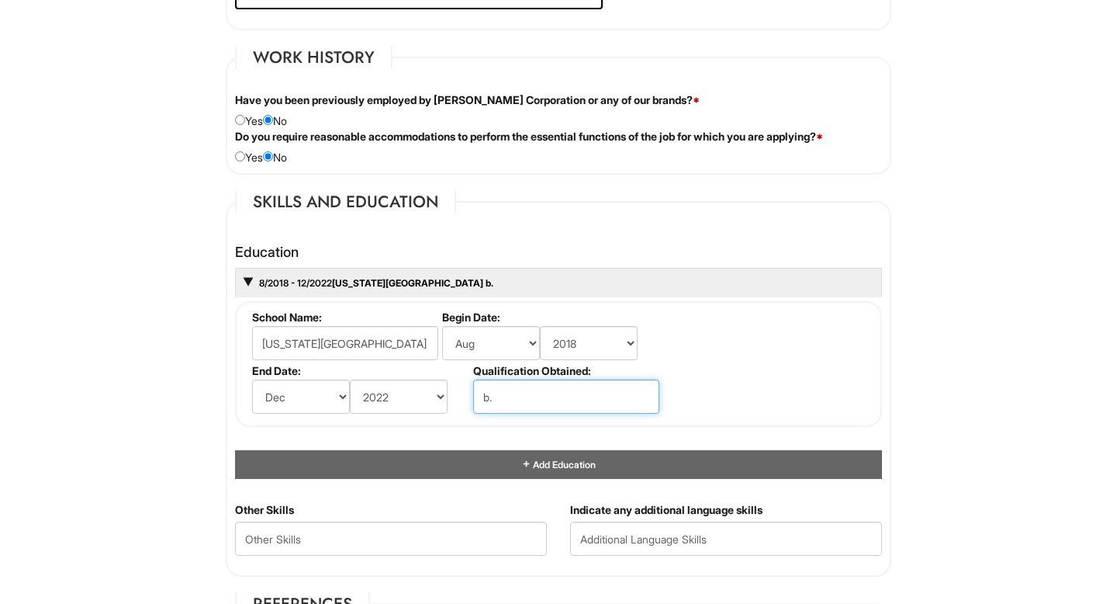
type input "b"
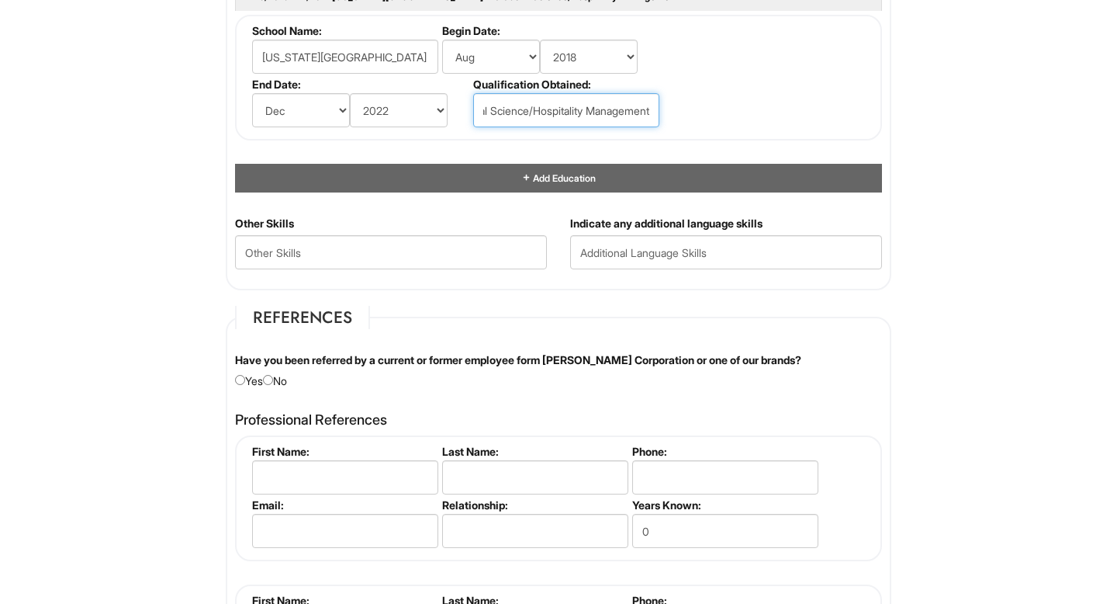
scroll to position [1553, 0]
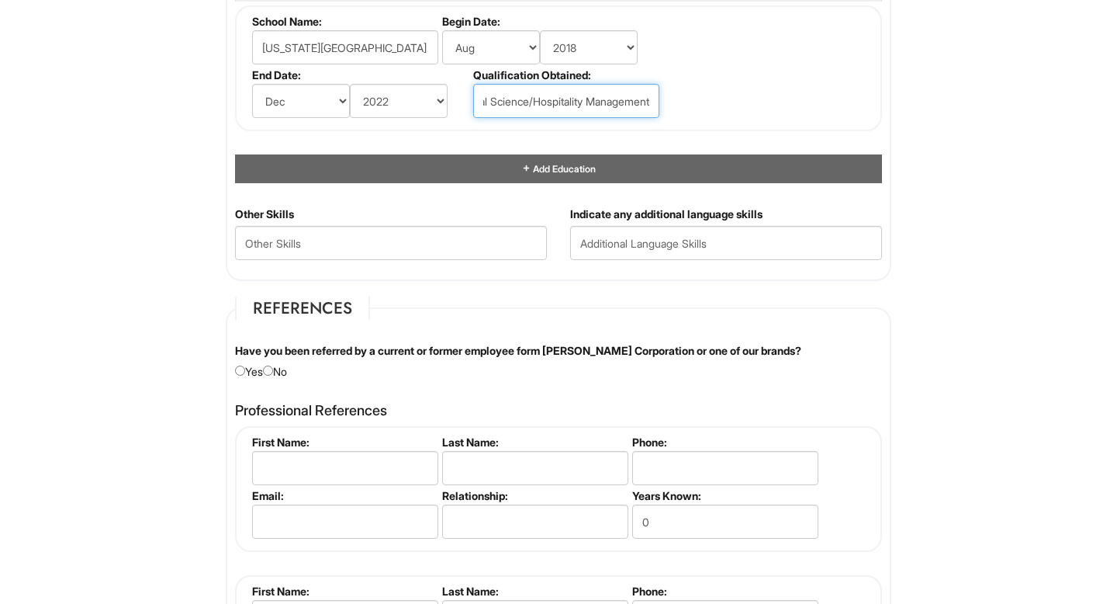
type input "B.S Social Science/Hospitality Management"
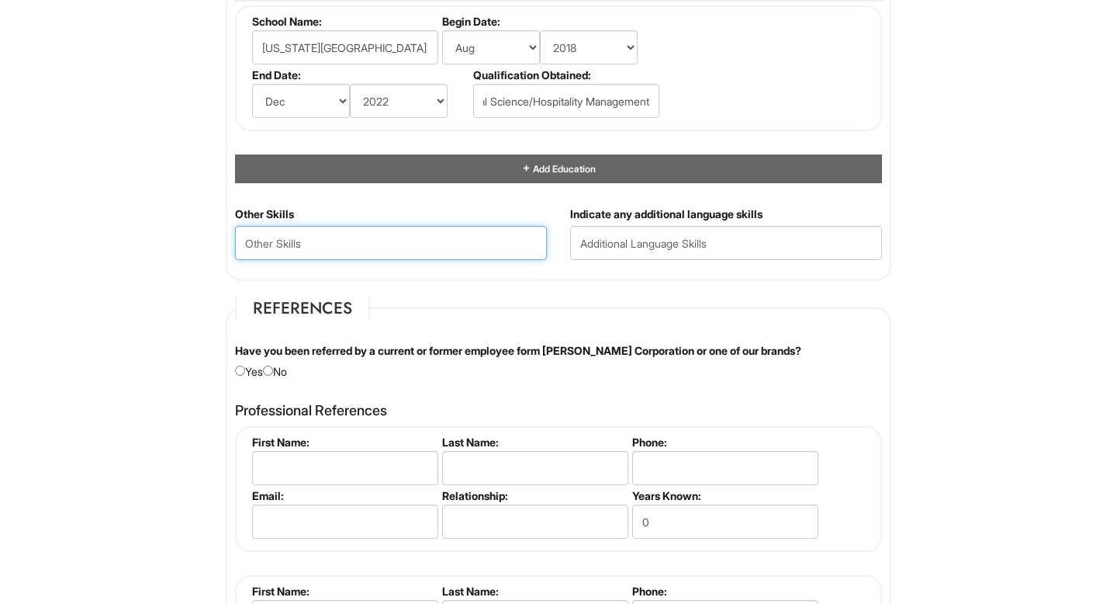
click at [404, 246] on Skills "text" at bounding box center [391, 243] width 312 height 34
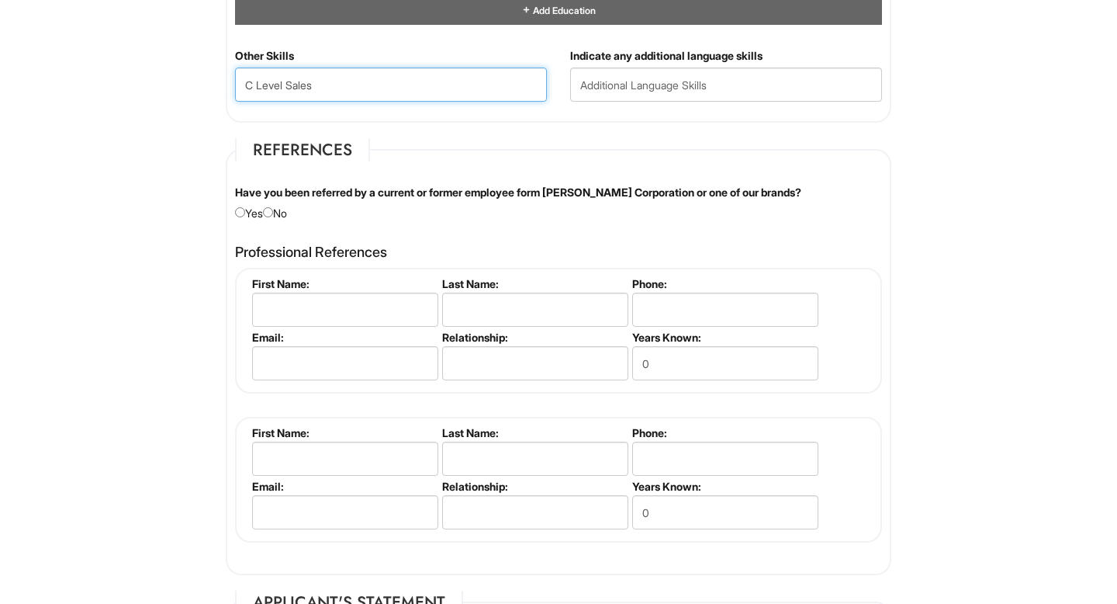
scroll to position [1717, 0]
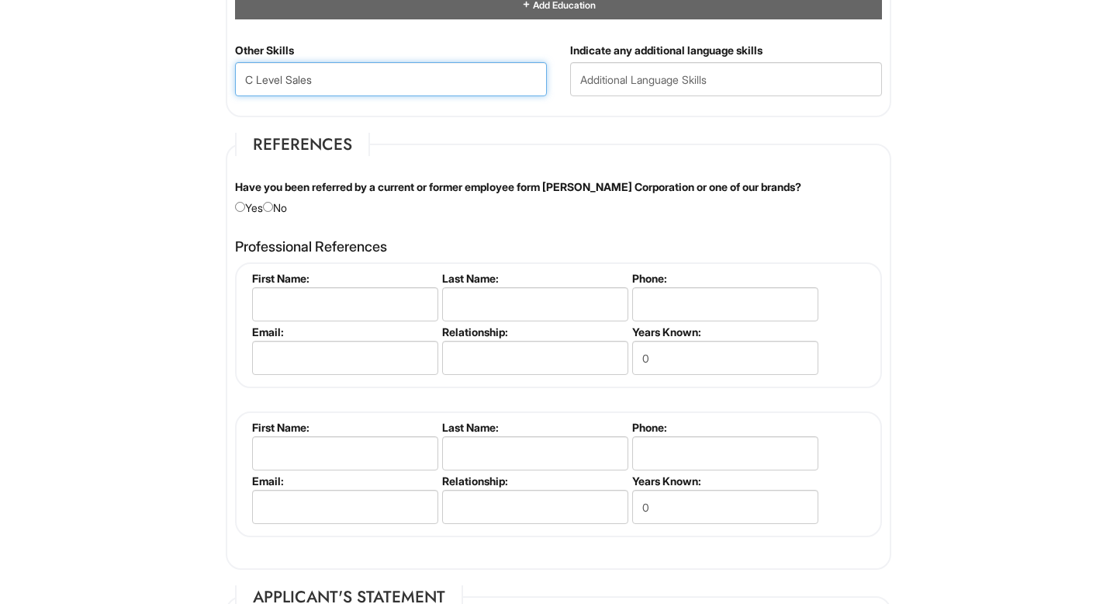
type Skills "C Level Sales"
click at [273, 205] on input "radio" at bounding box center [268, 207] width 10 height 10
radio input "true"
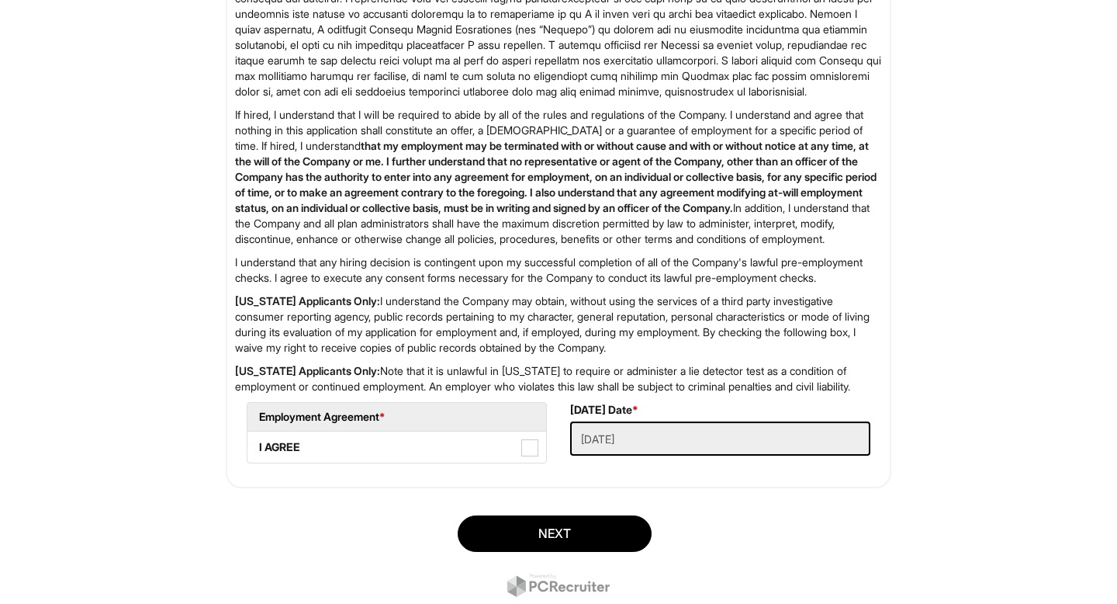
scroll to position [2489, 0]
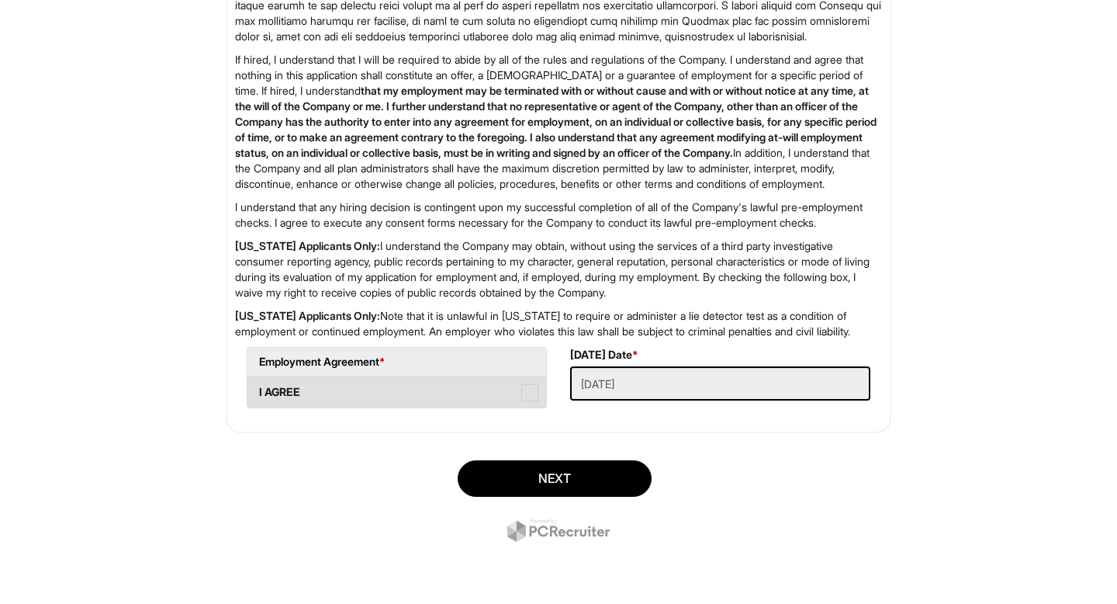
click at [527, 392] on span at bounding box center [529, 392] width 17 height 17
click at [258, 390] on AGREE "I AGREE" at bounding box center [253, 384] width 10 height 10
checkbox AGREE "true"
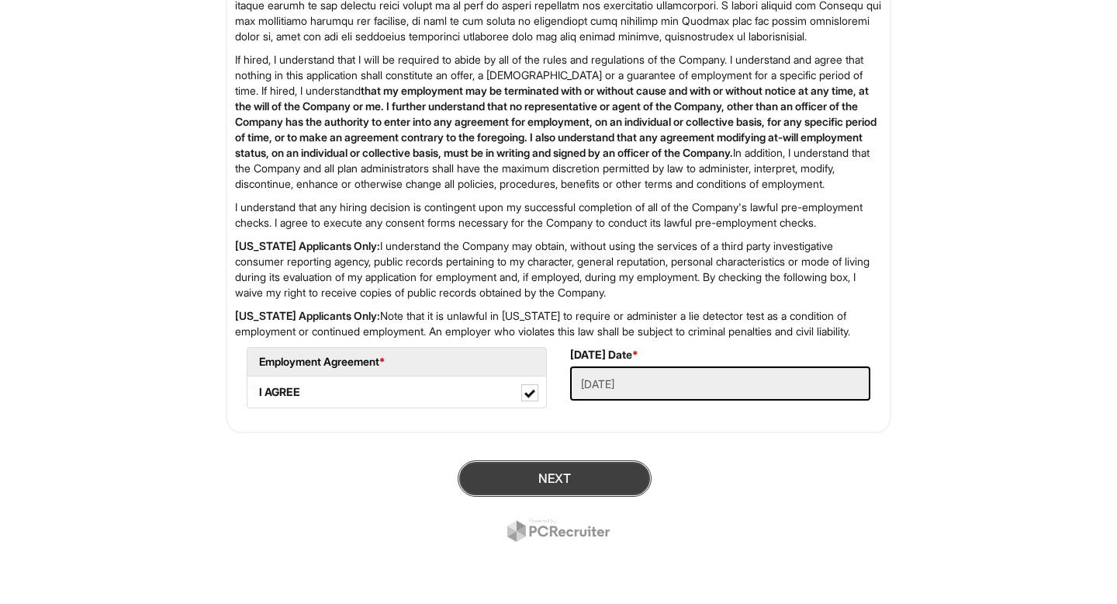
click at [554, 484] on button "Next" at bounding box center [555, 478] width 194 height 36
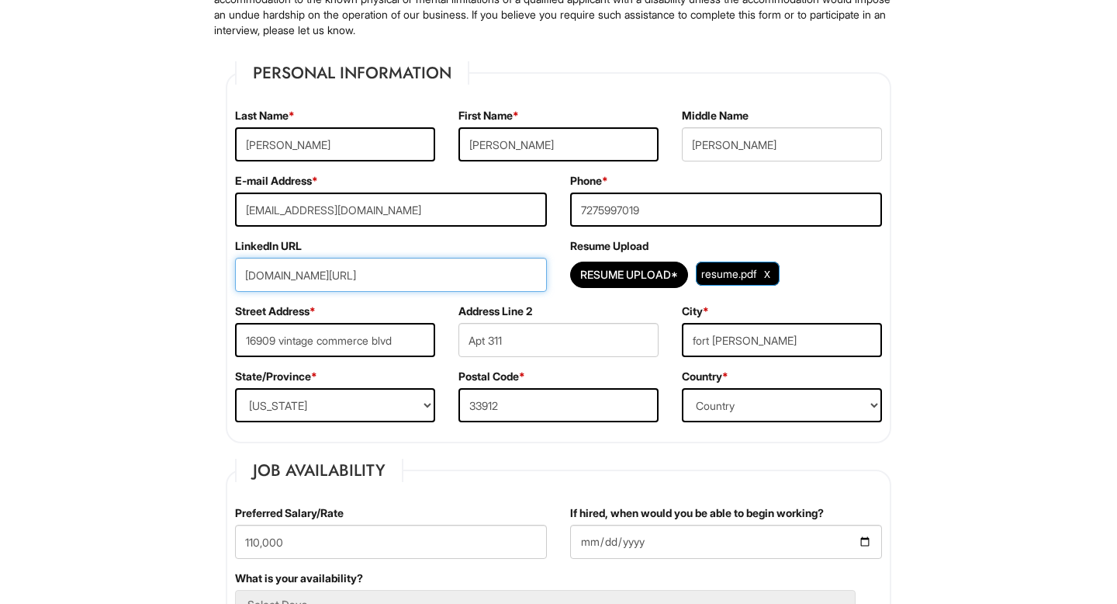
scroll to position [168, 0]
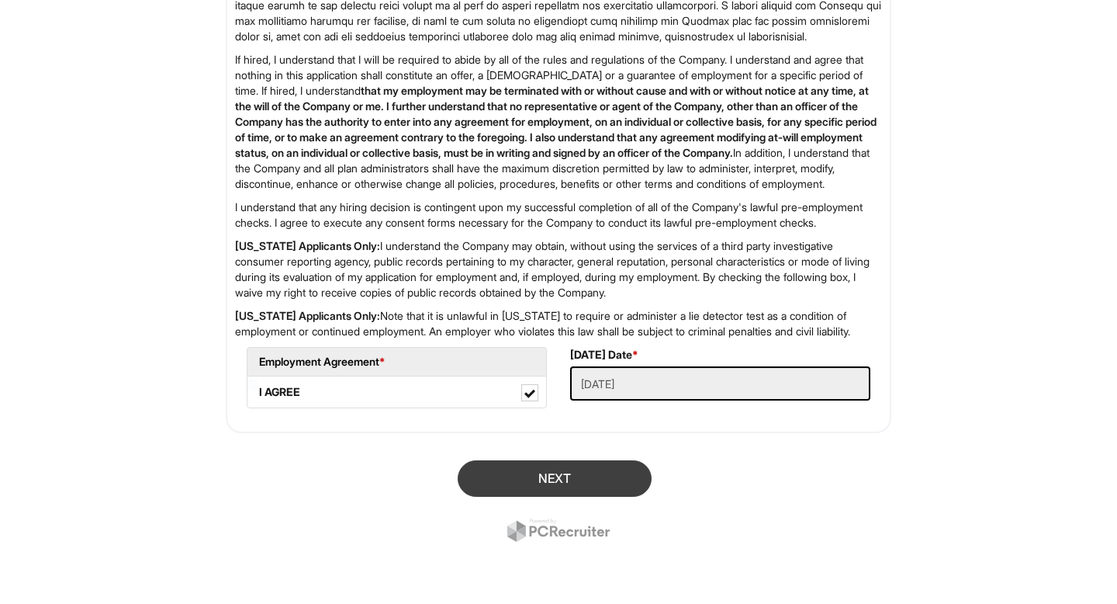
type input "[DOMAIN_NAME][URL][DOMAIN_NAME]"
click at [581, 482] on button "Next" at bounding box center [555, 478] width 194 height 36
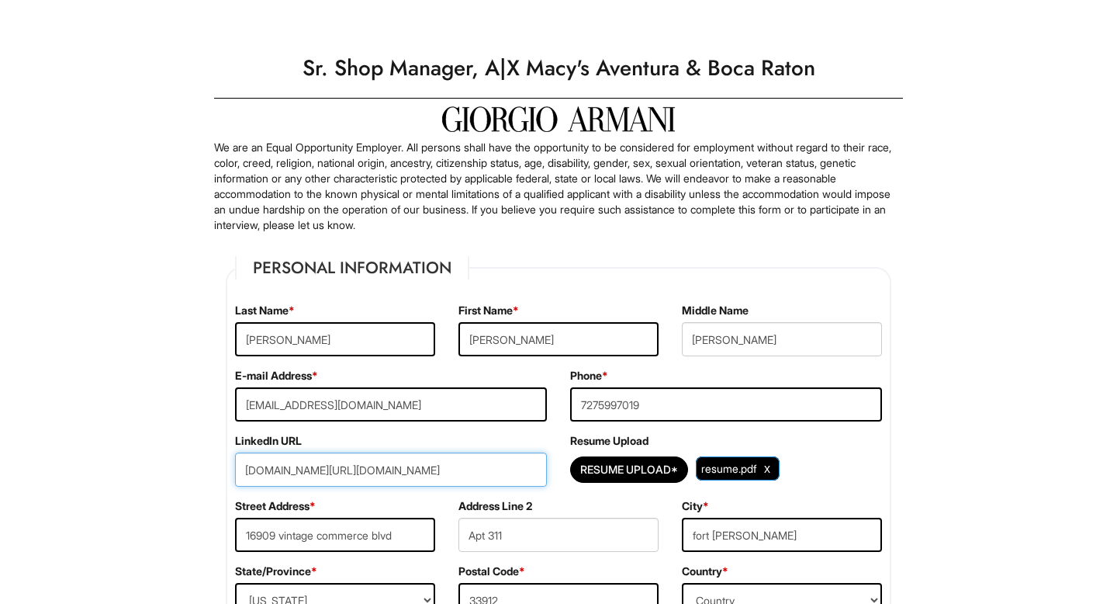
scroll to position [312, 0]
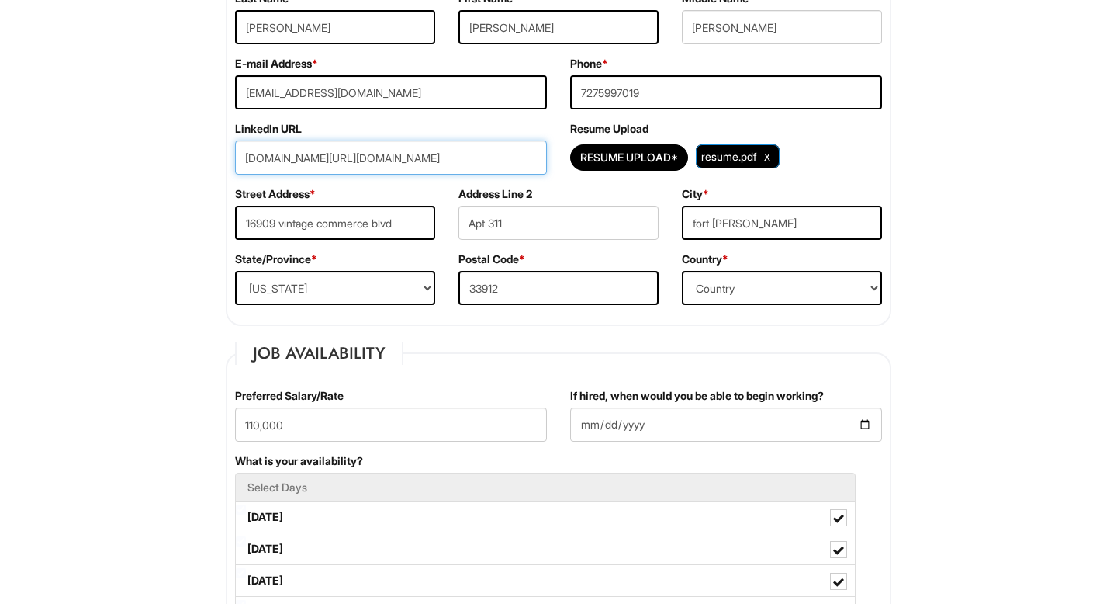
drag, startPoint x: 473, startPoint y: 161, endPoint x: 0, endPoint y: 158, distance: 472.6
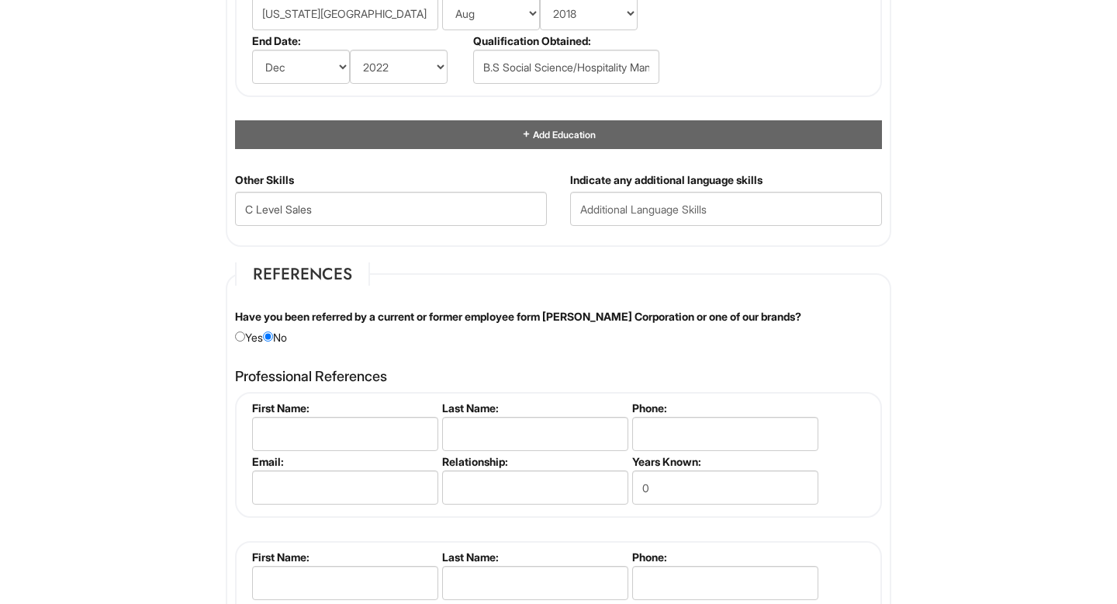
scroll to position [2479, 0]
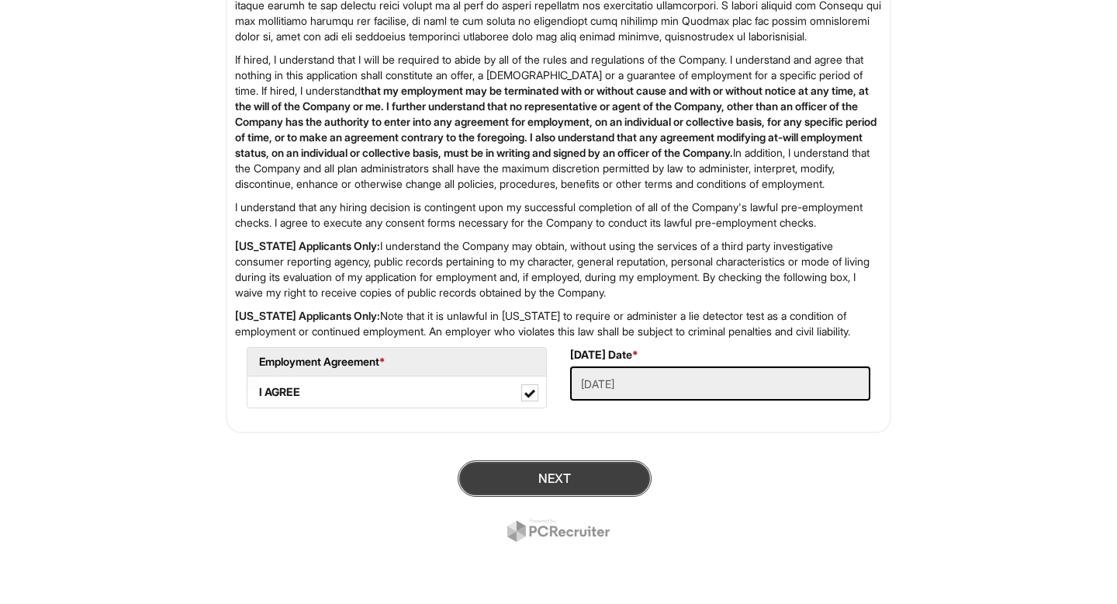
click at [562, 490] on button "Next" at bounding box center [555, 478] width 194 height 36
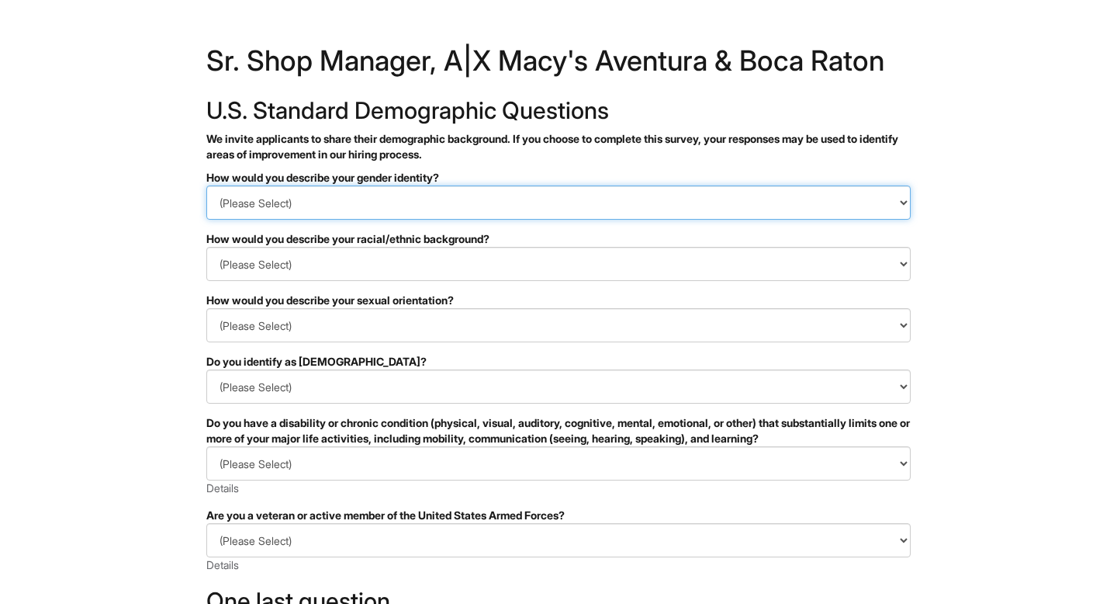
click at [279, 220] on select "(Please Select) Man Woman Non-binary I prefer to self-describe I don't wish to …" at bounding box center [558, 202] width 705 height 34
select select "Man"
click at [206, 213] on select "(Please Select) Man Woman Non-binary I prefer to self-describe I don't wish to …" at bounding box center [558, 202] width 705 height 34
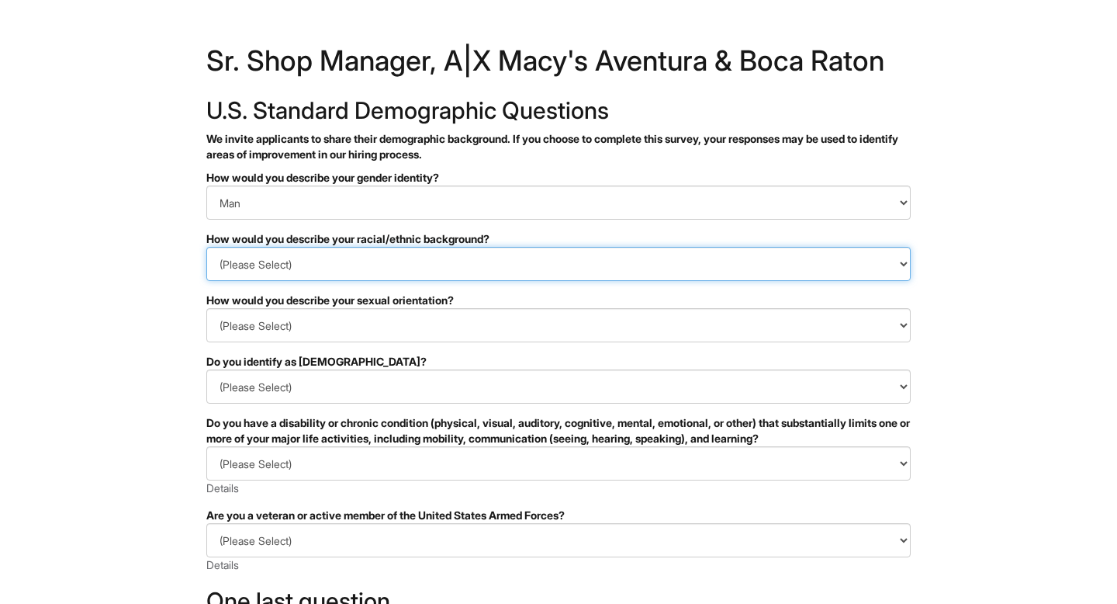
click at [276, 281] on select "(Please Select) Black or of African descent East Asian Hispanic, Latinx or of S…" at bounding box center [558, 264] width 705 height 34
select select "I don't wish to answer"
click at [206, 275] on select "(Please Select) Black or of African descent East Asian Hispanic, Latinx or of S…" at bounding box center [558, 264] width 705 height 34
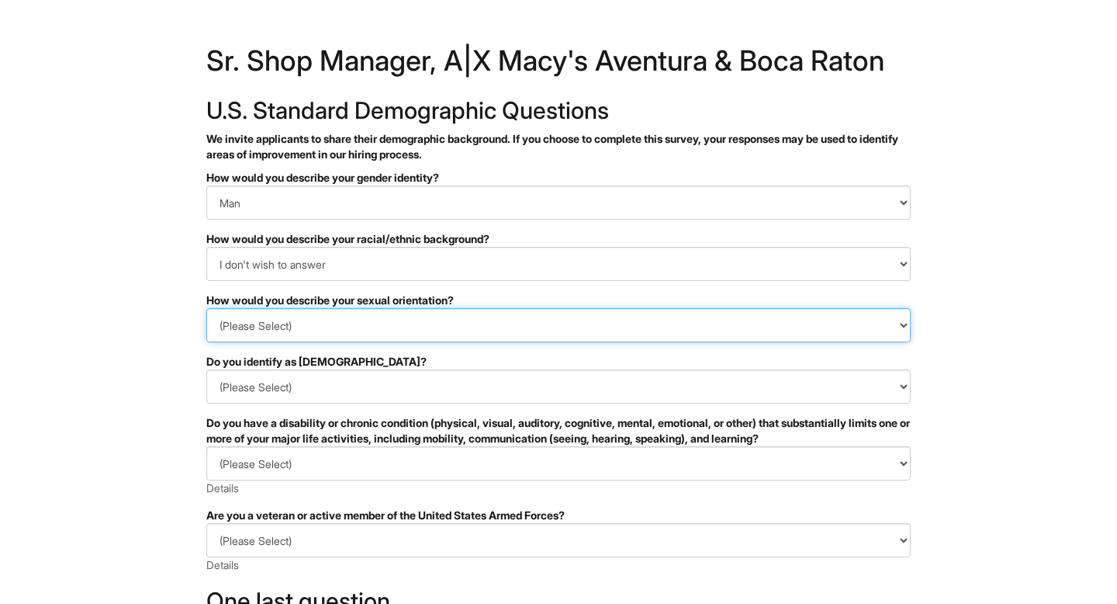
click at [299, 342] on select "(Please Select) Asexual Bisexual and/or pansexual Gay Heterosexual Lesbian Quee…" at bounding box center [558, 325] width 705 height 34
click at [206, 336] on select "(Please Select) Asexual Bisexual and/or pansexual Gay Heterosexual Lesbian Quee…" at bounding box center [558, 325] width 705 height 34
click at [274, 338] on select "(Please Select) Asexual Bisexual and/or pansexual Gay Heterosexual Lesbian Quee…" at bounding box center [558, 325] width 705 height 34
select select "Gay"
click at [206, 336] on select "(Please Select) Asexual Bisexual and/or pansexual Gay Heterosexual Lesbian Quee…" at bounding box center [558, 325] width 705 height 34
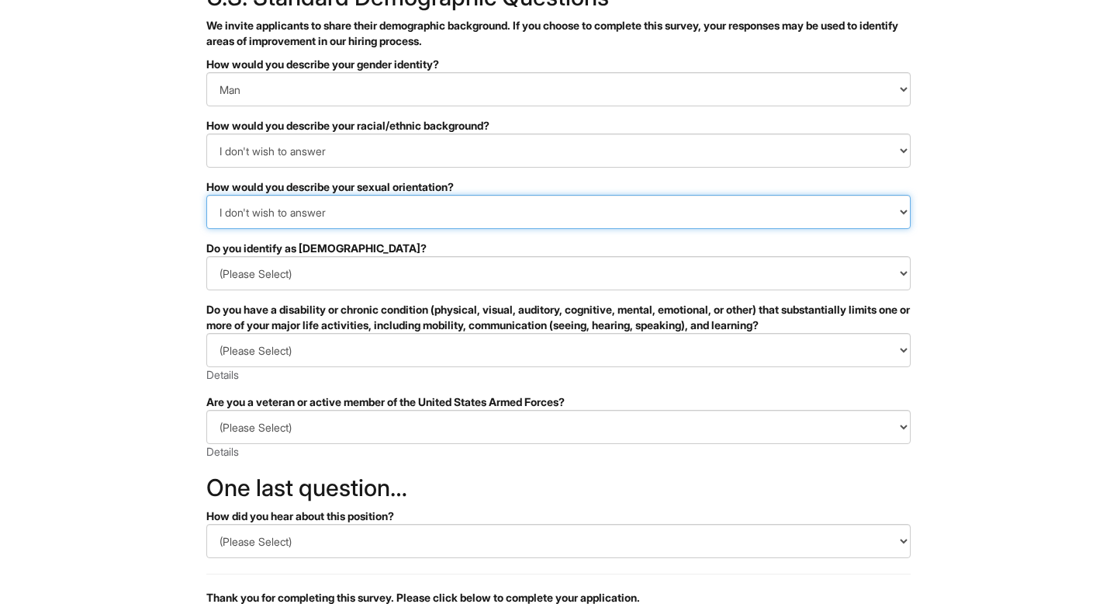
scroll to position [167, 0]
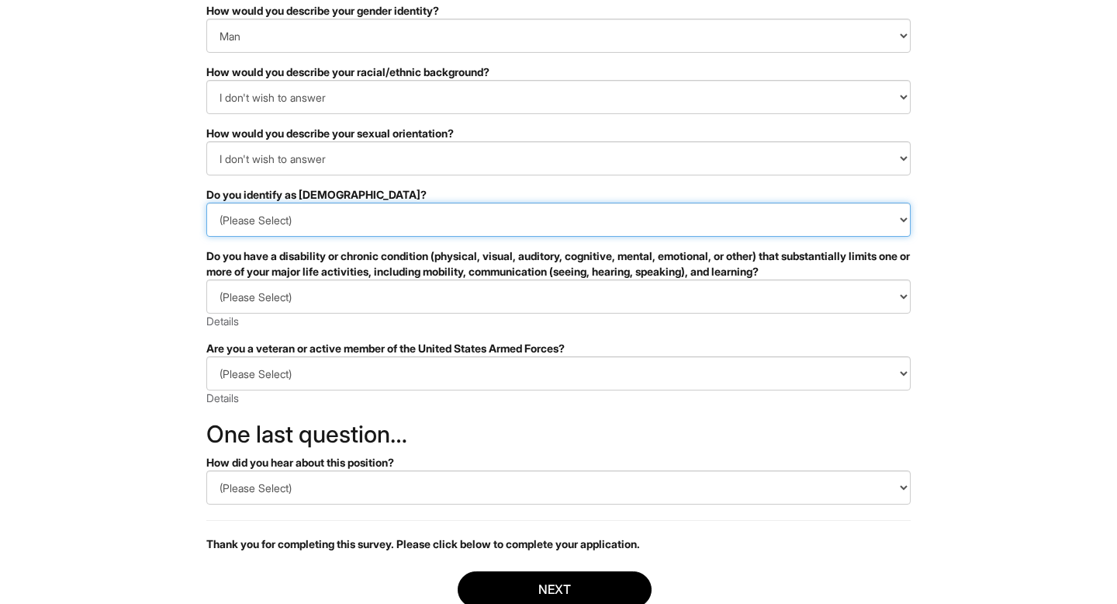
click at [248, 237] on select "(Please Select) Yes No I prefer to self-describe I don't wish to answer" at bounding box center [558, 220] width 705 height 34
select select "No"
click at [206, 230] on select "(Please Select) Yes No I prefer to self-describe I don't wish to answer" at bounding box center [558, 220] width 705 height 34
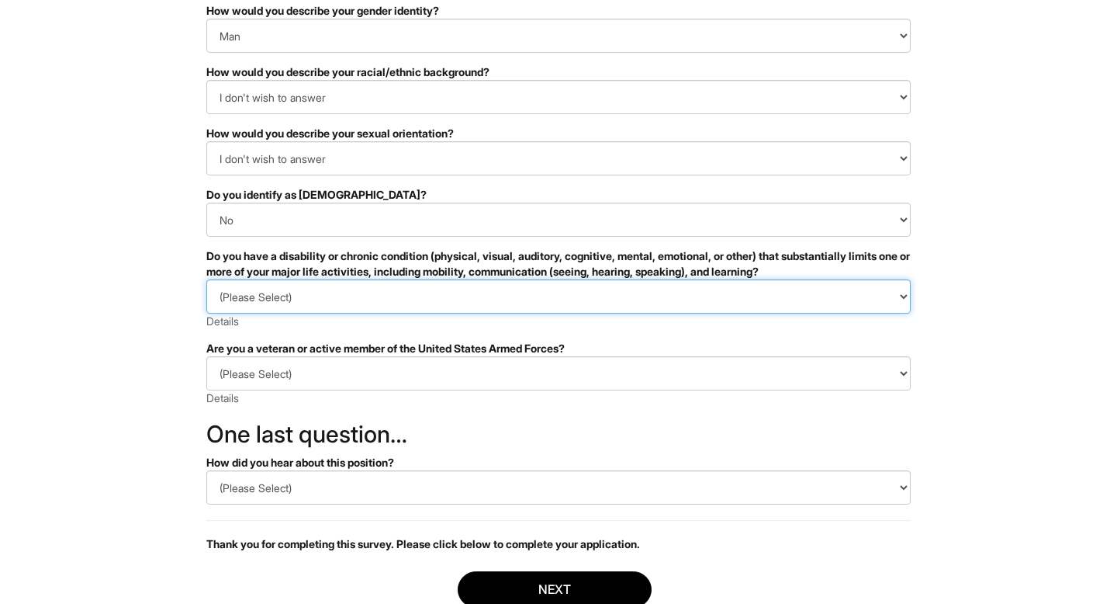
click at [316, 314] on select "(Please Select) YES, I HAVE A DISABILITY (or previously had a disability) NO, I…" at bounding box center [558, 296] width 705 height 34
select select "NO, I DON'T HAVE A DISABILITY"
click at [206, 307] on select "(Please Select) YES, I HAVE A DISABILITY (or previously had a disability) NO, I…" at bounding box center [558, 296] width 705 height 34
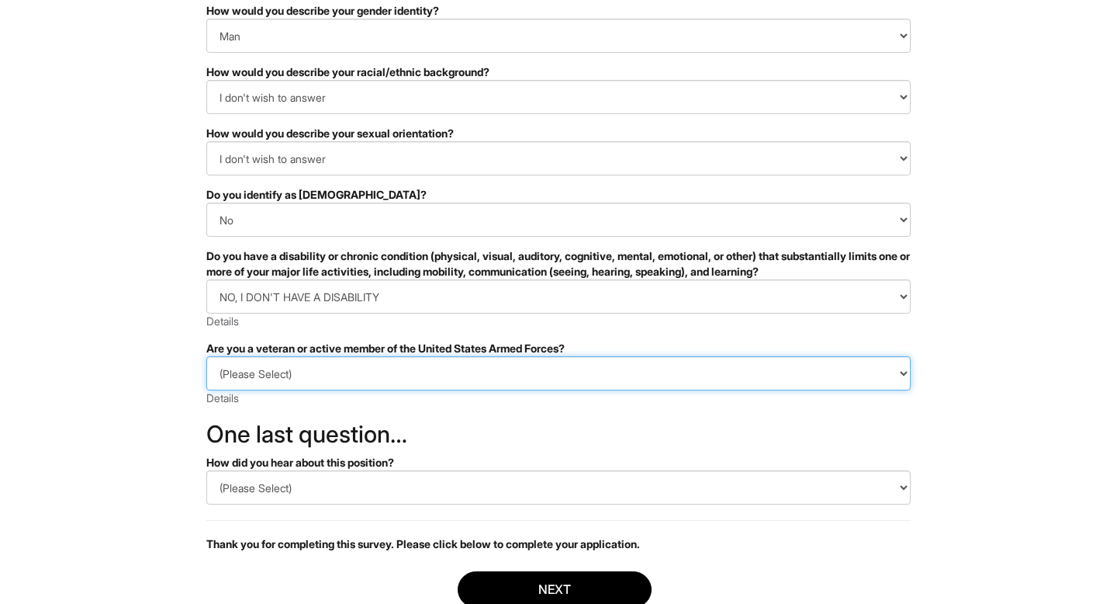
click at [289, 390] on select "(Please Select) I IDENTIFY AS ONE OR MORE OF THE CLASSIFICATIONS OF PROTECTED V…" at bounding box center [558, 373] width 705 height 34
select select "I AM NOT A PROTECTED VETERAN"
click at [206, 384] on select "(Please Select) I IDENTIFY AS ONE OR MORE OF THE CLASSIFICATIONS OF PROTECTED V…" at bounding box center [558, 373] width 705 height 34
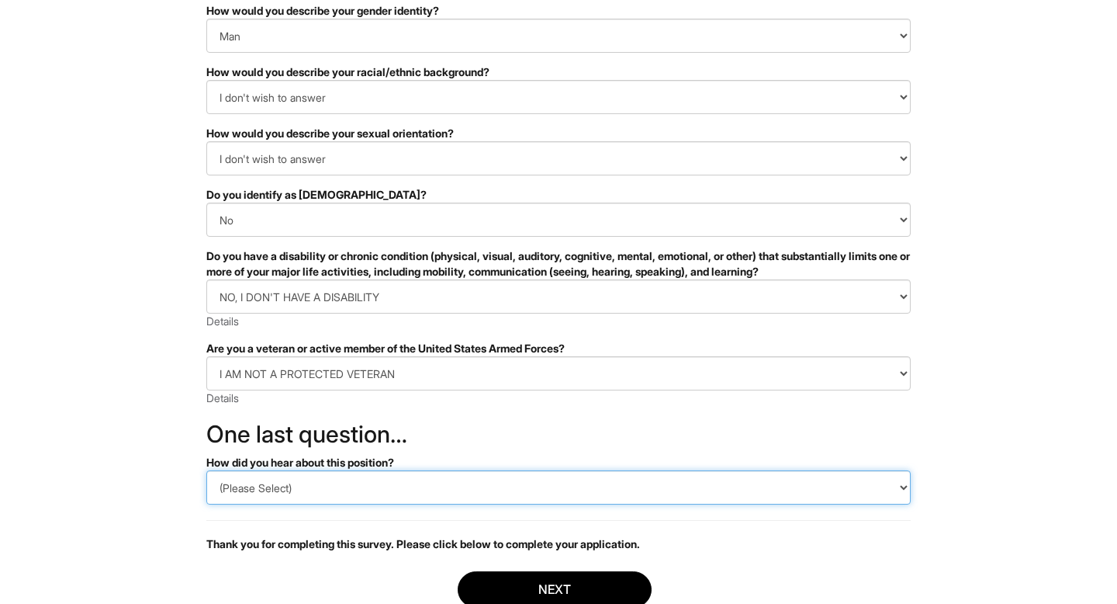
click at [319, 504] on select "(Please Select) CareerBuilder Indeed LinkedIn Monster Referral Other" at bounding box center [558, 487] width 705 height 34
select select "LinkedIn"
click at [206, 498] on select "(Please Select) CareerBuilder Indeed LinkedIn Monster Referral Other" at bounding box center [558, 487] width 705 height 34
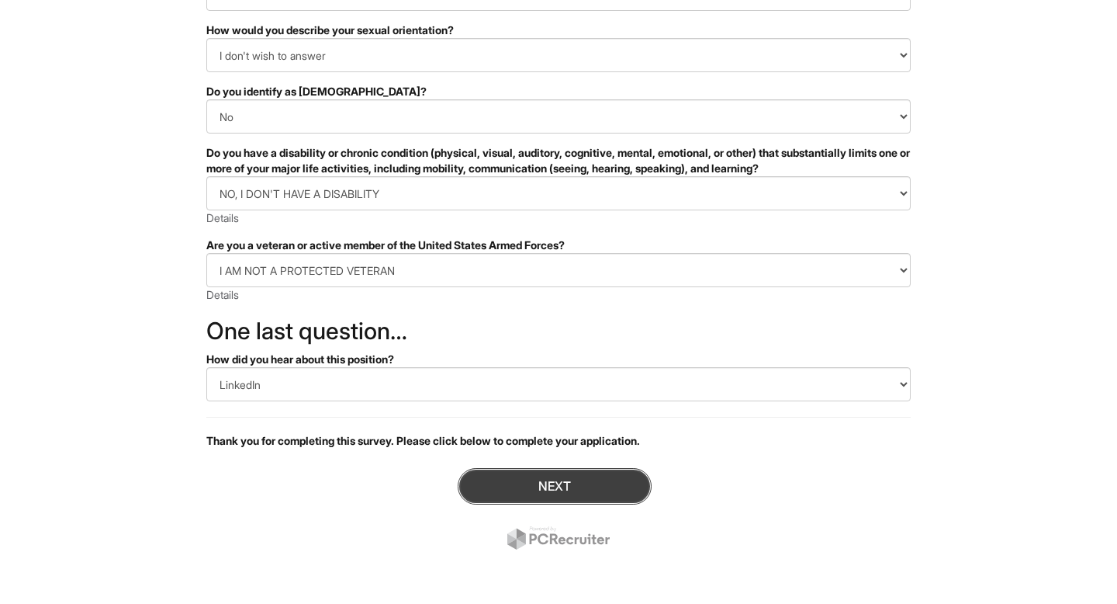
click at [545, 479] on button "Next" at bounding box center [555, 486] width 194 height 36
